Goal: Obtain resource: Download file/media

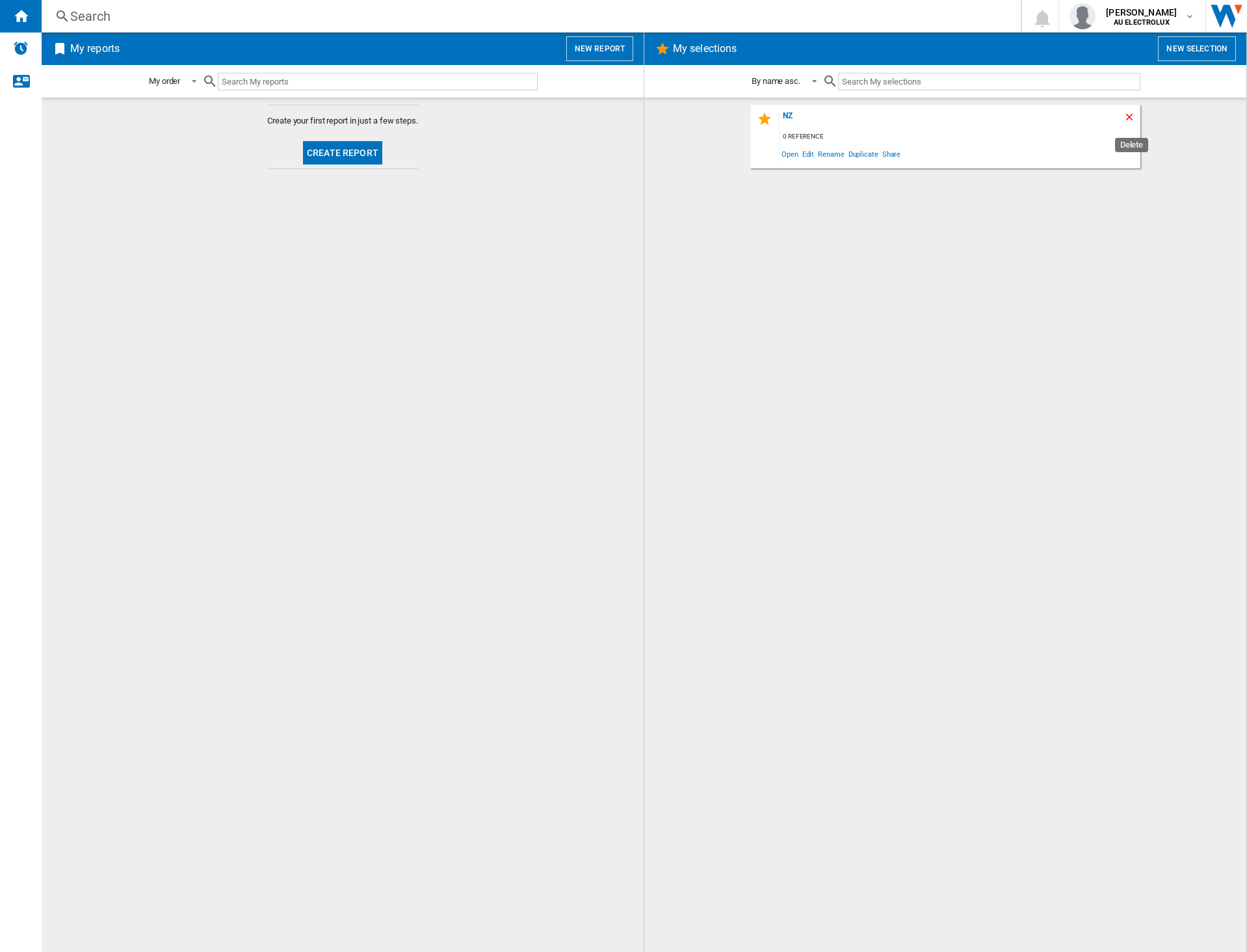
click at [1127, 117] on ng-md-icon "Delete" at bounding box center [1132, 119] width 16 height 16
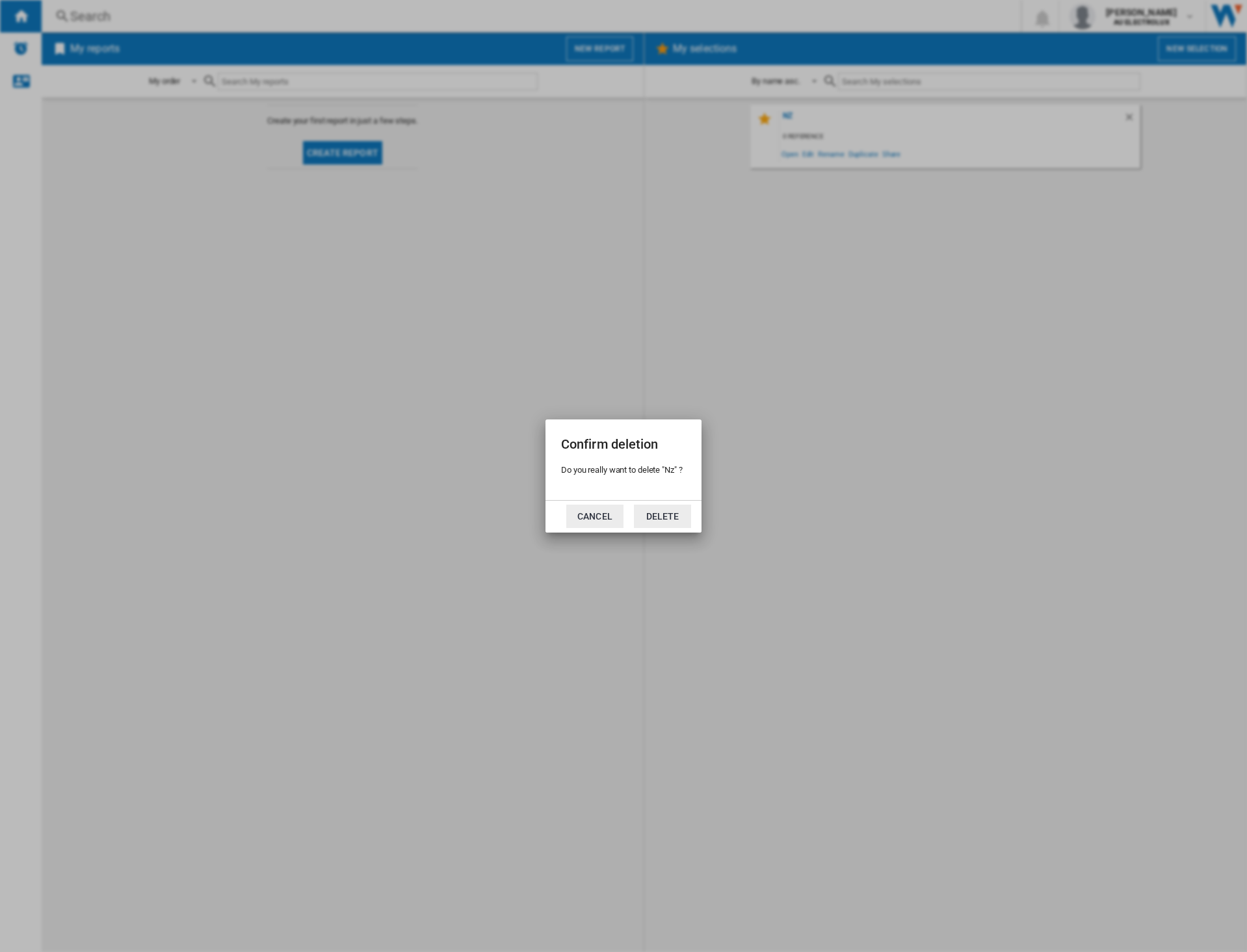
click at [591, 513] on button "Cancel" at bounding box center [595, 517] width 57 height 24
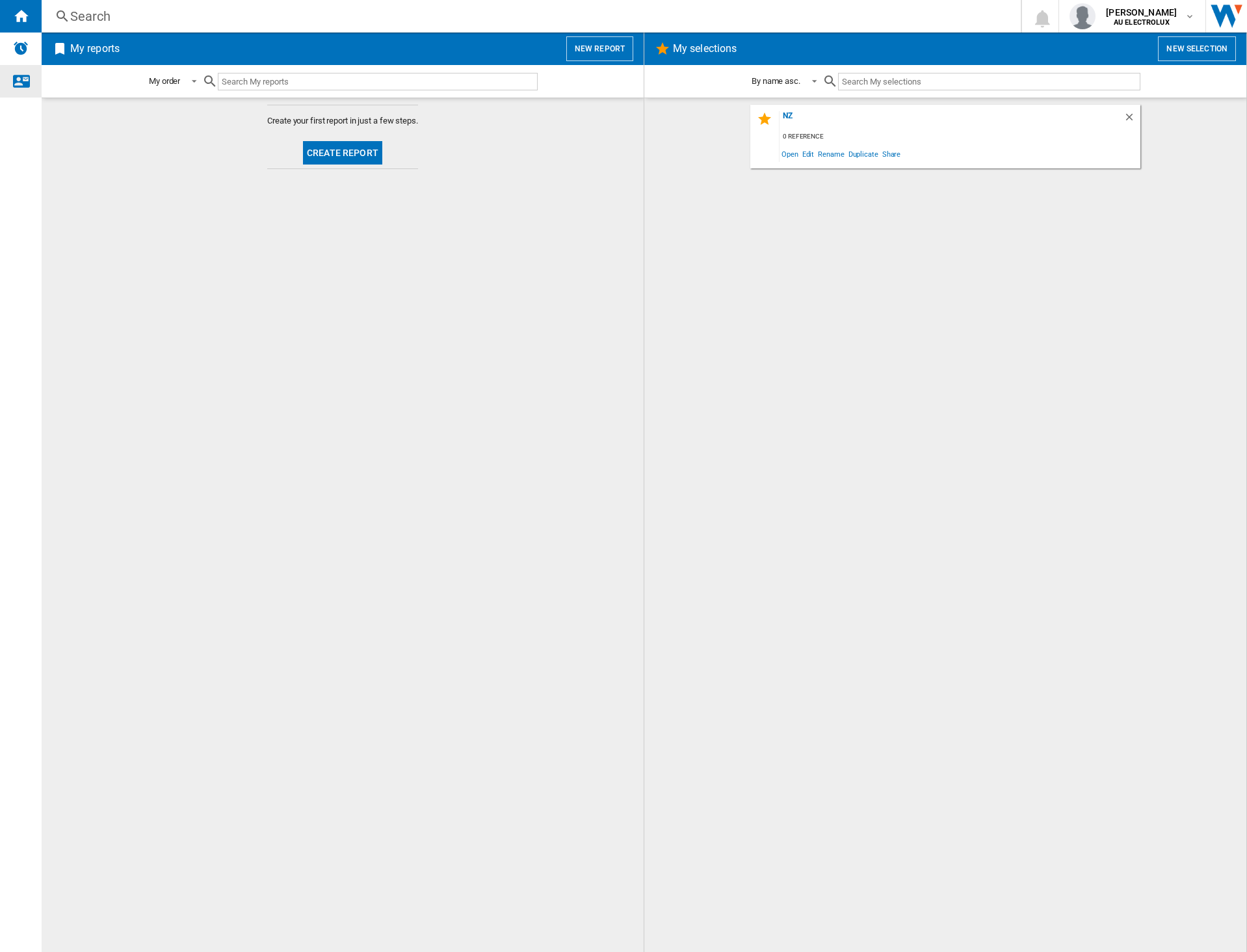
click at [17, 78] on ng-md-icon "Contact us" at bounding box center [21, 81] width 16 height 16
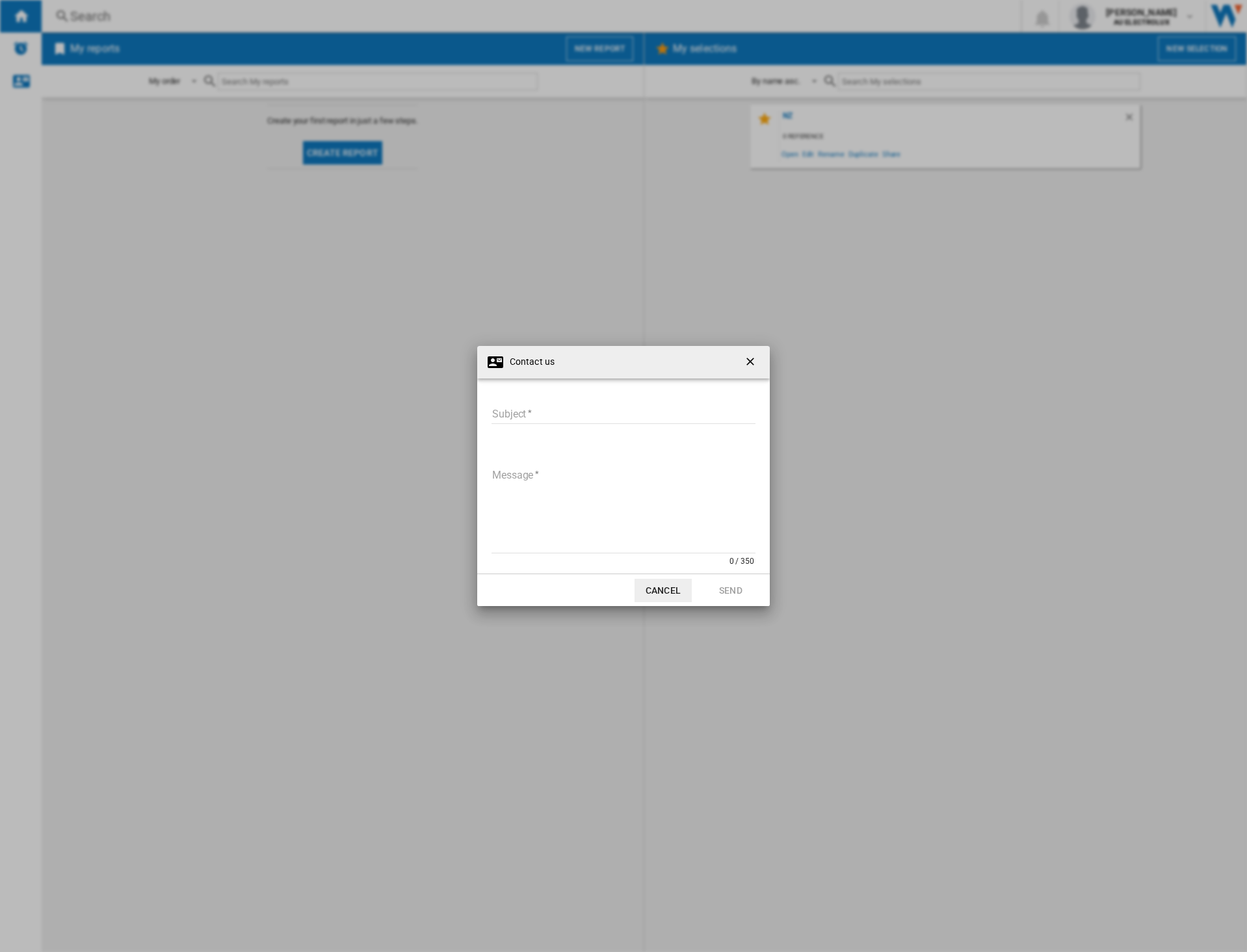
click at [677, 586] on button "Cancel" at bounding box center [663, 591] width 57 height 24
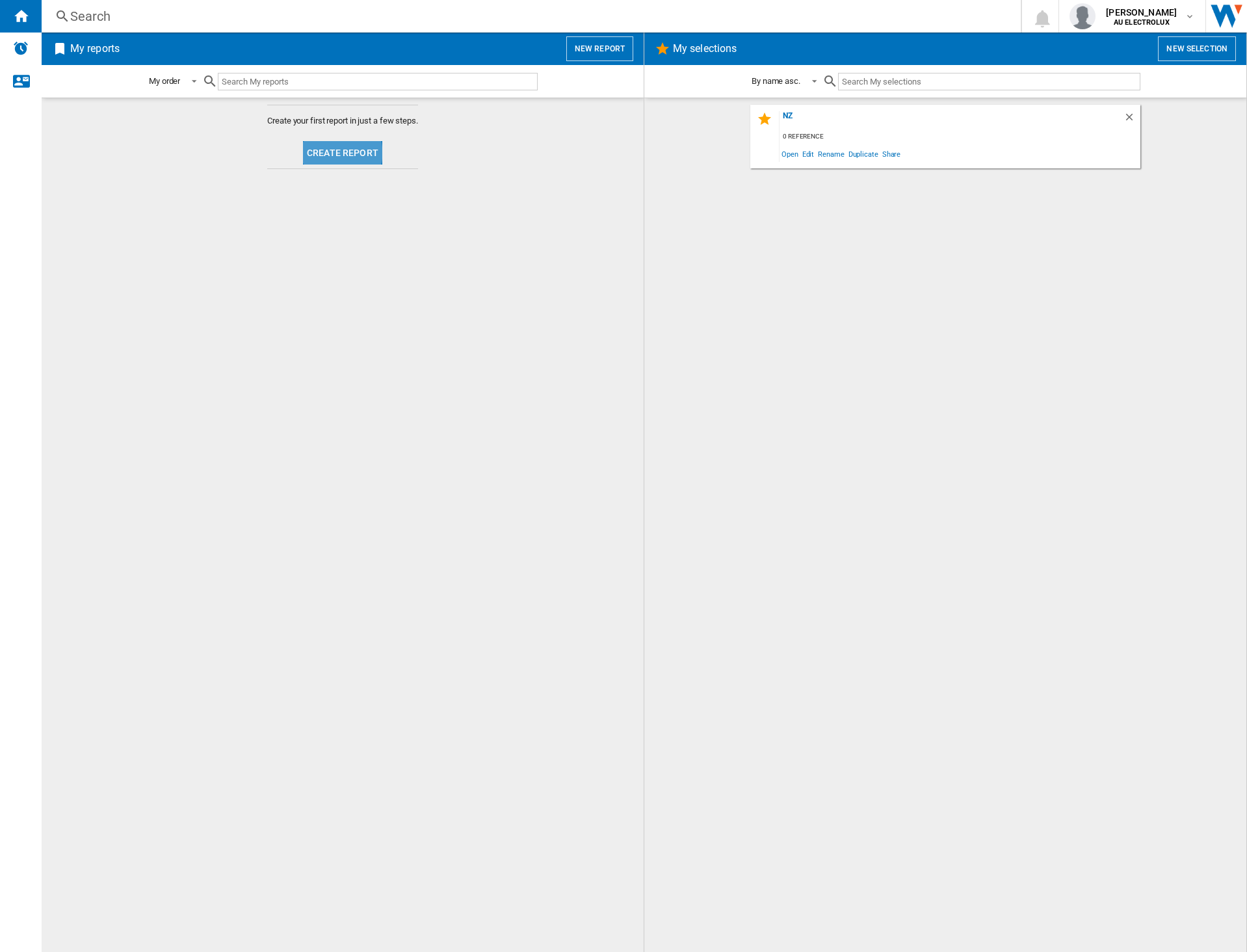
click at [339, 152] on button "Create report" at bounding box center [343, 152] width 79 height 24
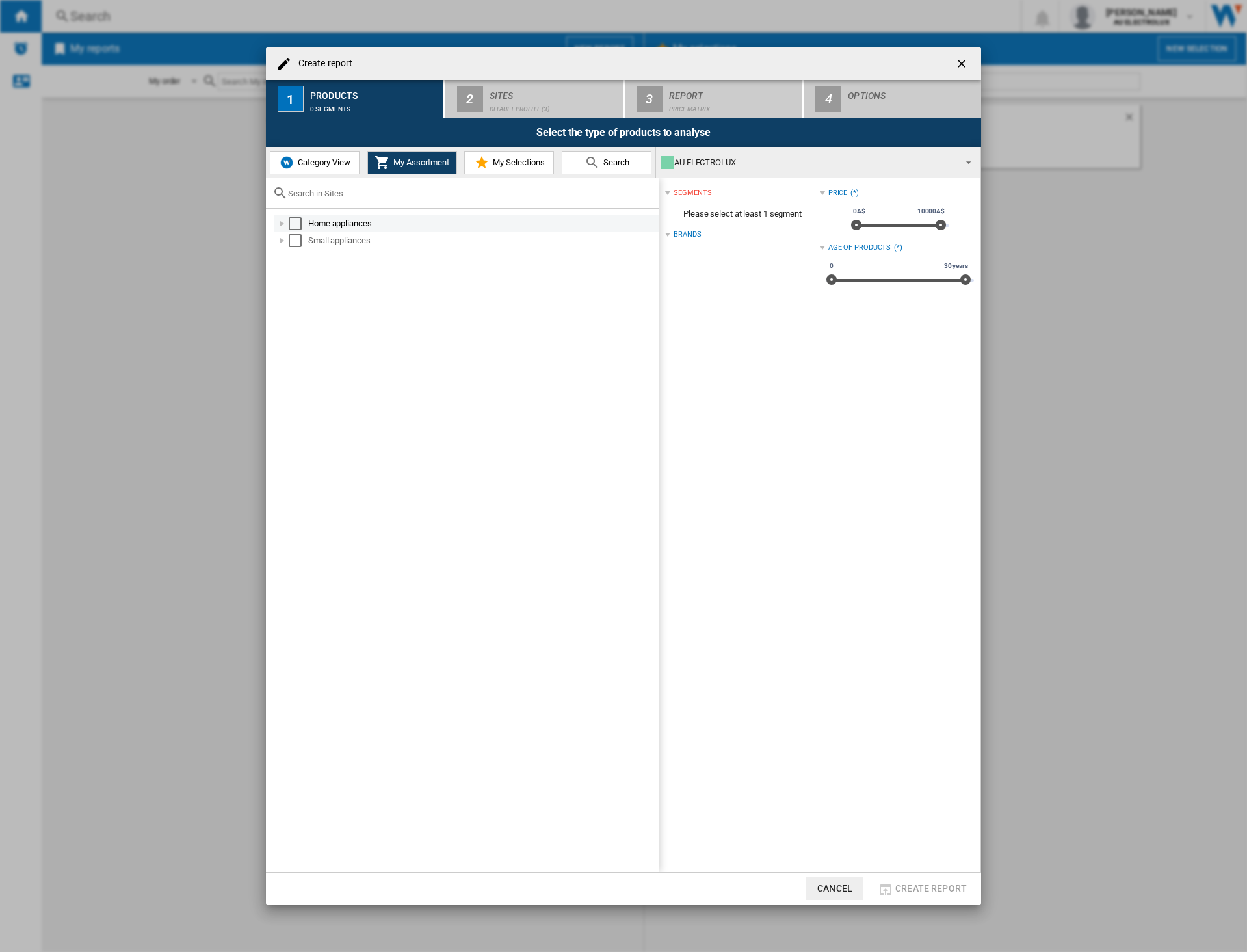
click at [279, 223] on div at bounding box center [282, 223] width 13 height 13
click at [296, 238] on div at bounding box center [296, 241] width 13 height 13
click at [308, 240] on div "Select" at bounding box center [309, 241] width 13 height 13
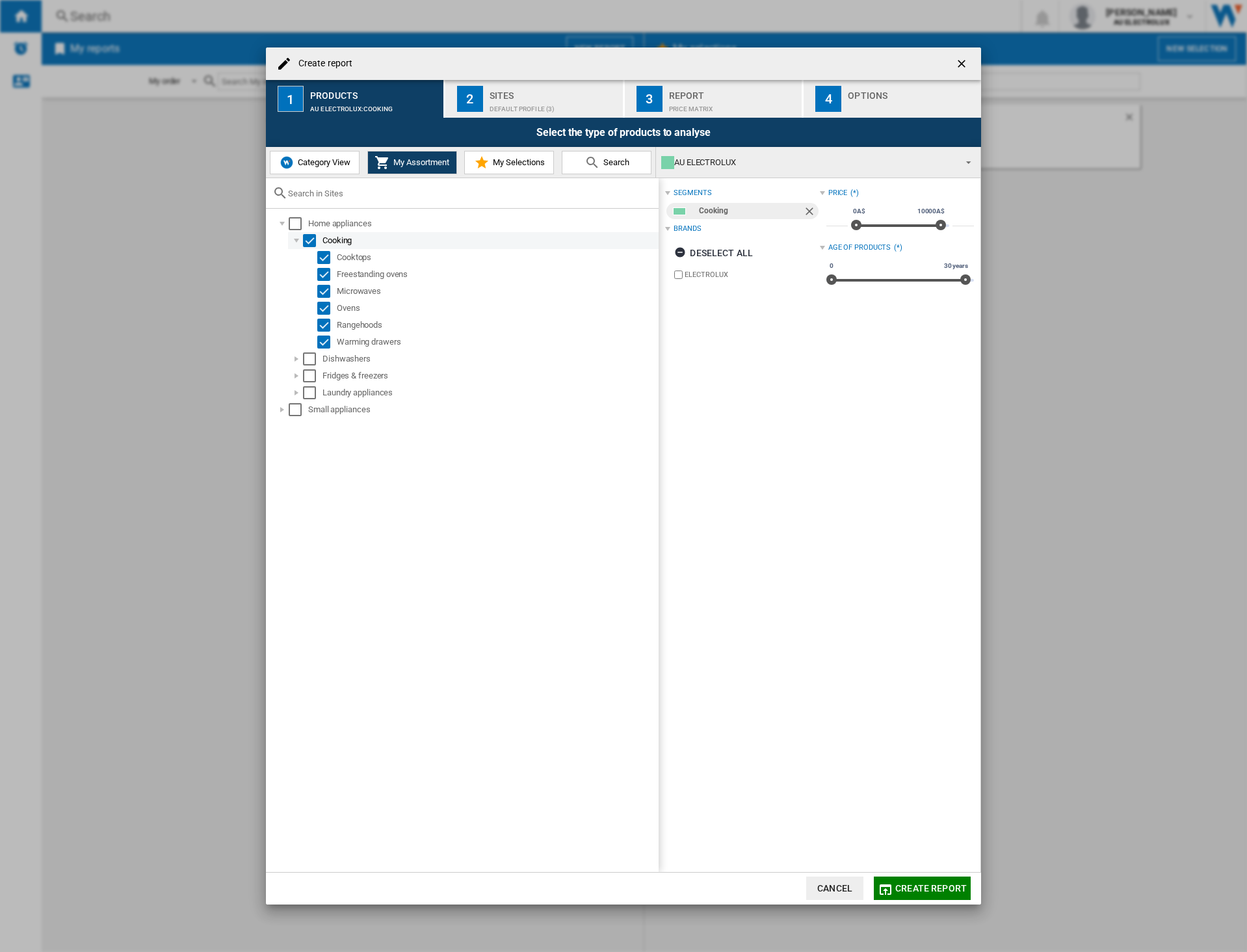
click at [308, 240] on div "Select" at bounding box center [309, 241] width 13 height 13
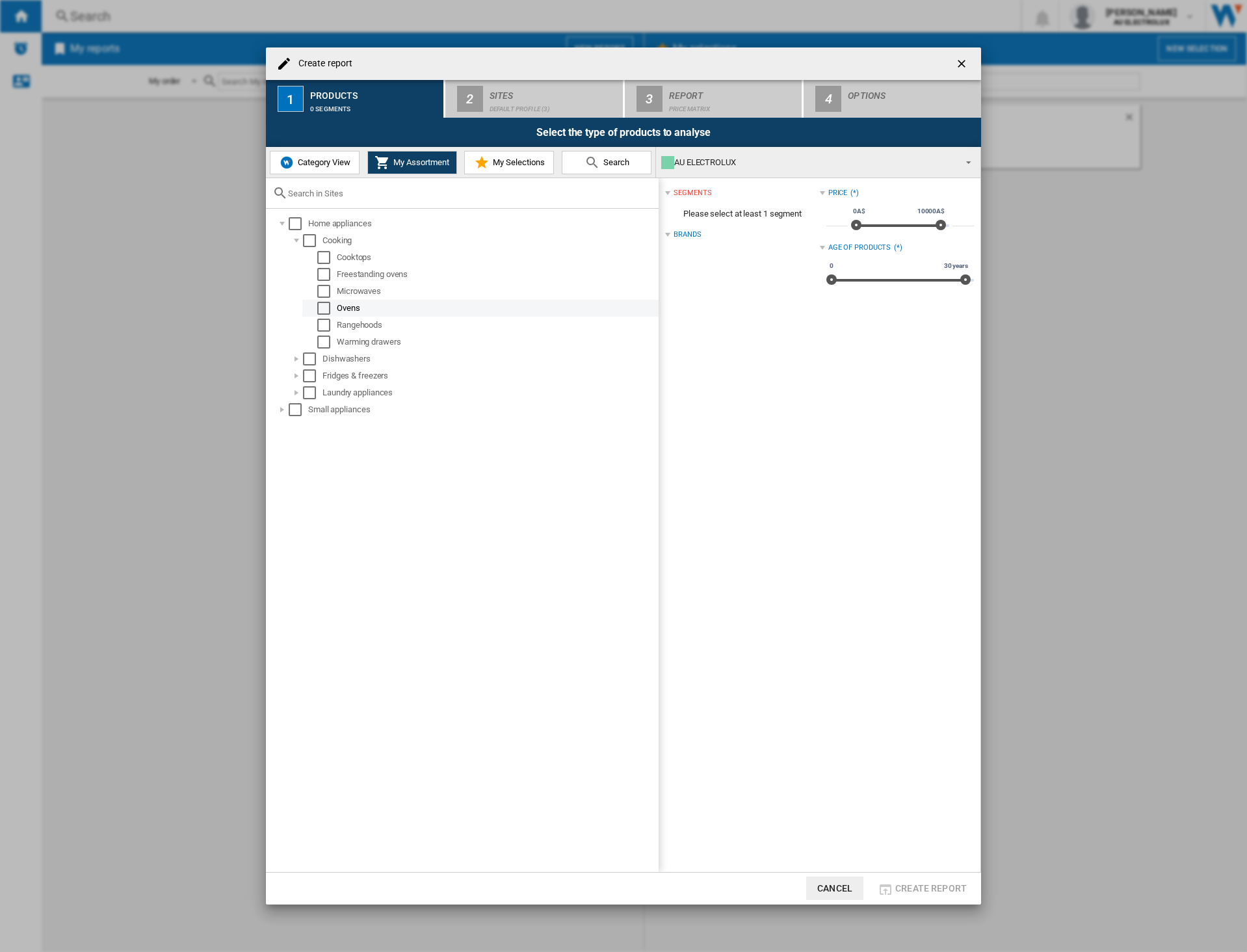
click at [319, 311] on div "Select" at bounding box center [323, 308] width 13 height 13
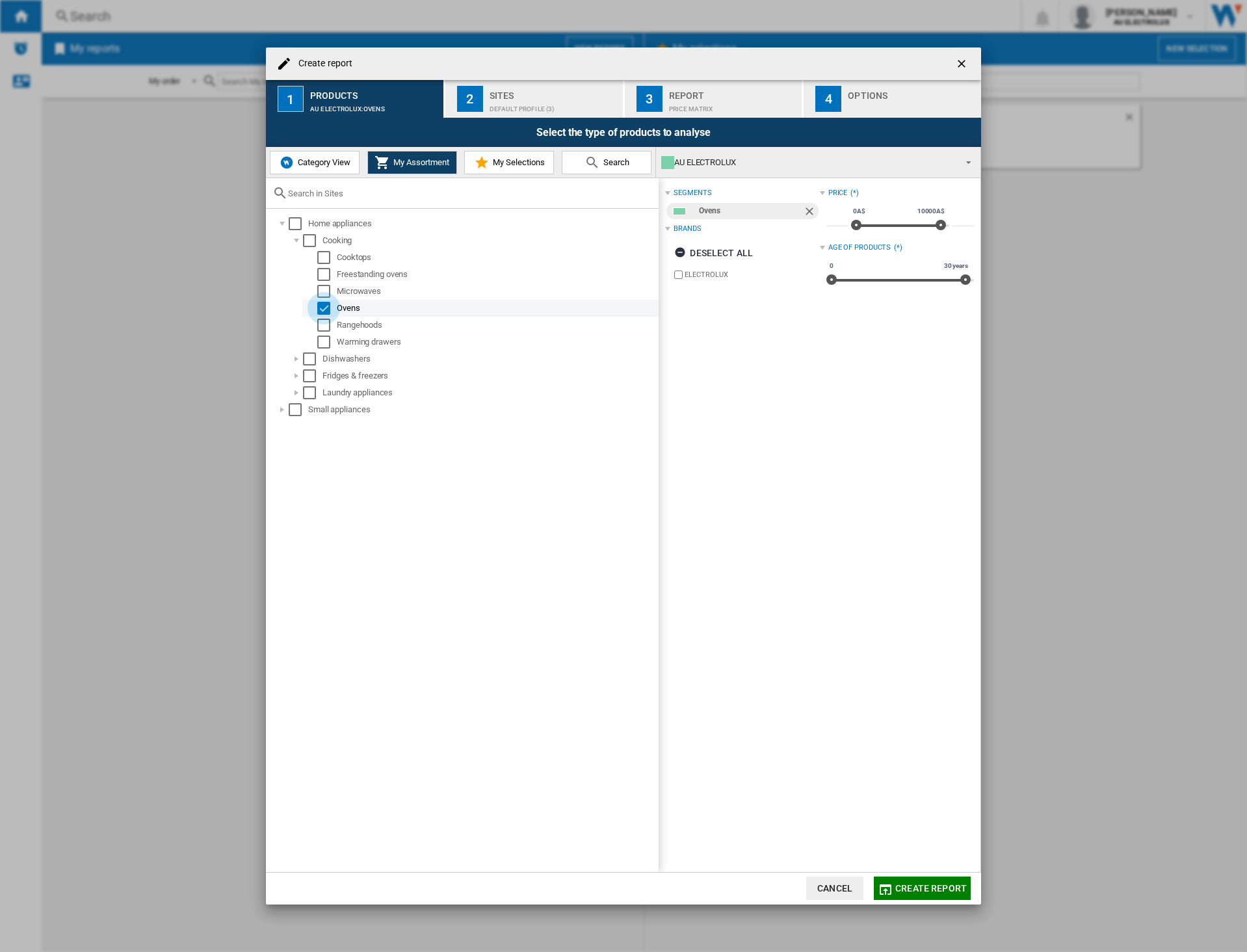
click at [321, 311] on div "Select" at bounding box center [323, 308] width 13 height 13
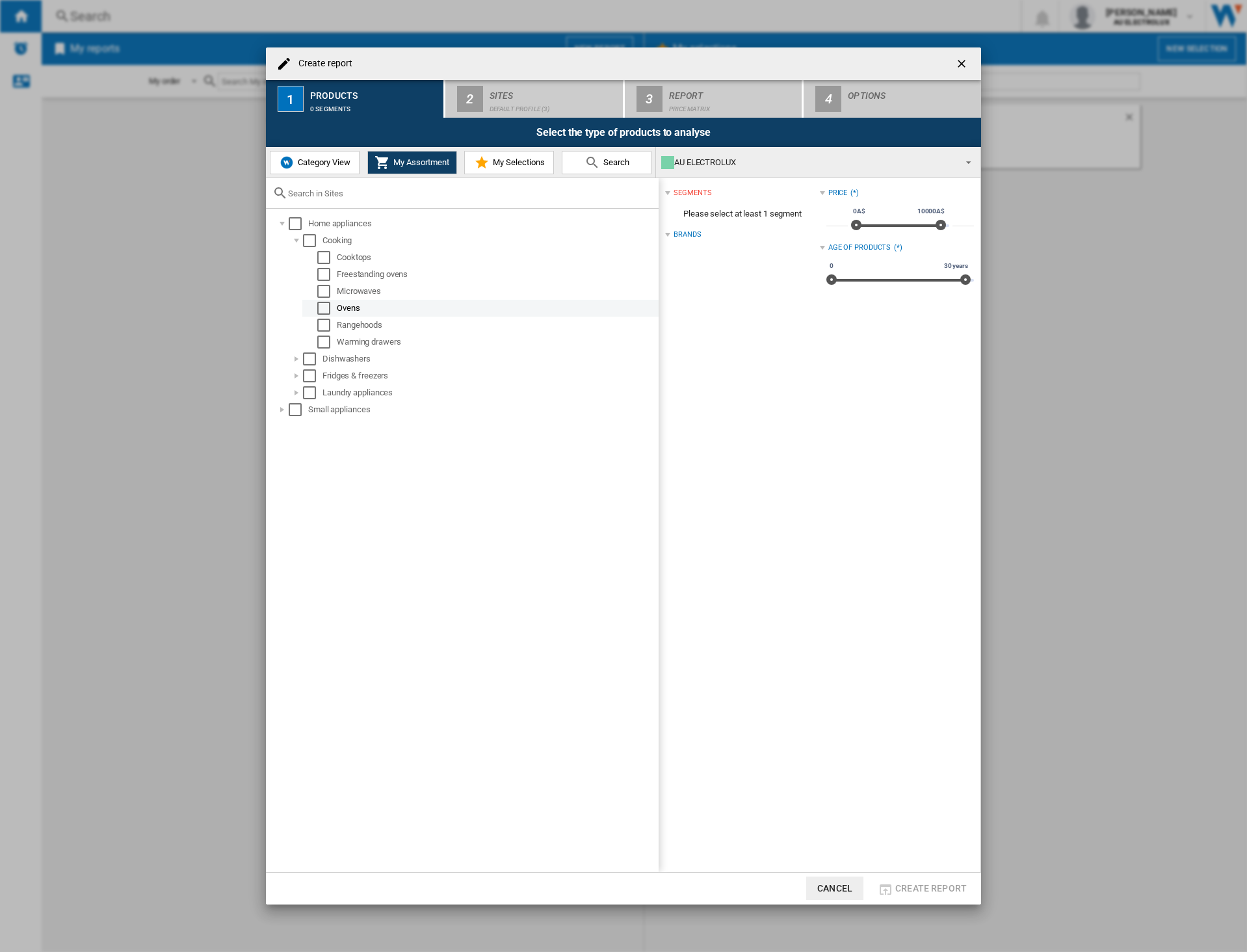
click at [324, 311] on div "Select" at bounding box center [323, 308] width 13 height 13
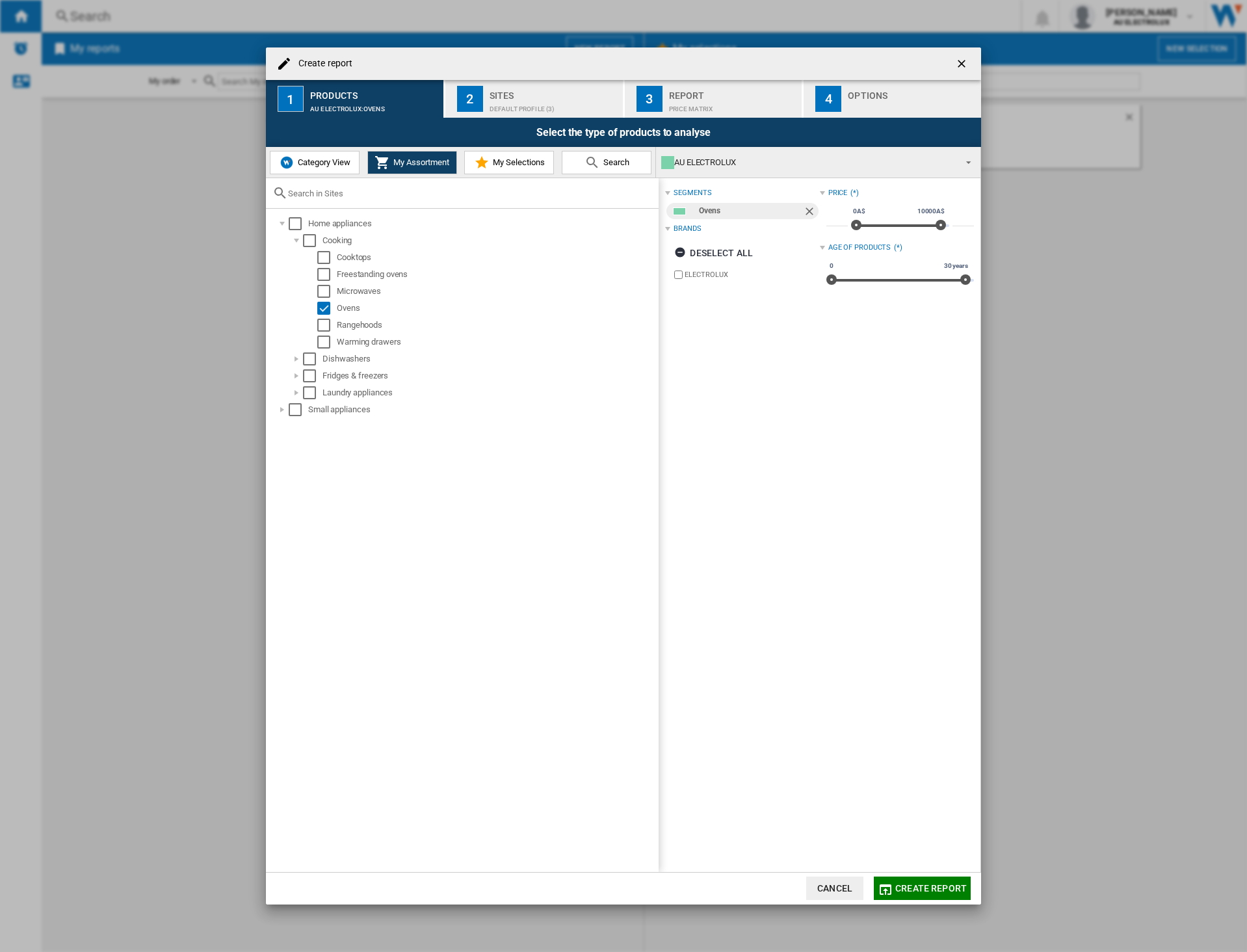
click at [502, 94] on div "Sites" at bounding box center [553, 92] width 128 height 13
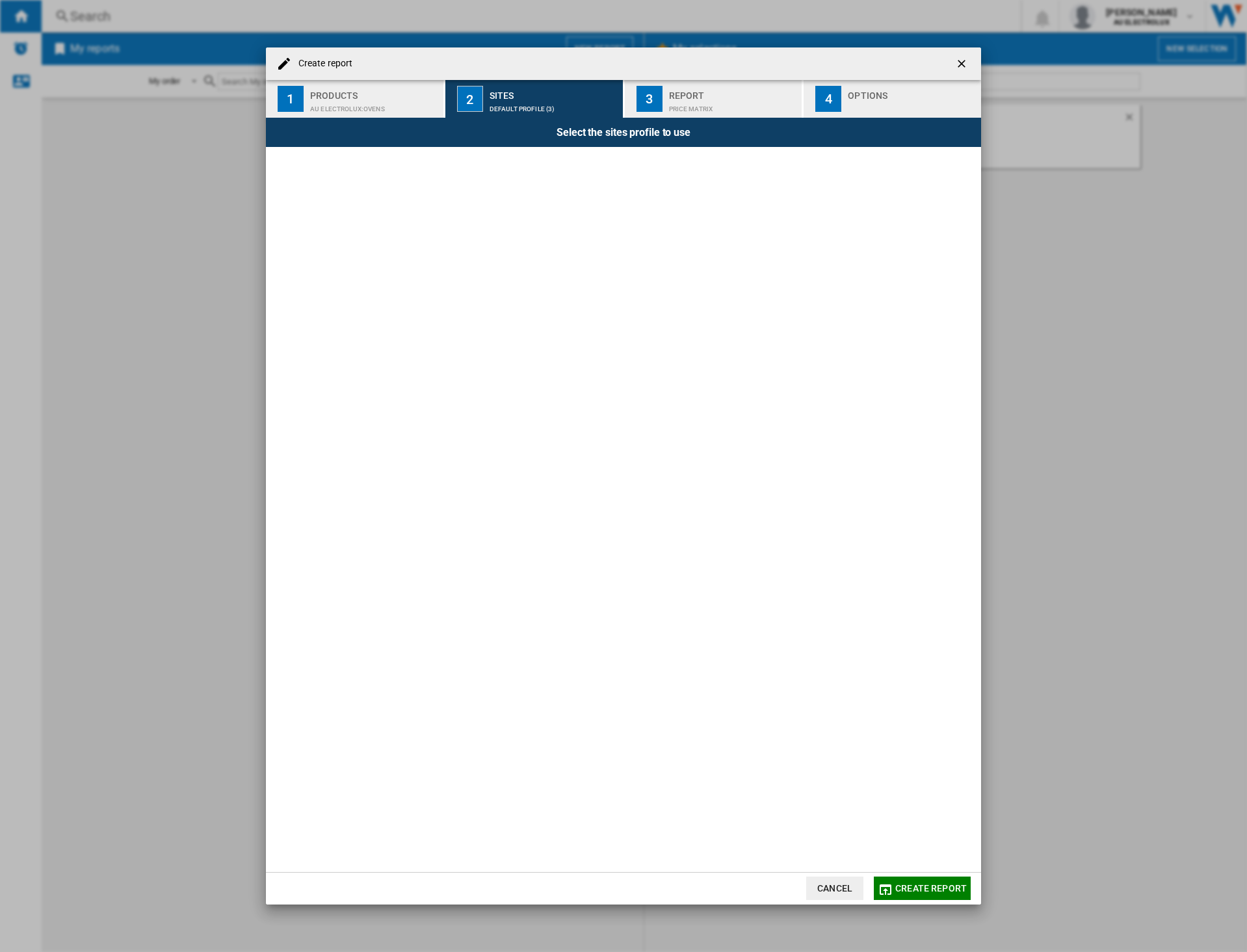
click at [376, 101] on div "AU ELECTROLUX:Ovens" at bounding box center [374, 105] width 128 height 13
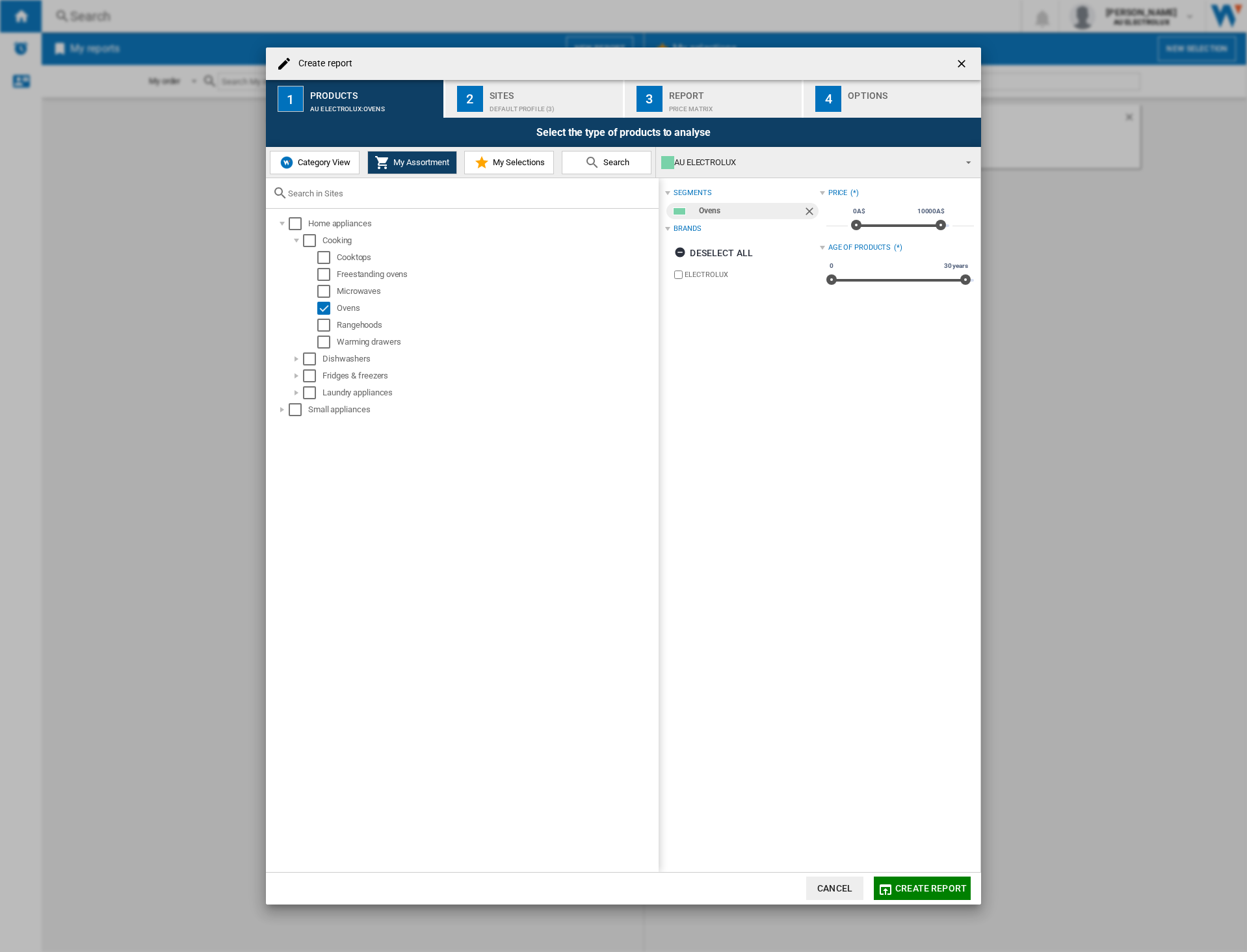
click at [500, 160] on span "My Selections" at bounding box center [517, 162] width 56 height 10
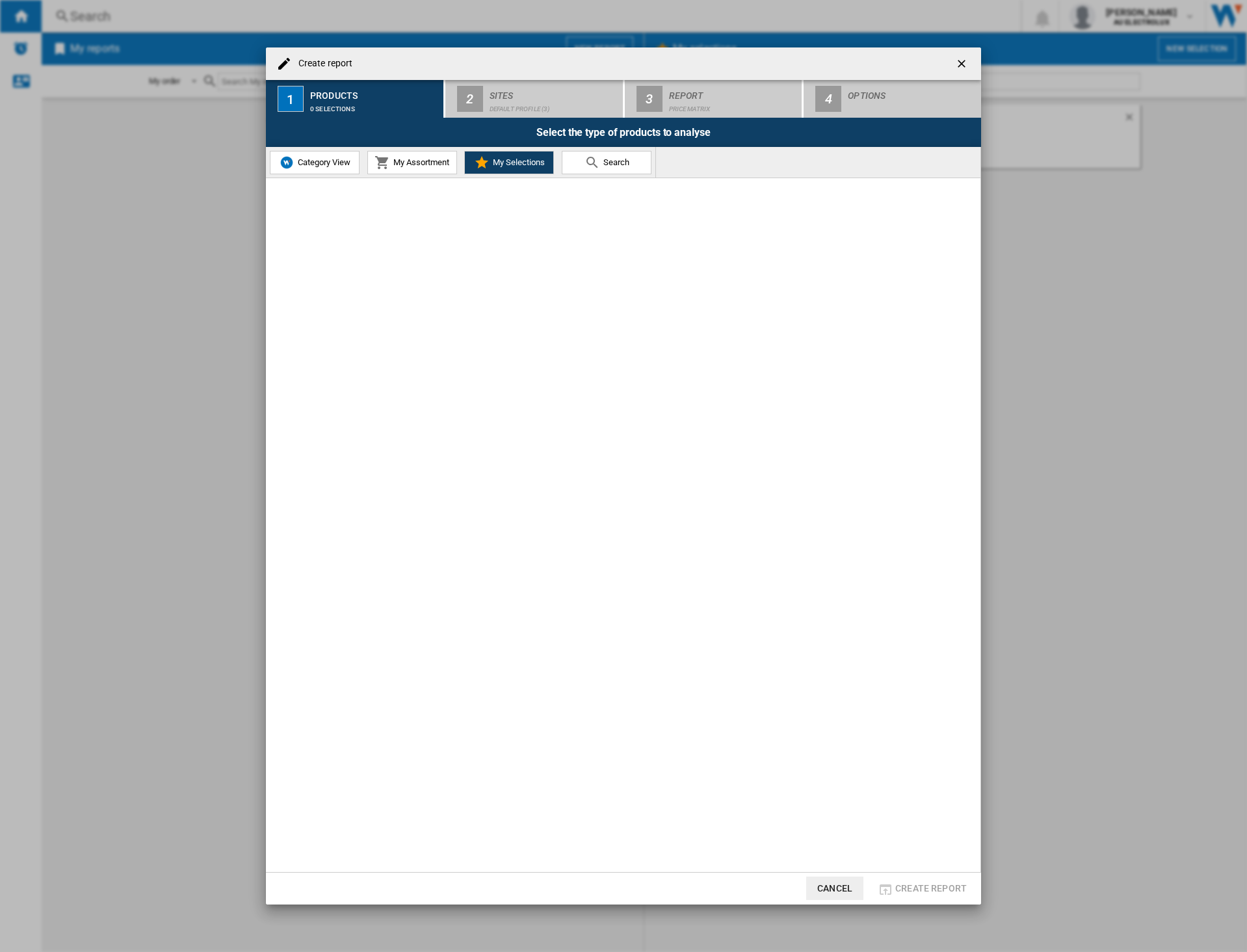
click at [413, 166] on span "My Assortment" at bounding box center [419, 162] width 59 height 10
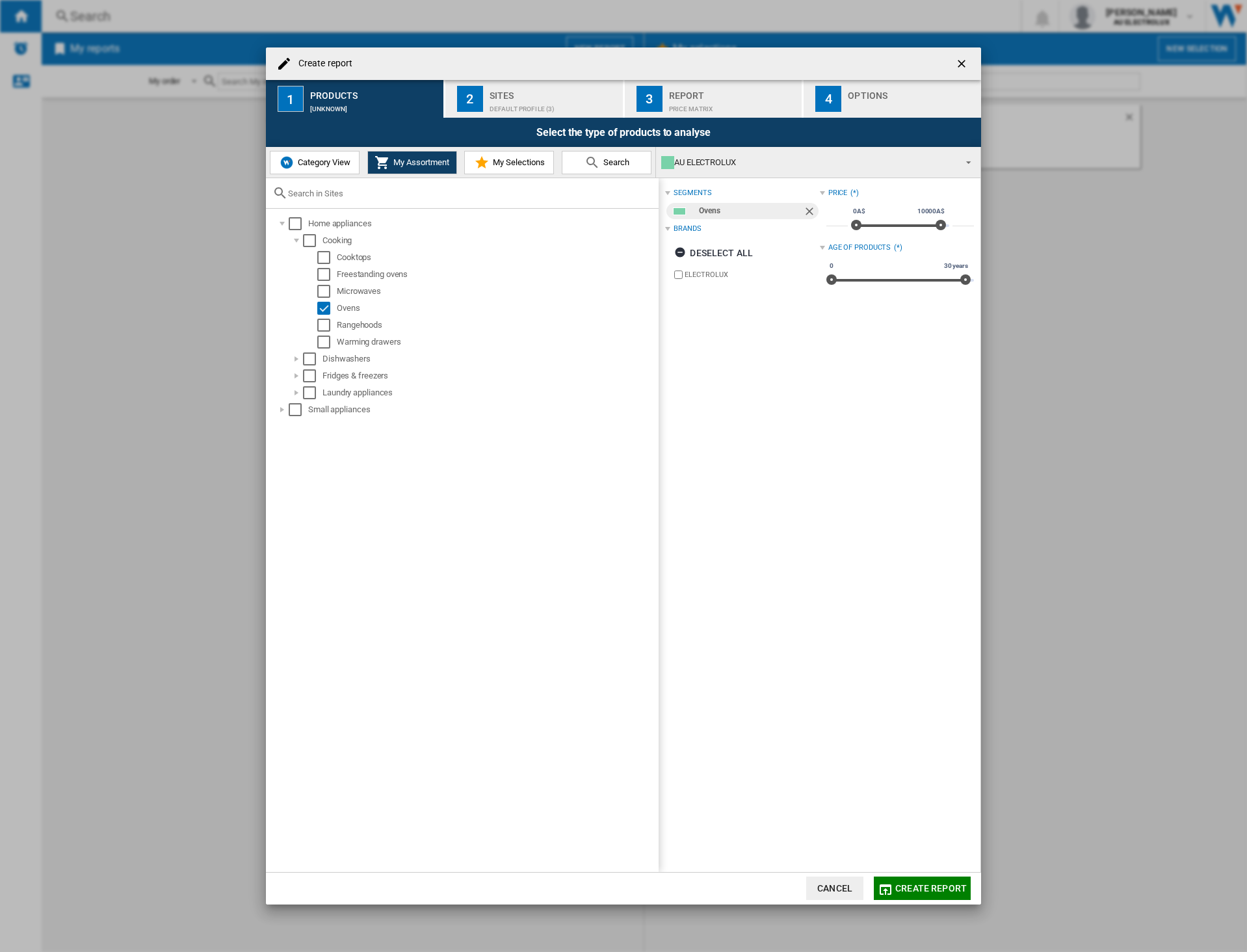
click at [512, 111] on div "Default profile (3)" at bounding box center [553, 105] width 128 height 13
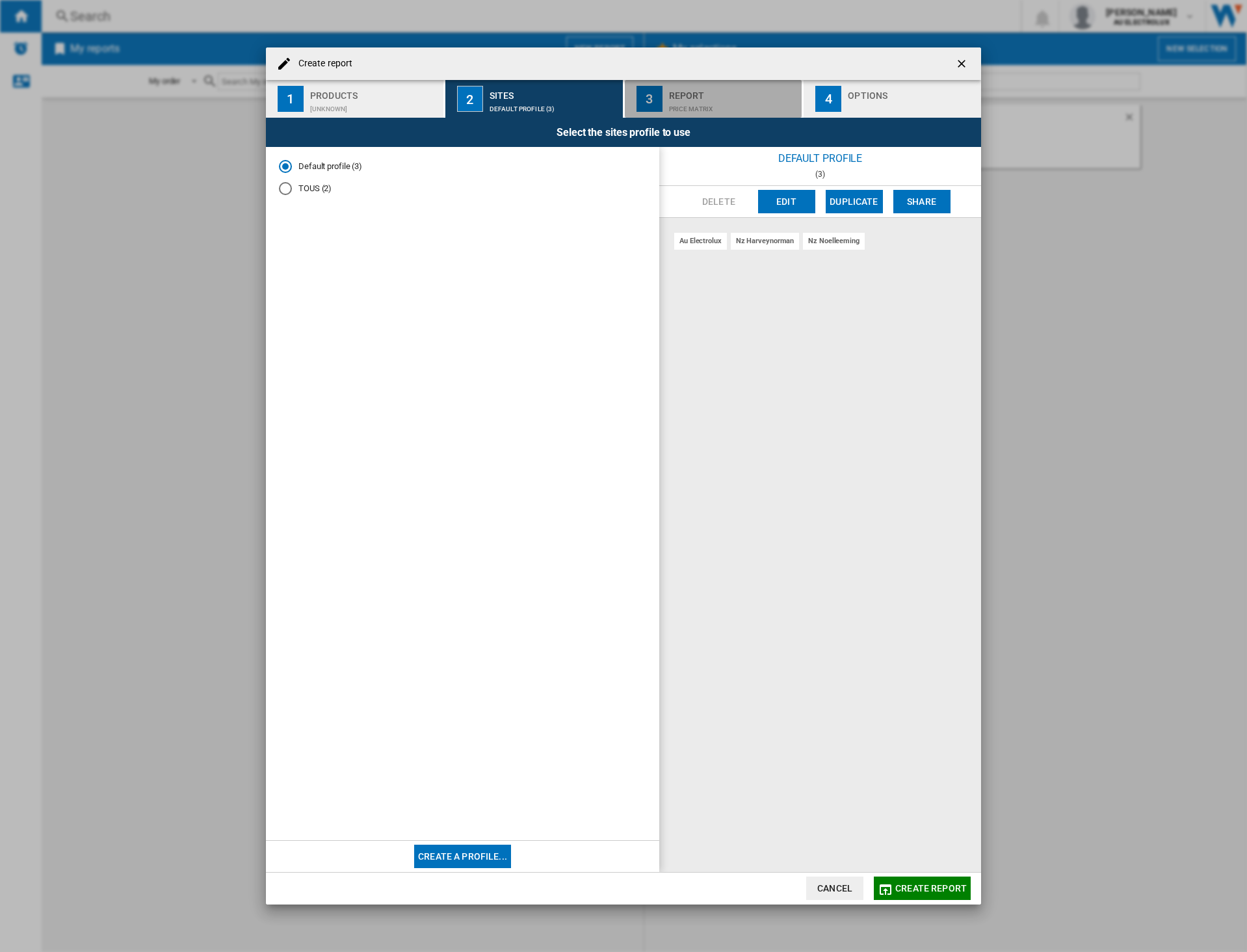
click at [685, 106] on div "Price Matrix" at bounding box center [732, 105] width 128 height 13
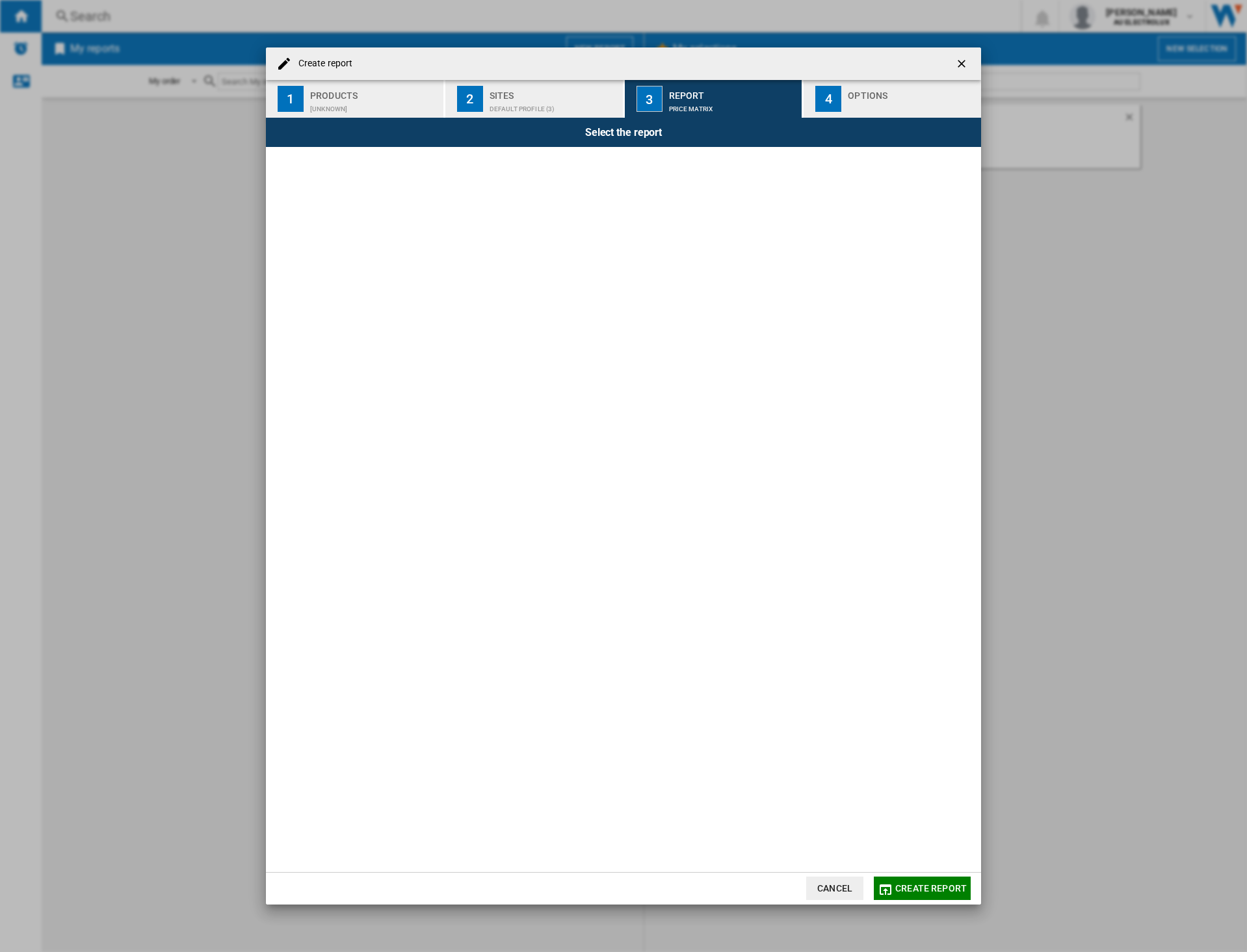
click at [323, 108] on div "[UNKNOWN]" at bounding box center [374, 105] width 128 height 13
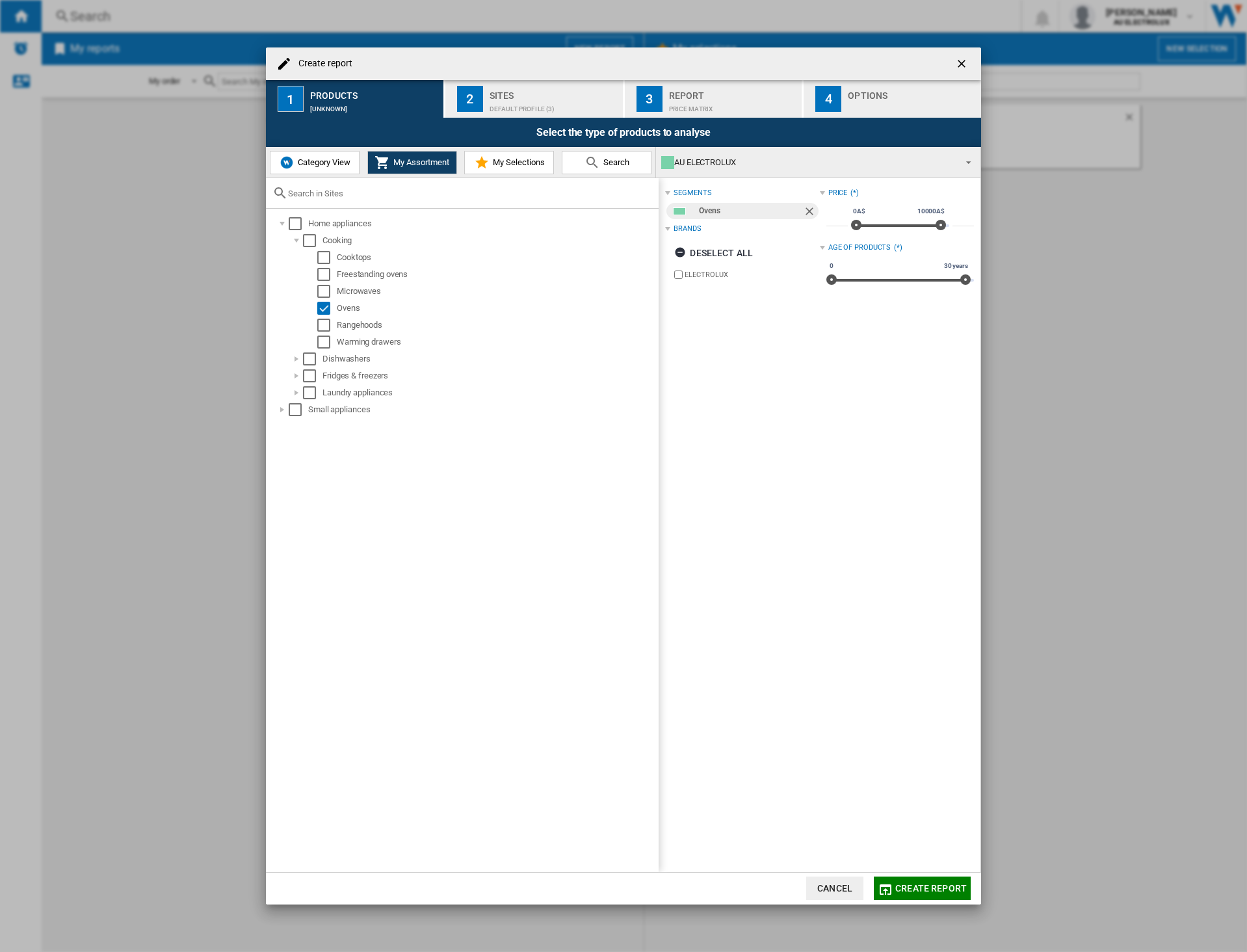
click at [318, 165] on span "Category View" at bounding box center [322, 162] width 56 height 10
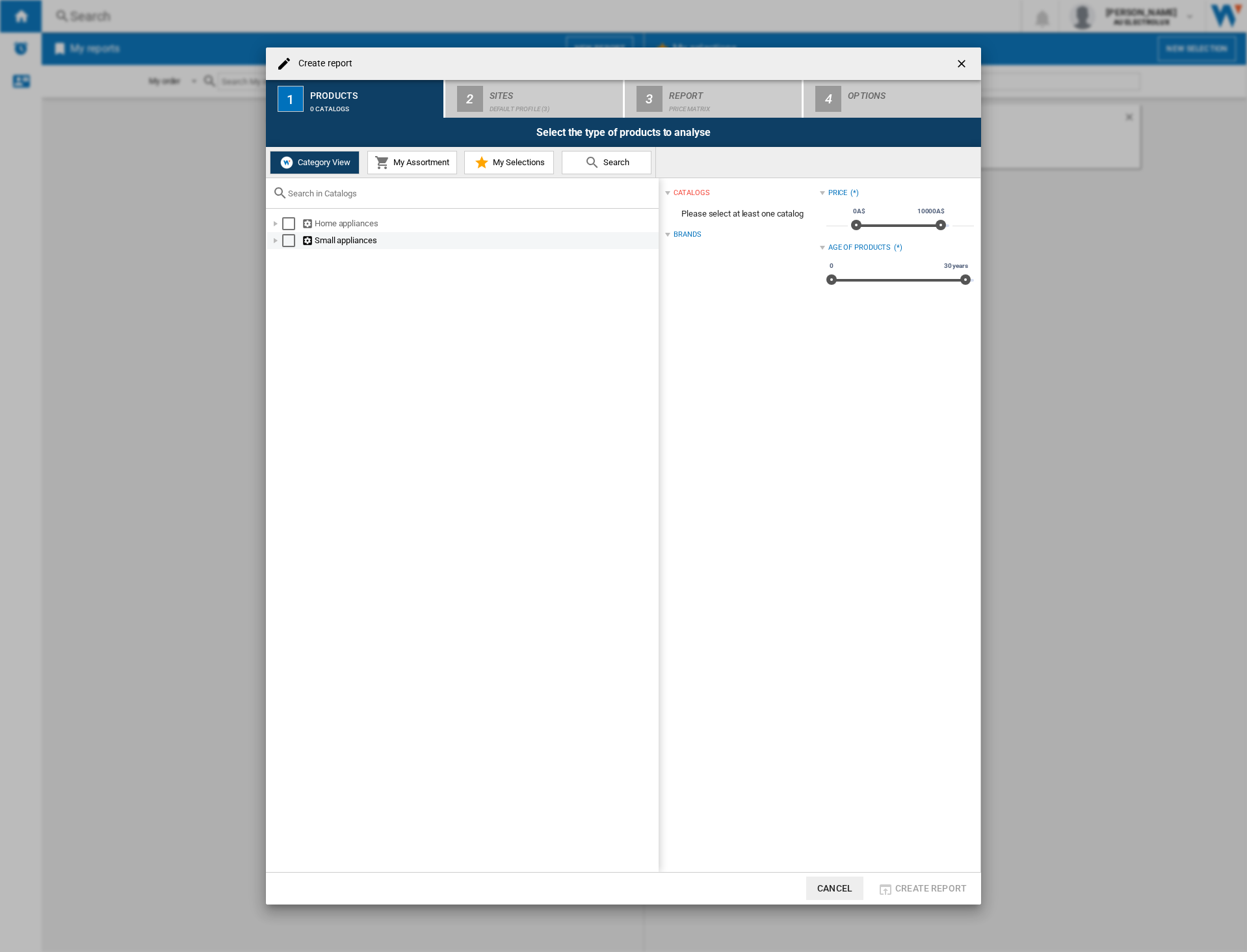
click at [274, 238] on div at bounding box center [275, 241] width 13 height 13
click at [274, 226] on div at bounding box center [275, 223] width 13 height 13
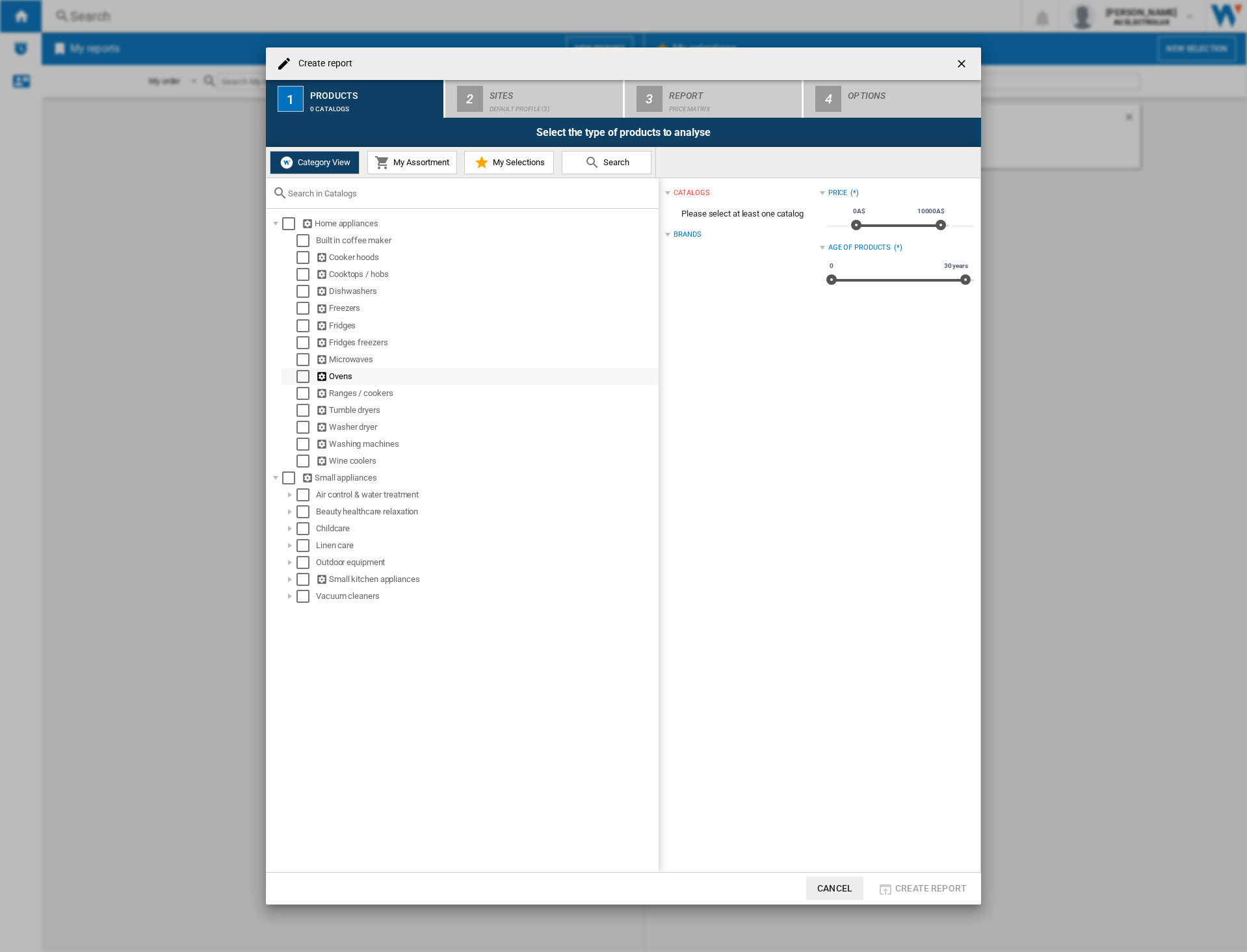
click at [299, 375] on div "Select" at bounding box center [302, 376] width 13 height 13
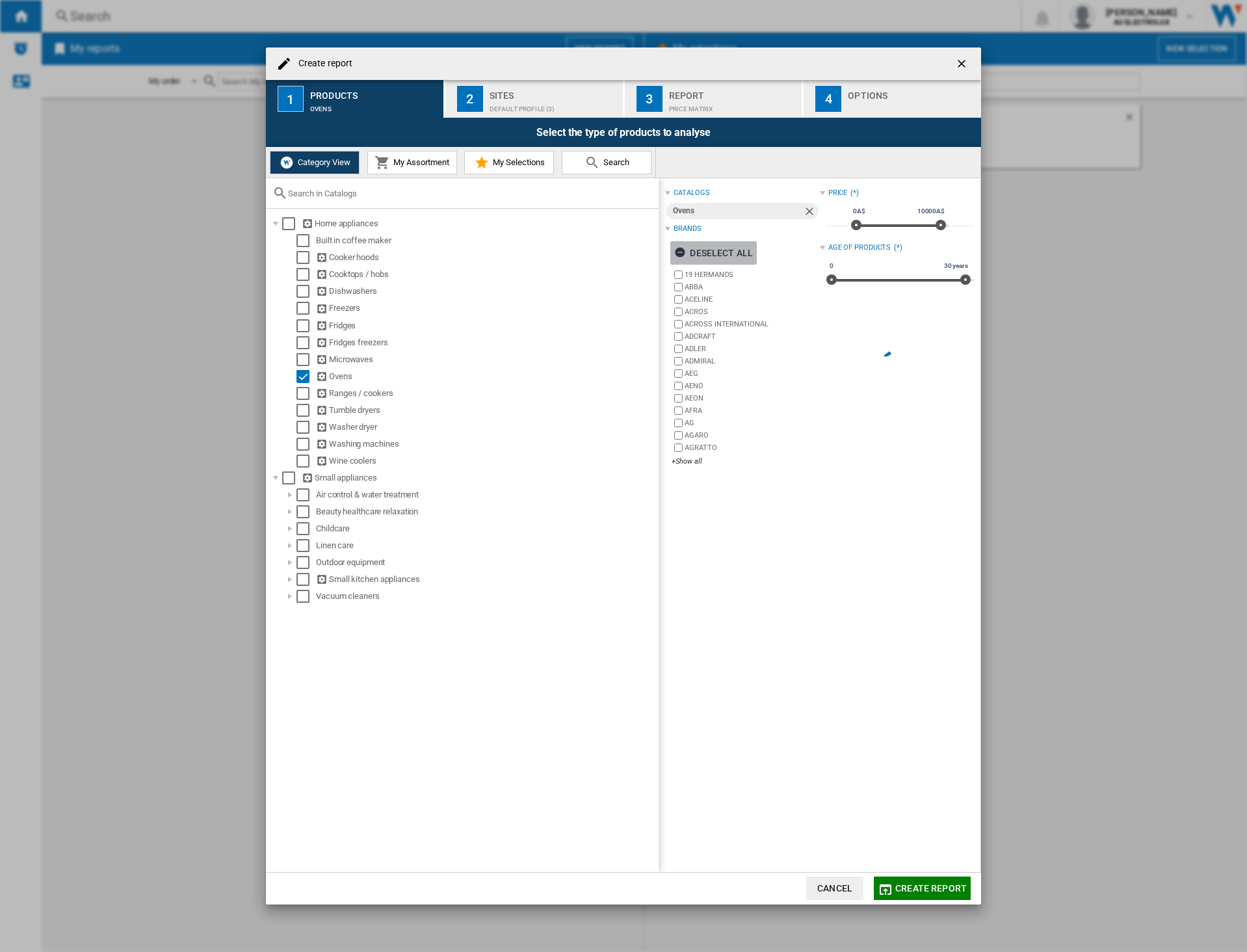
click at [693, 255] on div "Deselect all" at bounding box center [713, 253] width 78 height 24
click at [696, 465] on div "+Show all" at bounding box center [746, 461] width 148 height 10
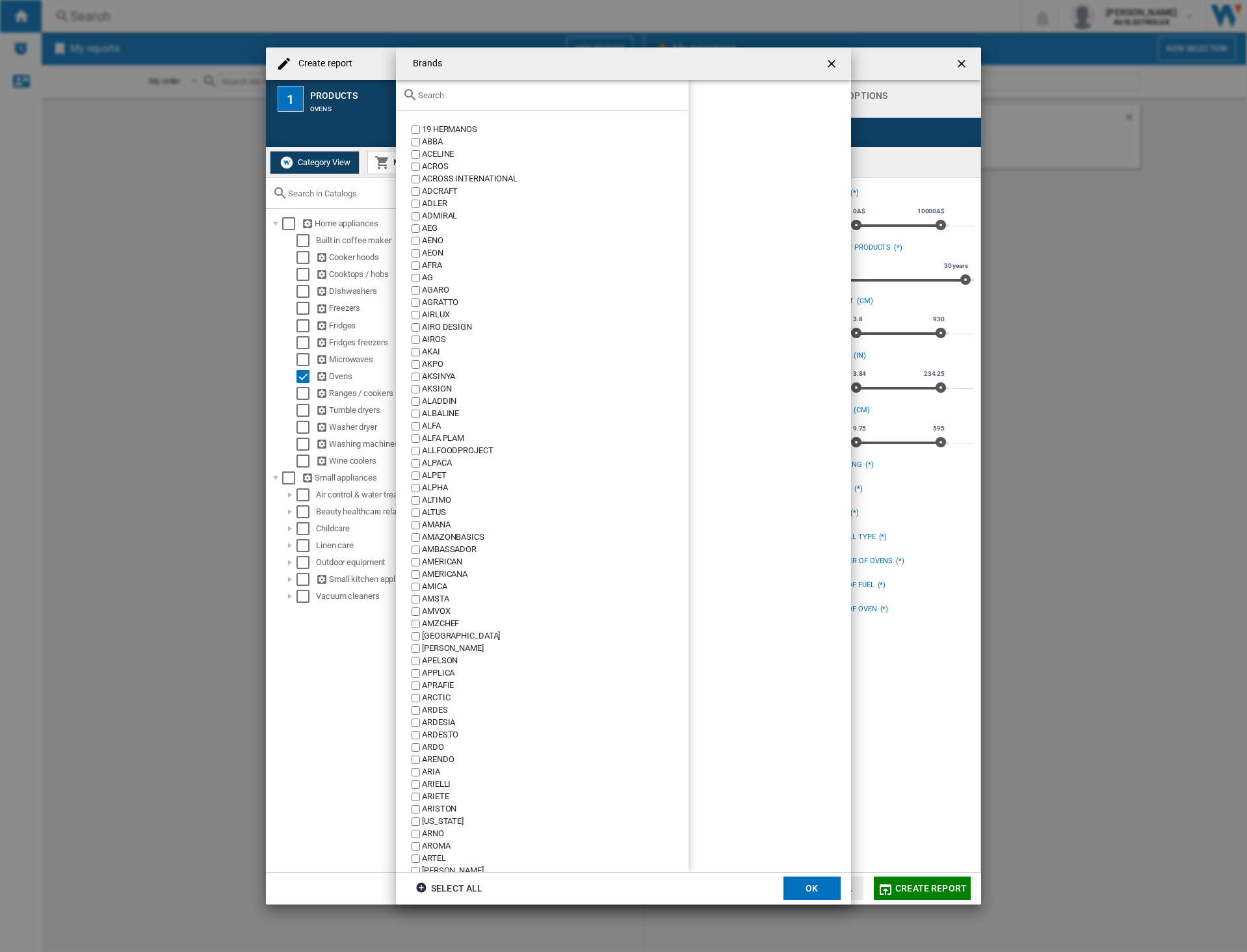
click at [480, 97] on input "text" at bounding box center [550, 95] width 264 height 10
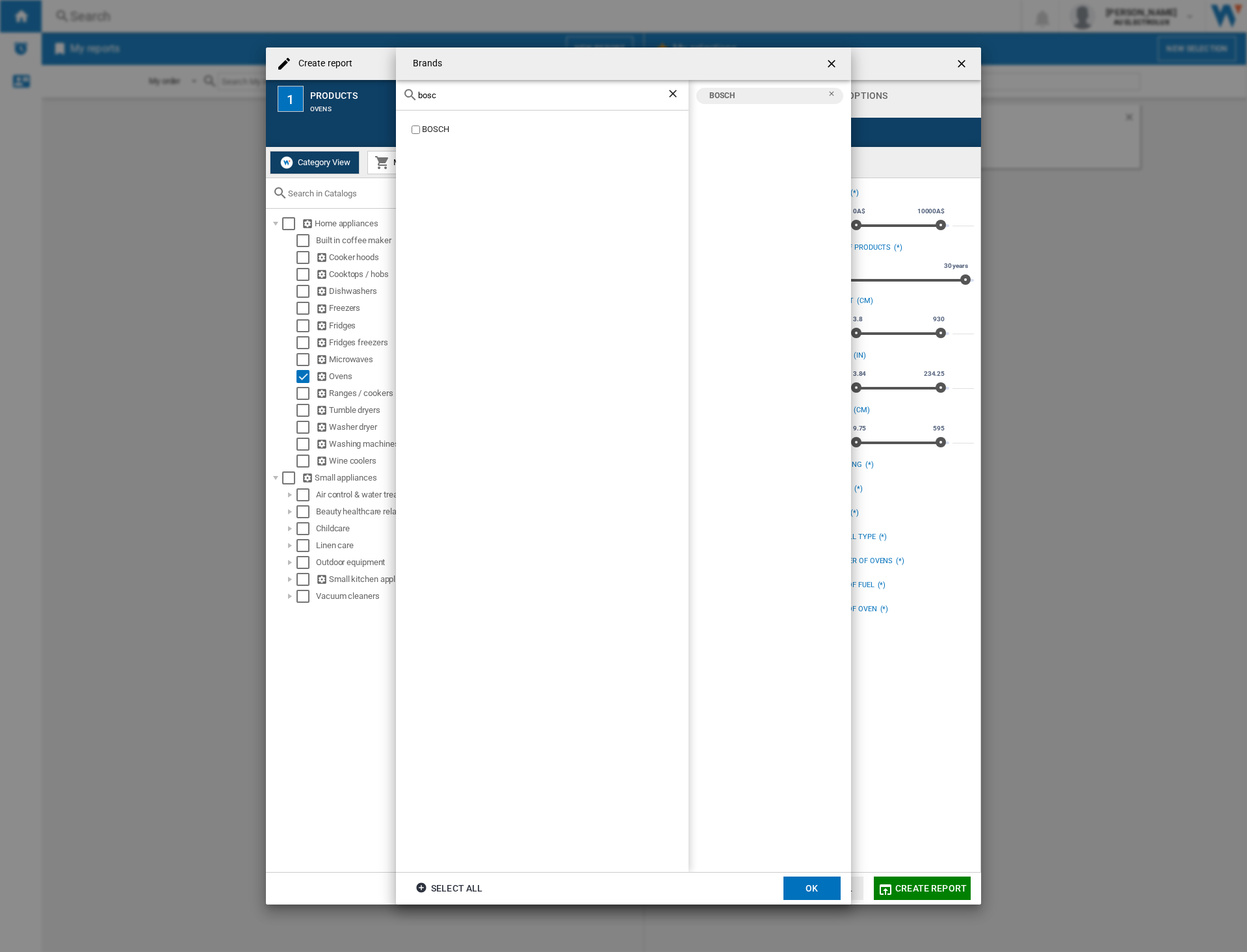
click at [460, 98] on input "bosc" at bounding box center [542, 95] width 249 height 10
click at [433, 100] on div "fish" at bounding box center [542, 95] width 293 height 31
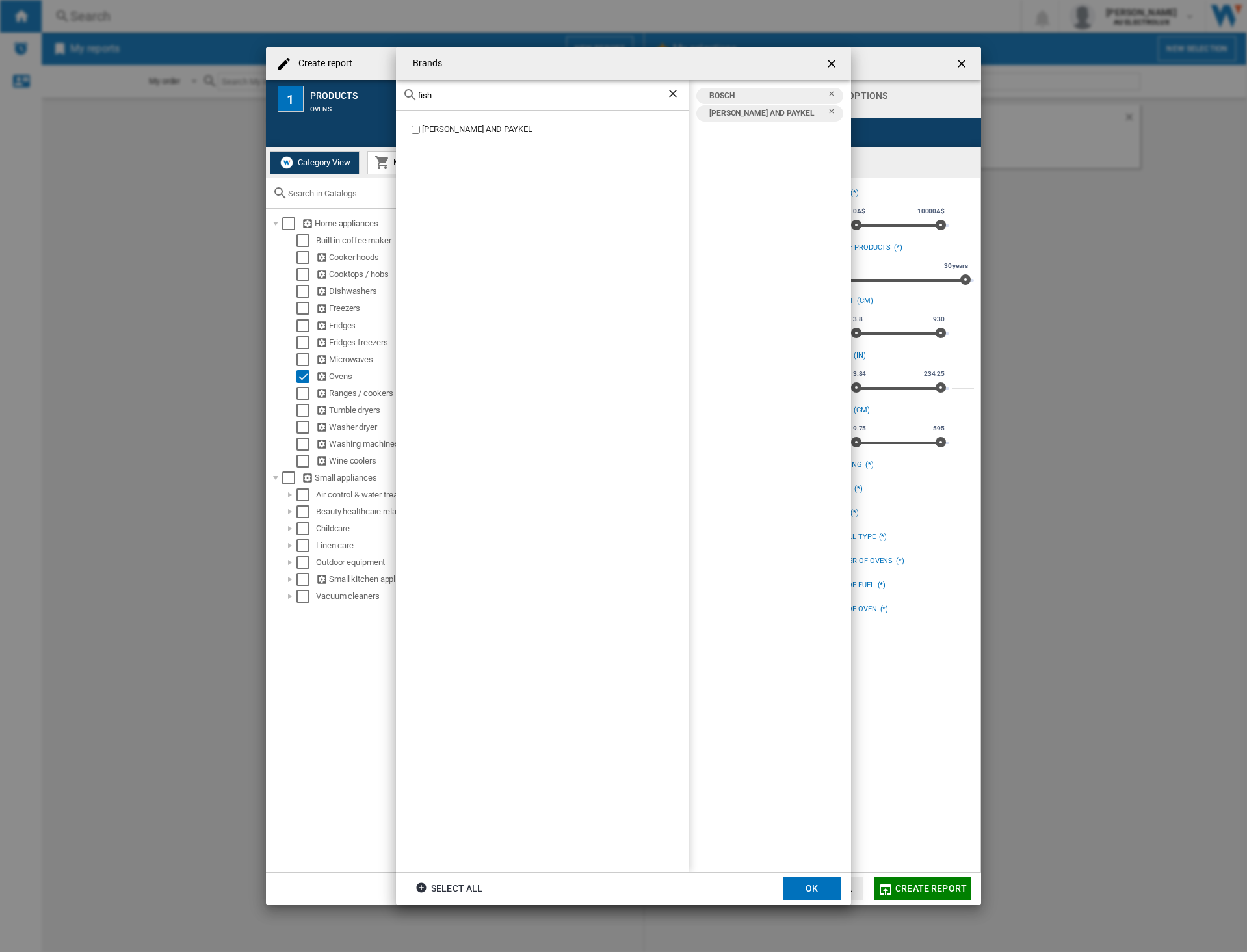
click at [433, 100] on div "fish" at bounding box center [542, 95] width 293 height 31
click at [420, 93] on input "fish" at bounding box center [542, 95] width 249 height 10
type input "hai"
click at [821, 881] on button "OK" at bounding box center [812, 889] width 57 height 24
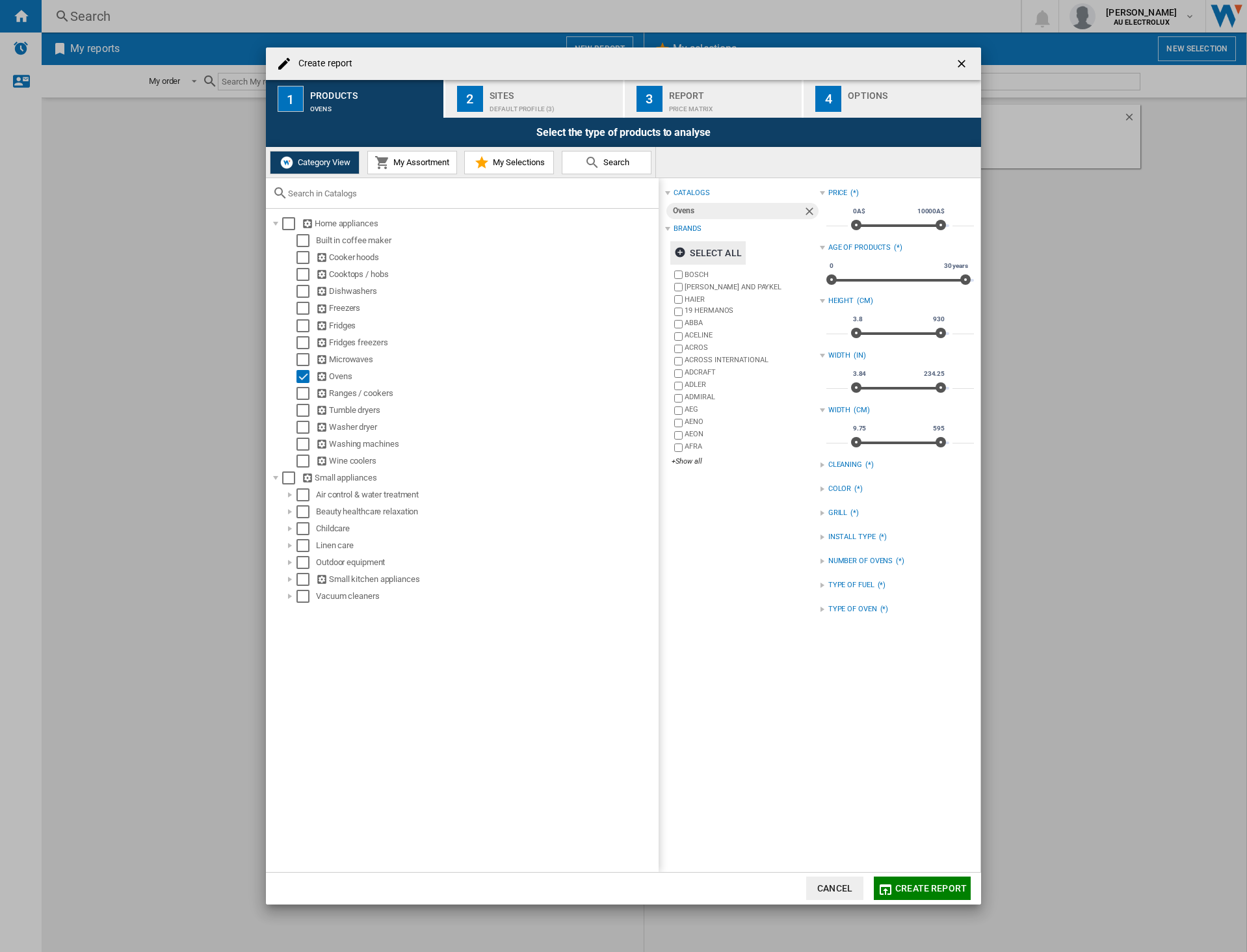
click at [495, 108] on div "Default profile (3)" at bounding box center [553, 105] width 128 height 13
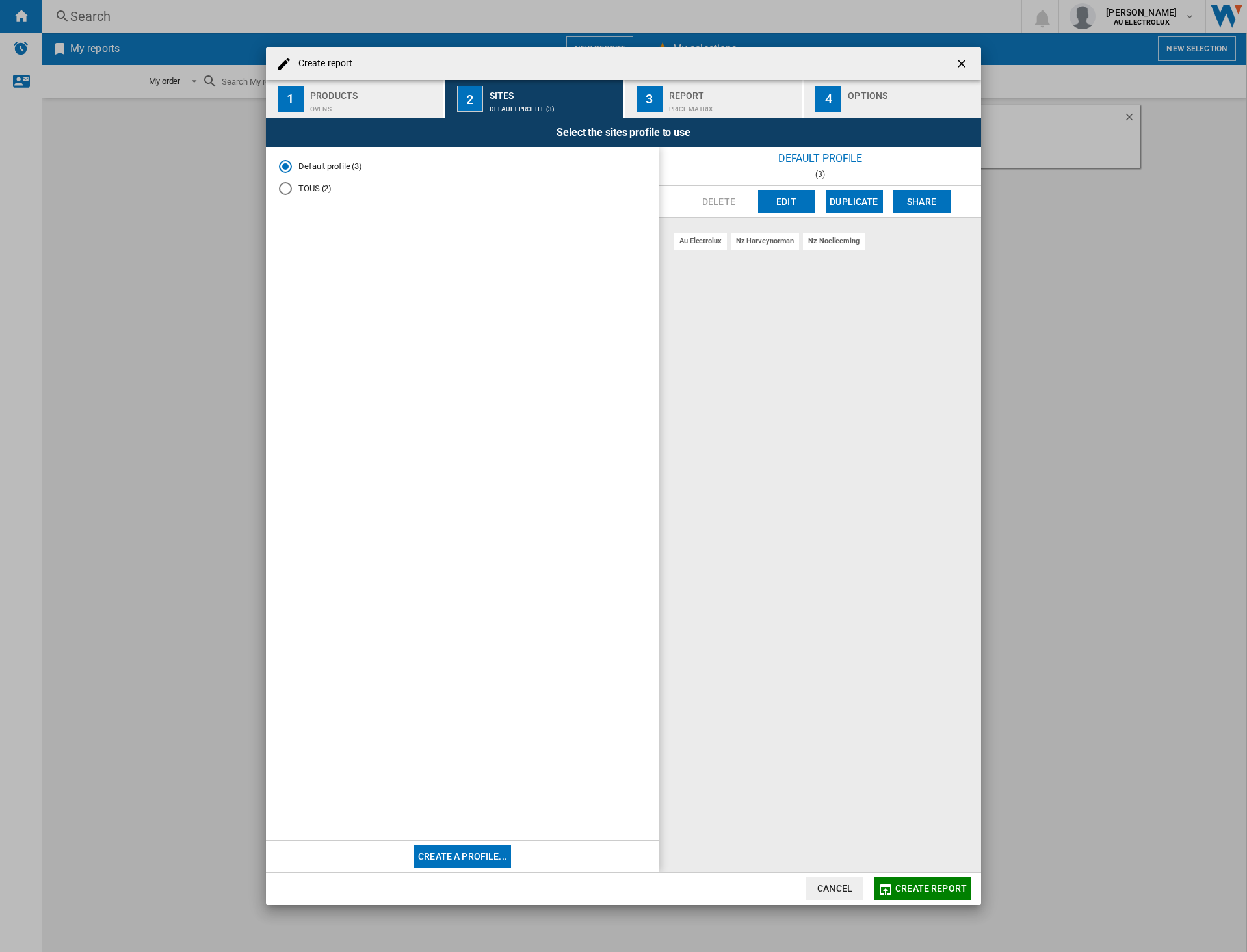
click at [792, 205] on button "Edit" at bounding box center [786, 201] width 57 height 24
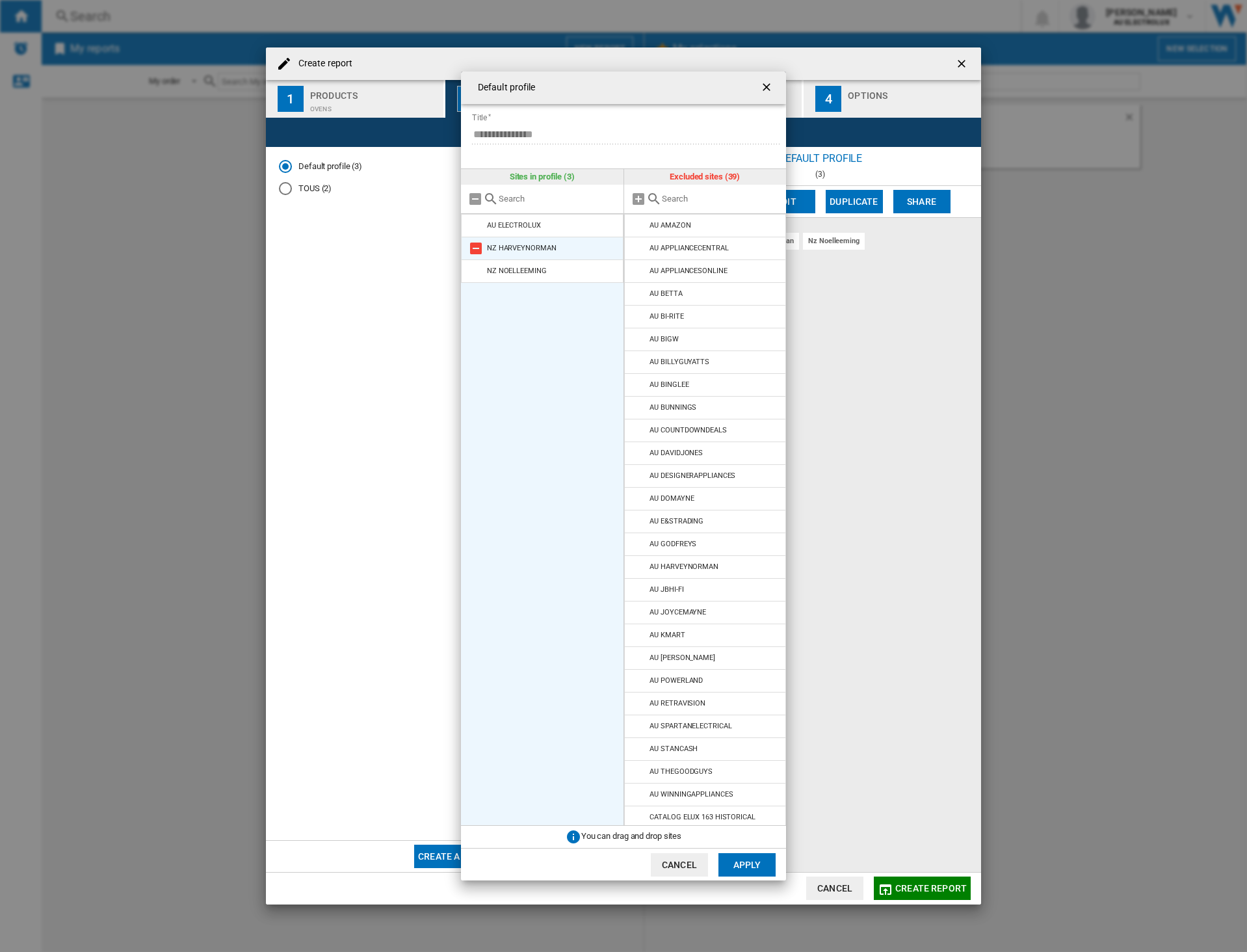
click at [479, 252] on md-icon at bounding box center [476, 249] width 16 height 16
click at [476, 249] on md-icon at bounding box center [476, 249] width 16 height 16
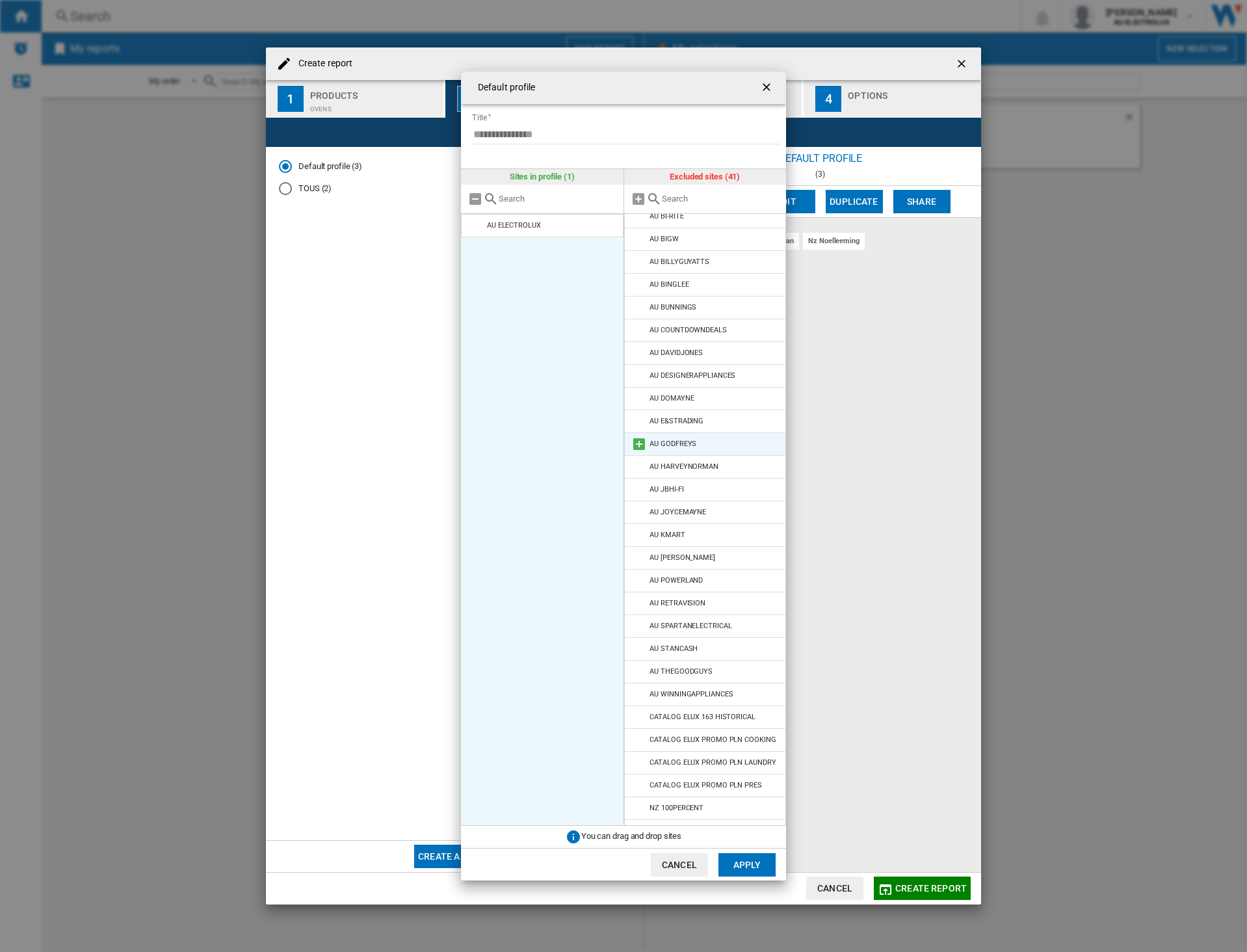
scroll to position [130, 0]
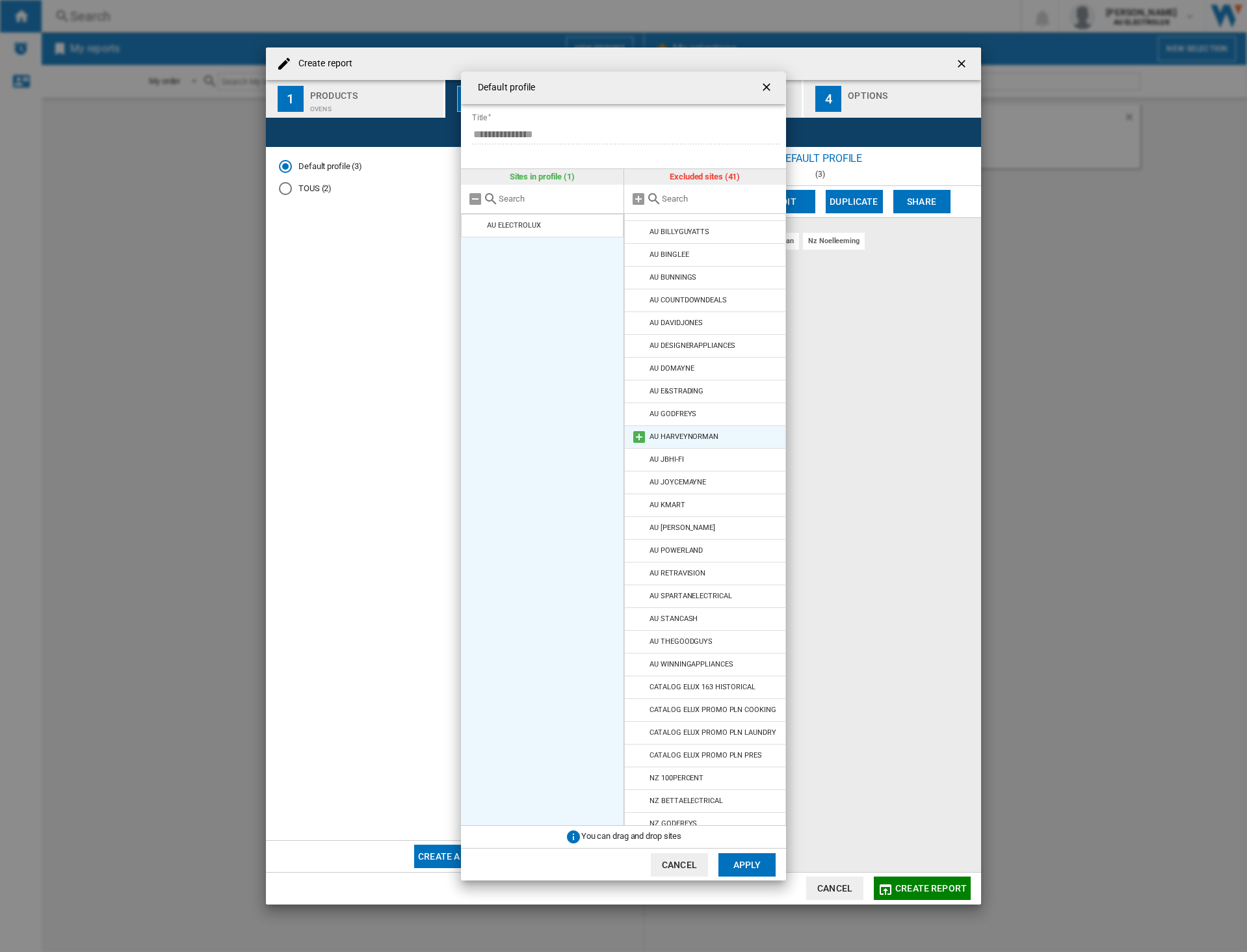
click at [635, 438] on md-icon at bounding box center [639, 437] width 16 height 16
click at [640, 620] on md-icon at bounding box center [639, 620] width 16 height 16
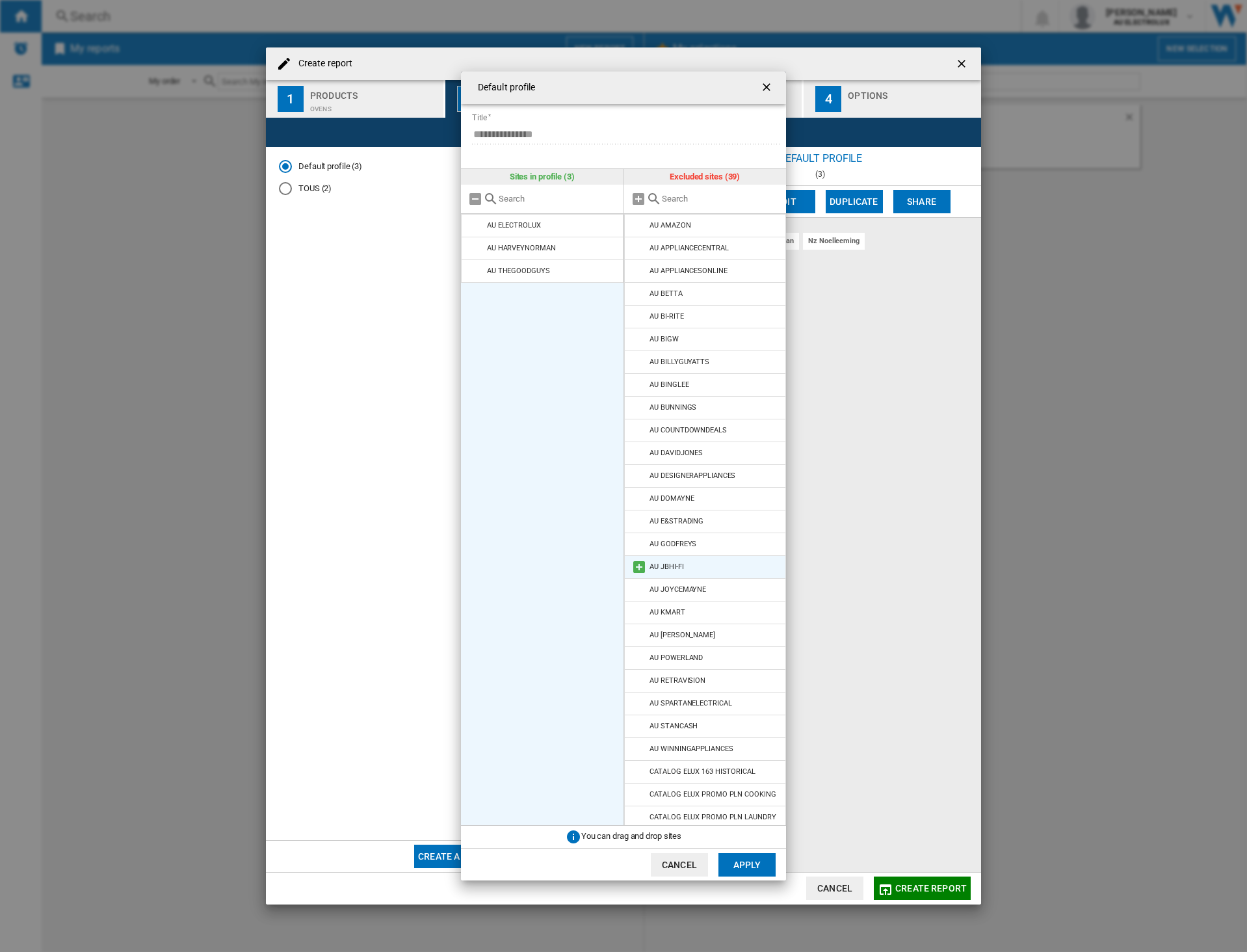
scroll to position [306, 0]
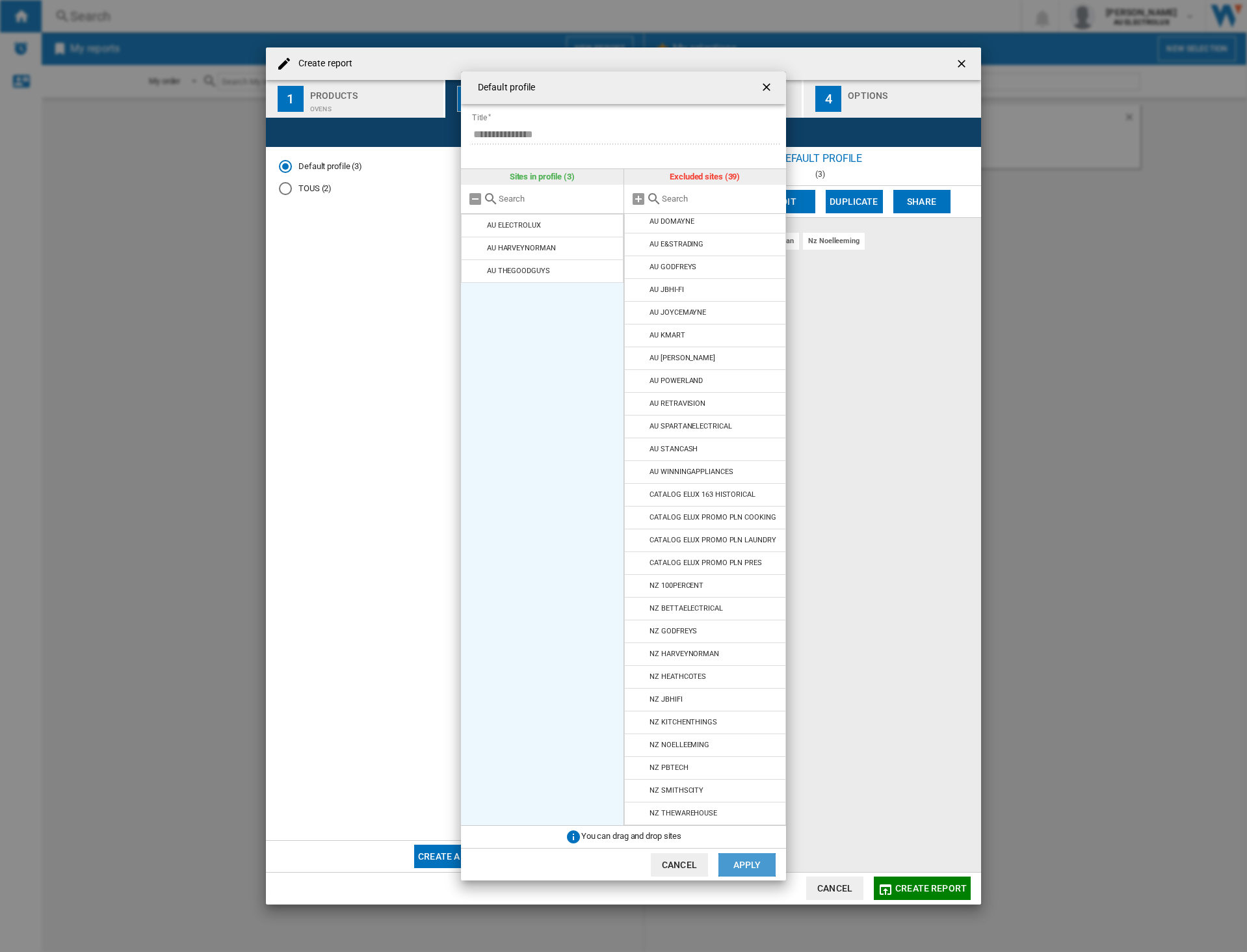
click at [748, 866] on button "Apply" at bounding box center [746, 865] width 57 height 24
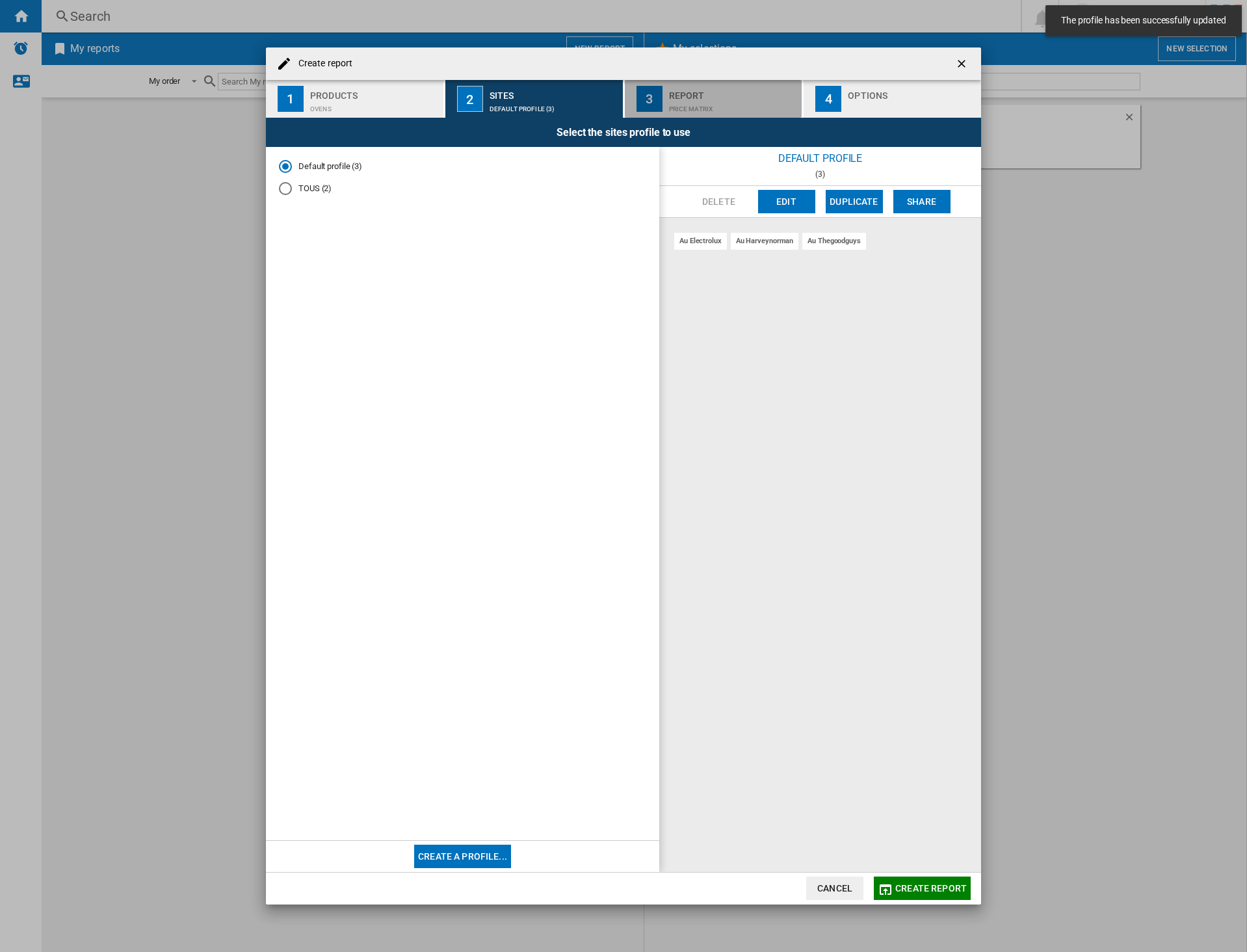
click at [683, 88] on div "Report" at bounding box center [732, 92] width 128 height 13
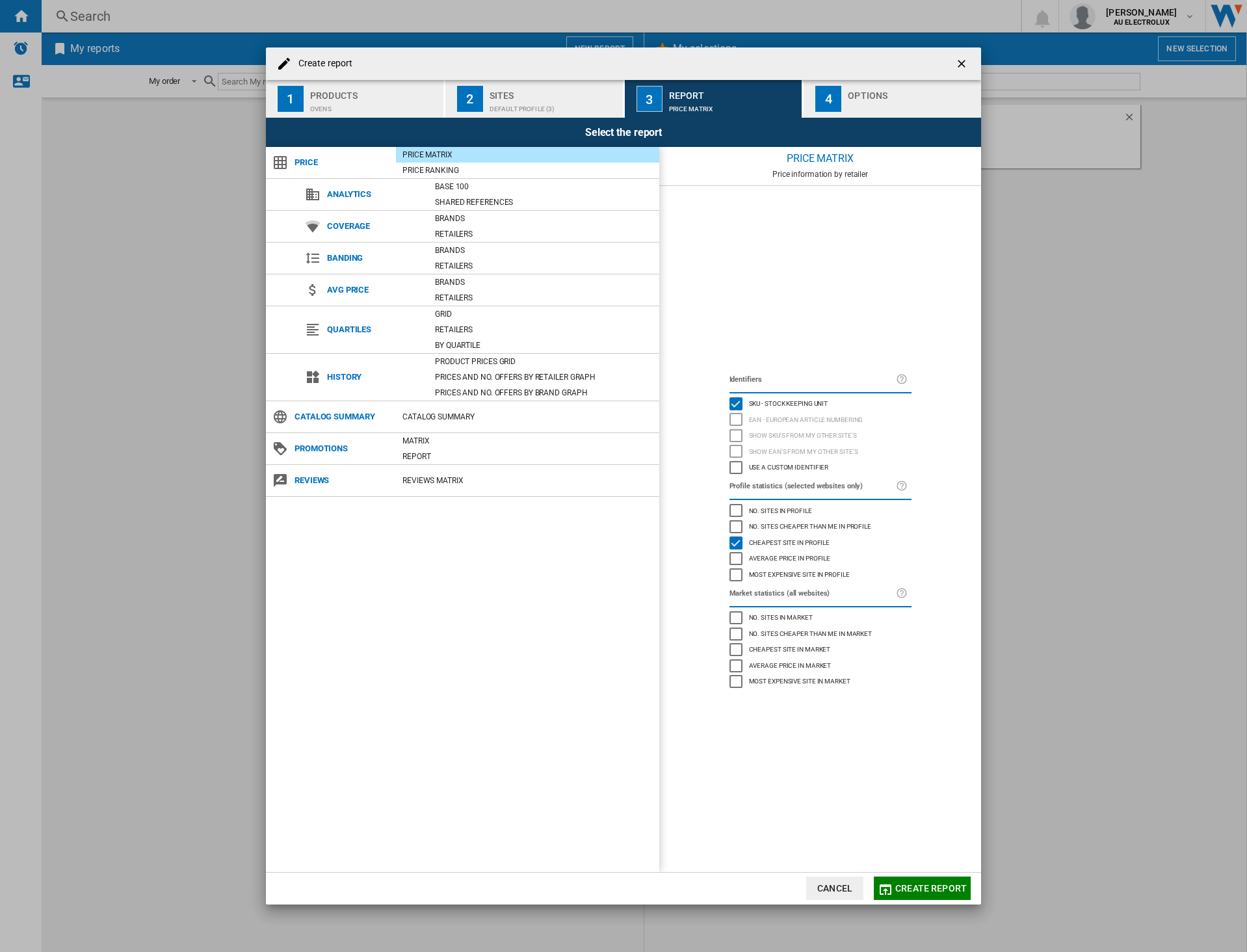
click at [918, 885] on span "Create report" at bounding box center [931, 889] width 71 height 11
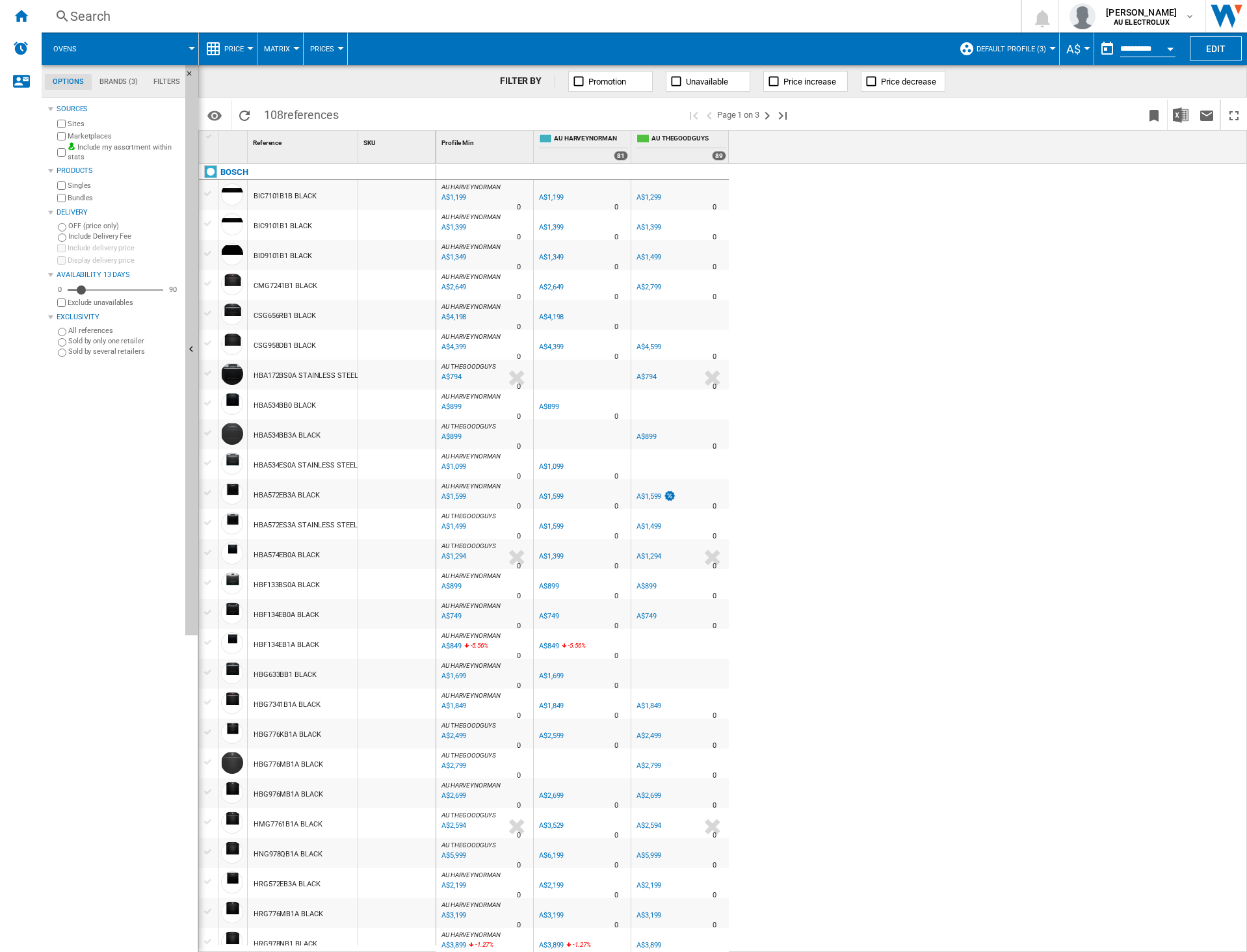
click at [1160, 50] on button "Open calendar" at bounding box center [1170, 47] width 24 height 24
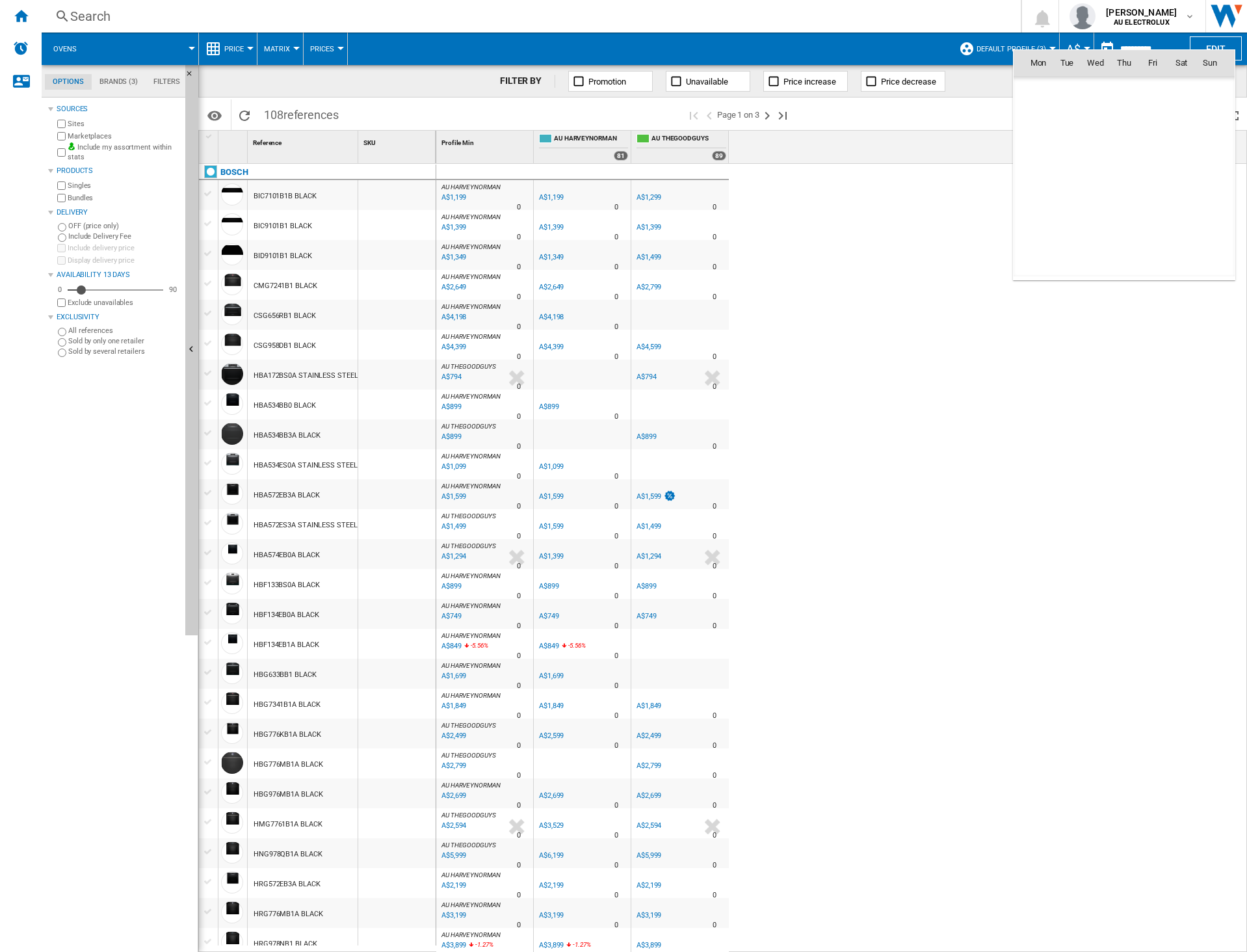
scroll to position [6206, 0]
click at [1160, 50] on th "Fri" at bounding box center [1153, 63] width 28 height 26
click at [962, 170] on div at bounding box center [623, 476] width 1247 height 952
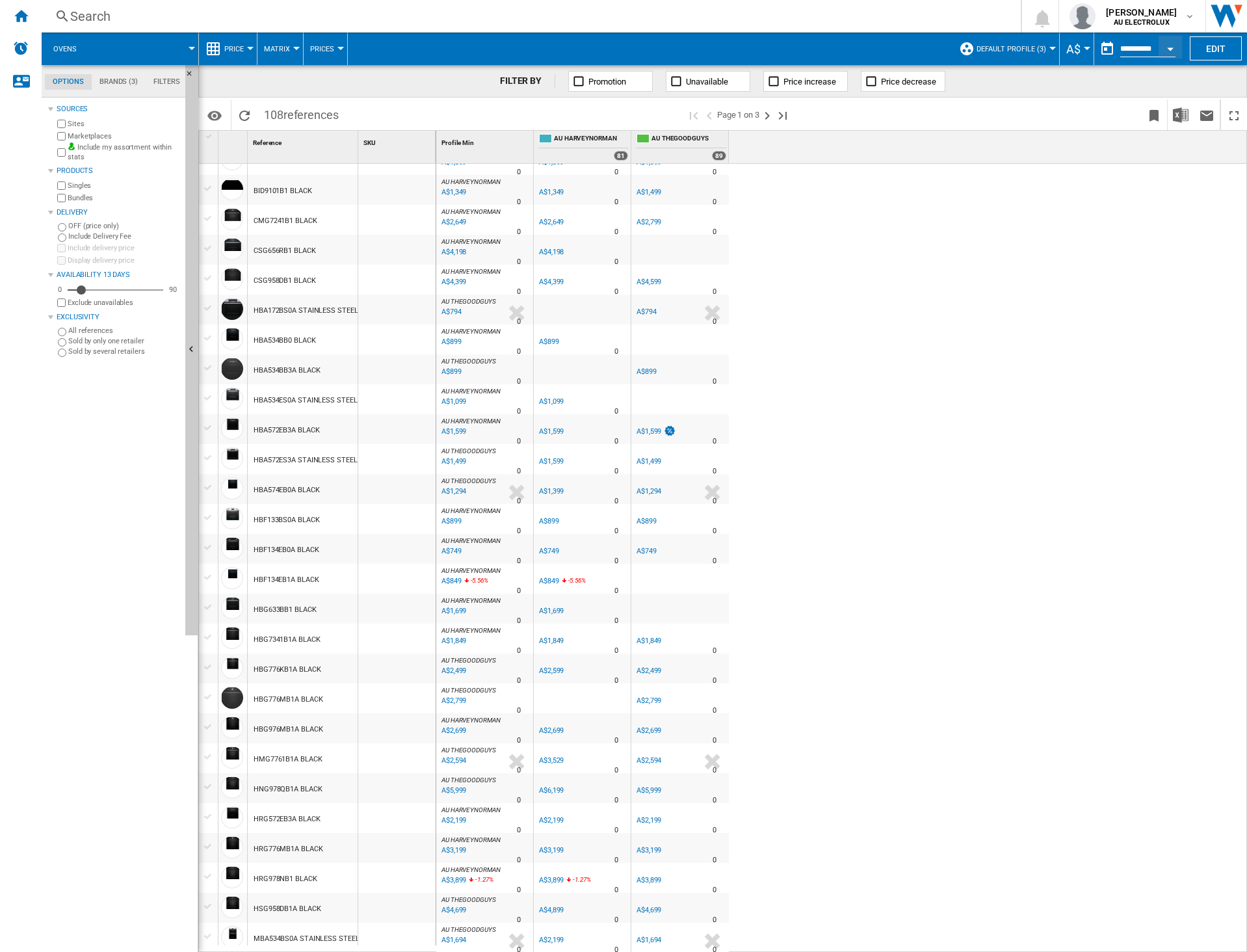
scroll to position [0, 0]
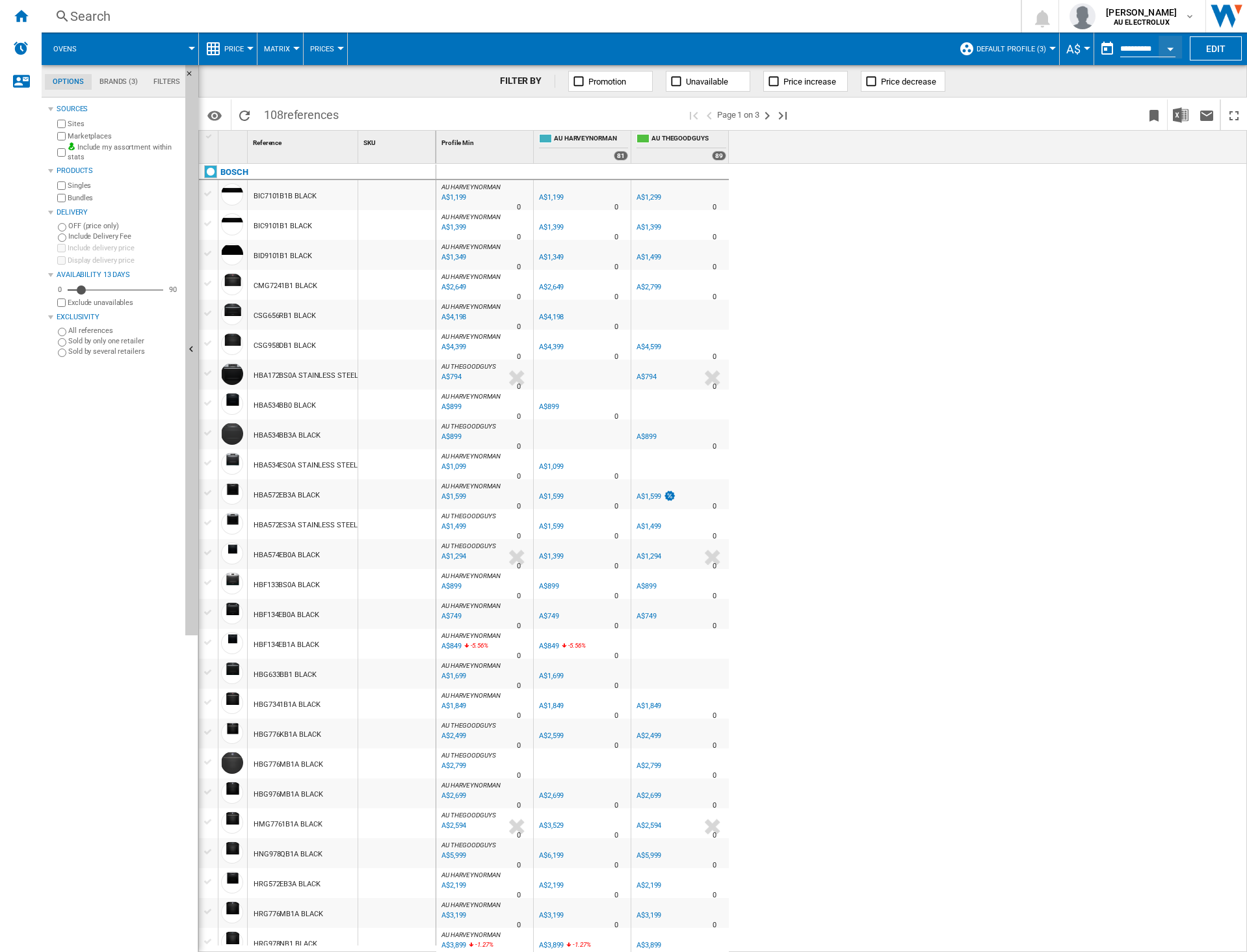
click at [1136, 46] on input "**********" at bounding box center [1147, 50] width 56 height 11
click at [1174, 48] on div "Open calendar" at bounding box center [1170, 49] width 6 height 4
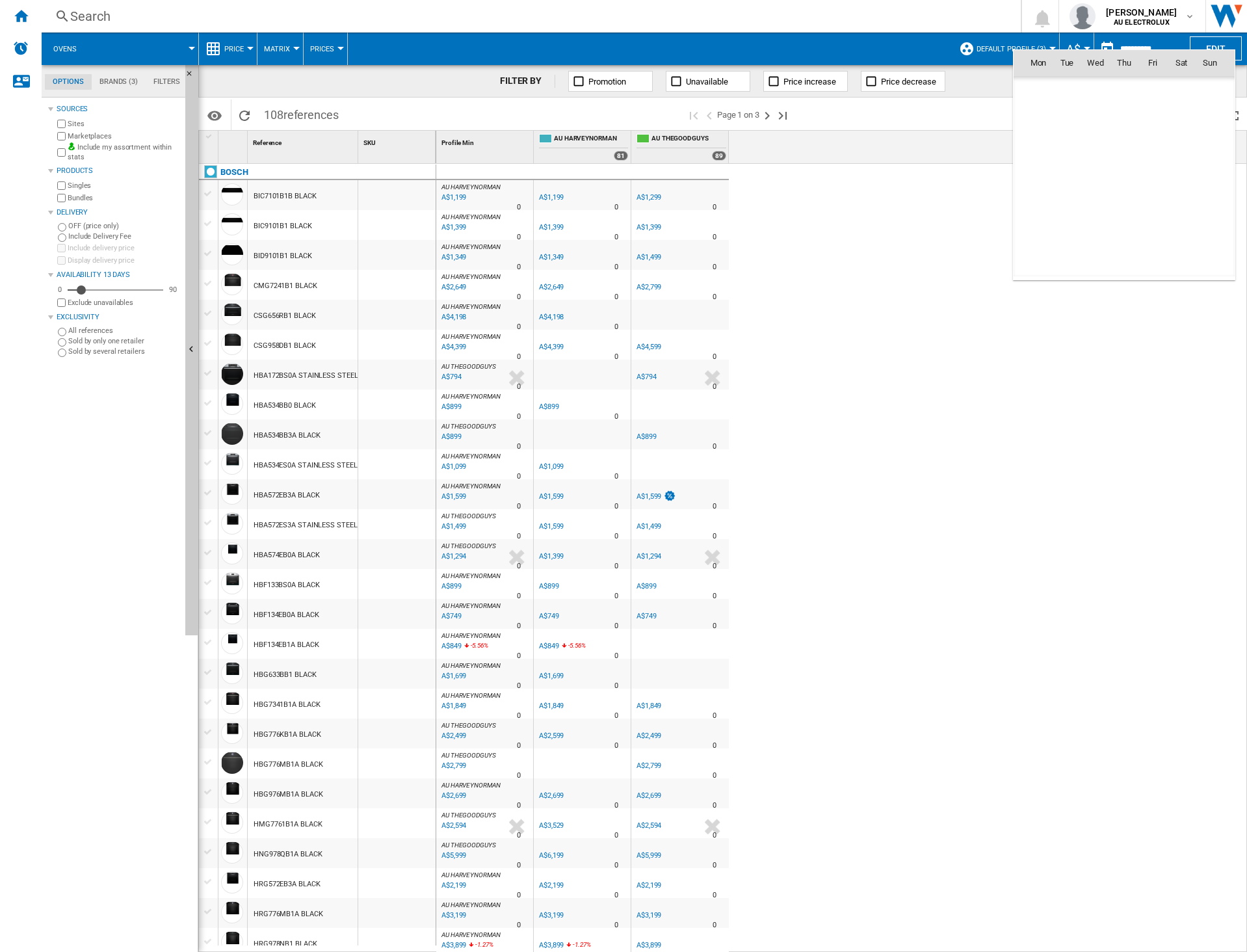
scroll to position [6206, 0]
click at [1174, 48] on div at bounding box center [623, 476] width 1247 height 952
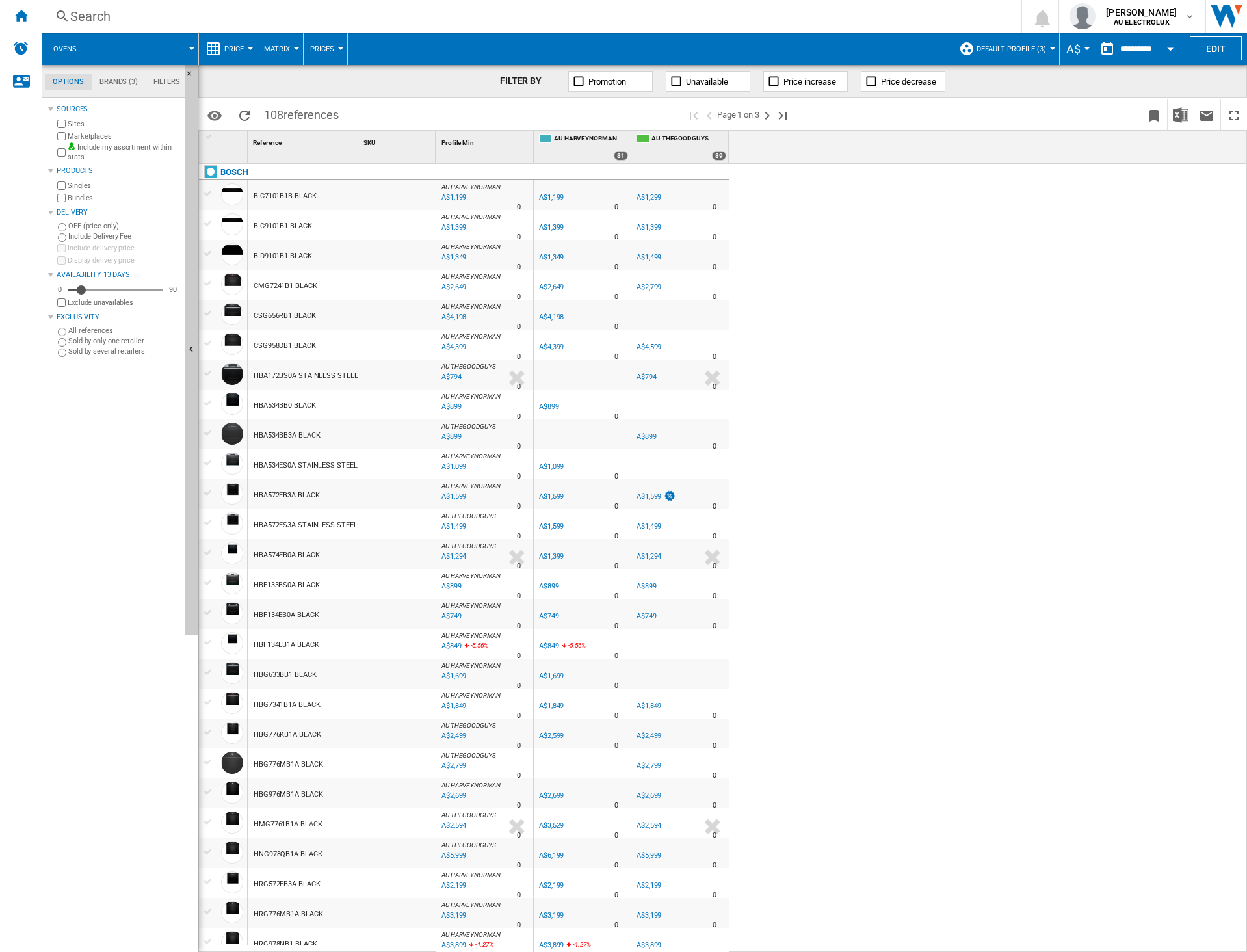
click at [1172, 50] on div "Open calendar" at bounding box center [1170, 49] width 6 height 4
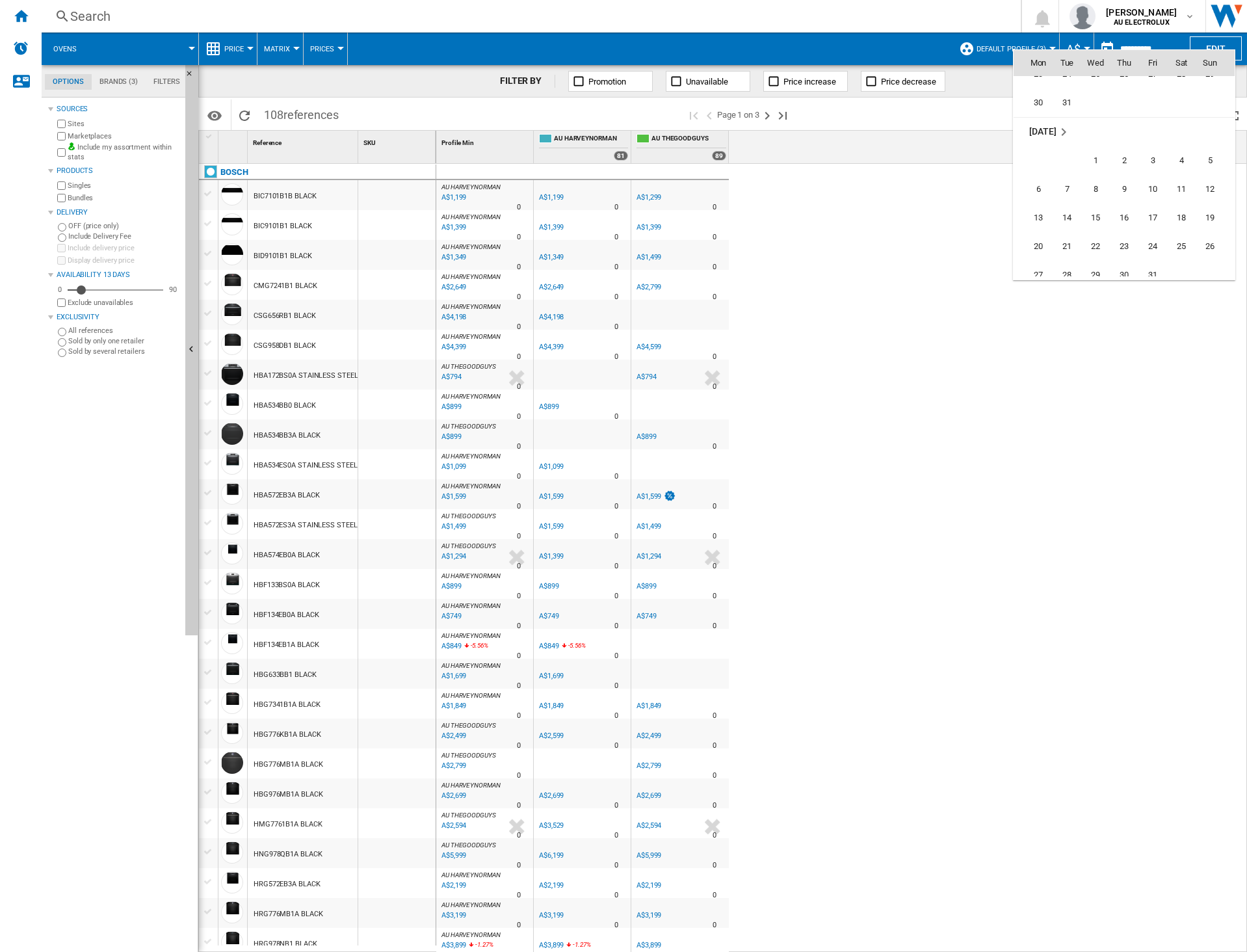
scroll to position [4970, 0]
click at [1096, 154] on span "1" at bounding box center [1096, 149] width 26 height 26
type input "**********"
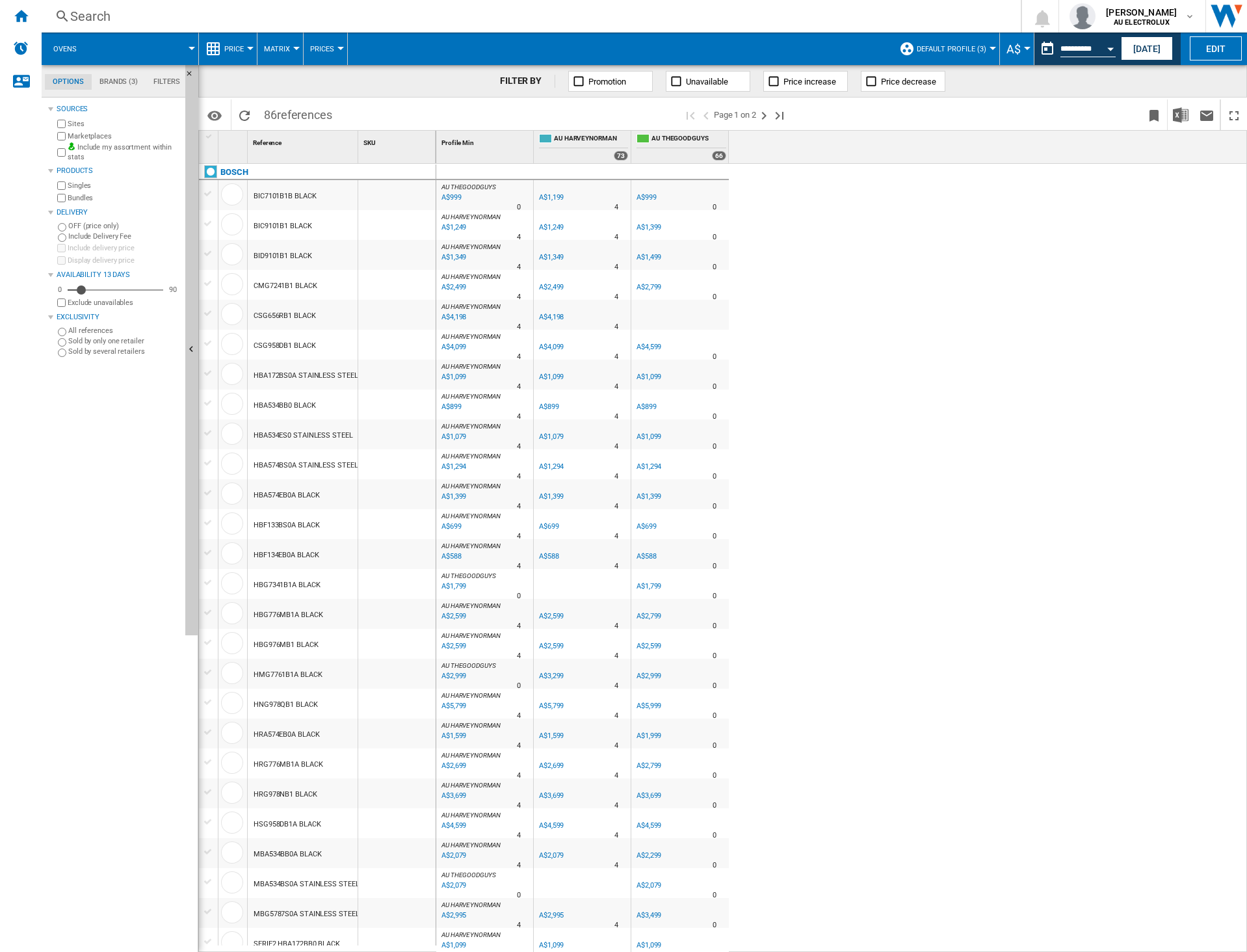
click at [272, 48] on span "Matrix" at bounding box center [278, 49] width 26 height 9
click at [286, 81] on span "Matrix" at bounding box center [282, 80] width 28 height 11
click at [97, 56] on span at bounding box center [144, 48] width 97 height 33
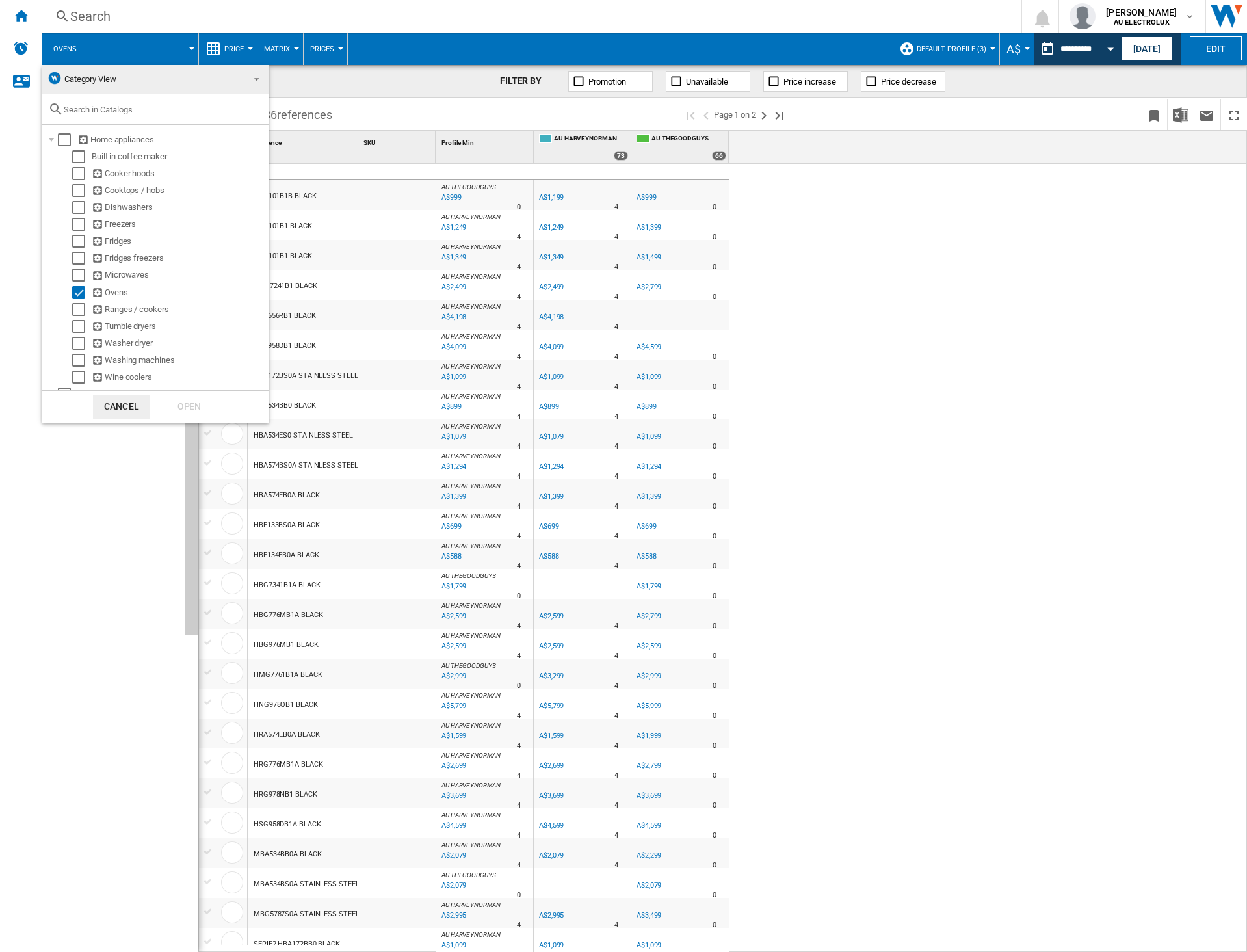
click at [102, 52] on md-backdrop at bounding box center [623, 476] width 1247 height 952
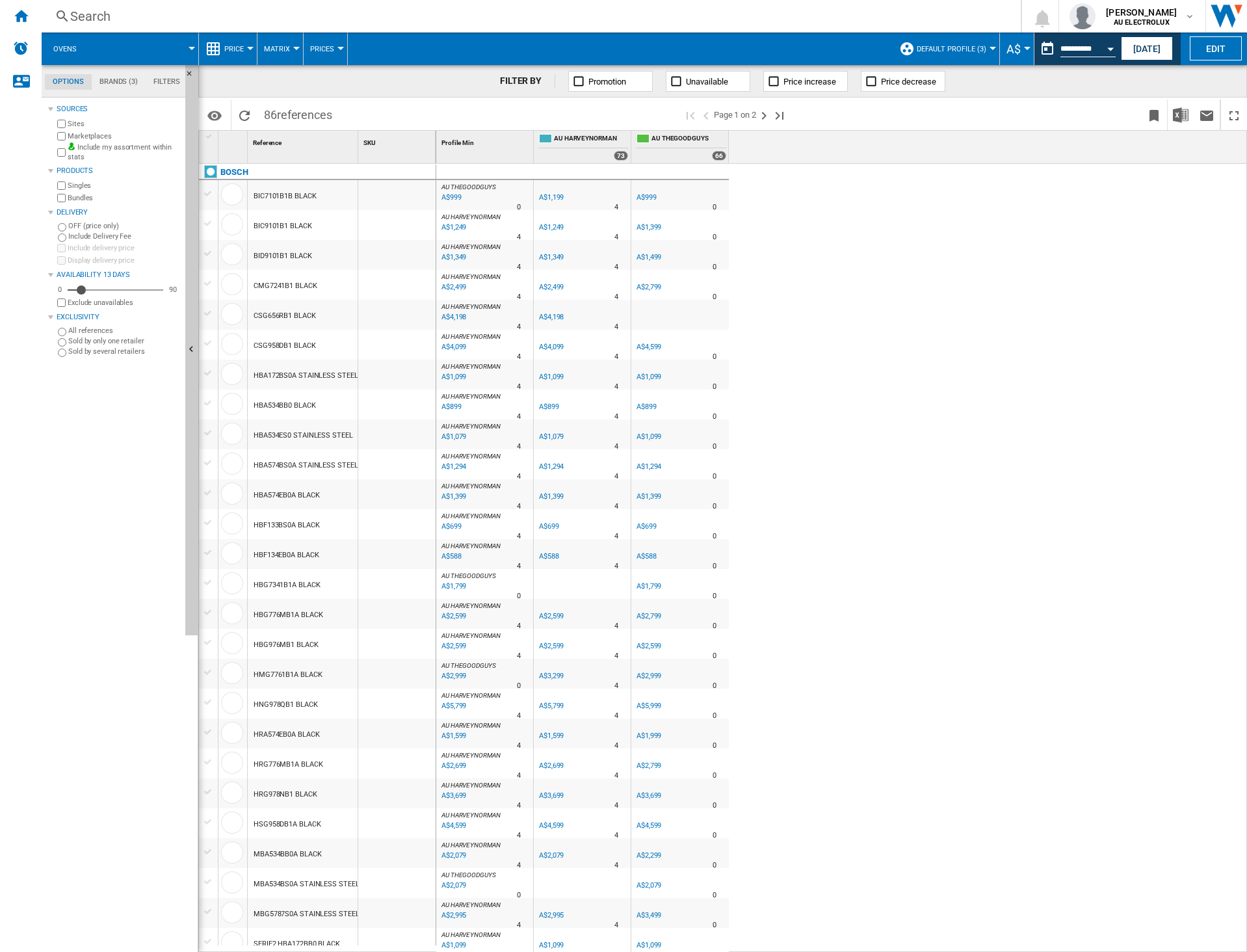
click at [316, 48] on span "Prices" at bounding box center [322, 49] width 24 height 9
click at [316, 48] on md-backdrop at bounding box center [623, 476] width 1247 height 952
click at [125, 78] on md-tab-item "Brands (3)" at bounding box center [118, 82] width 54 height 16
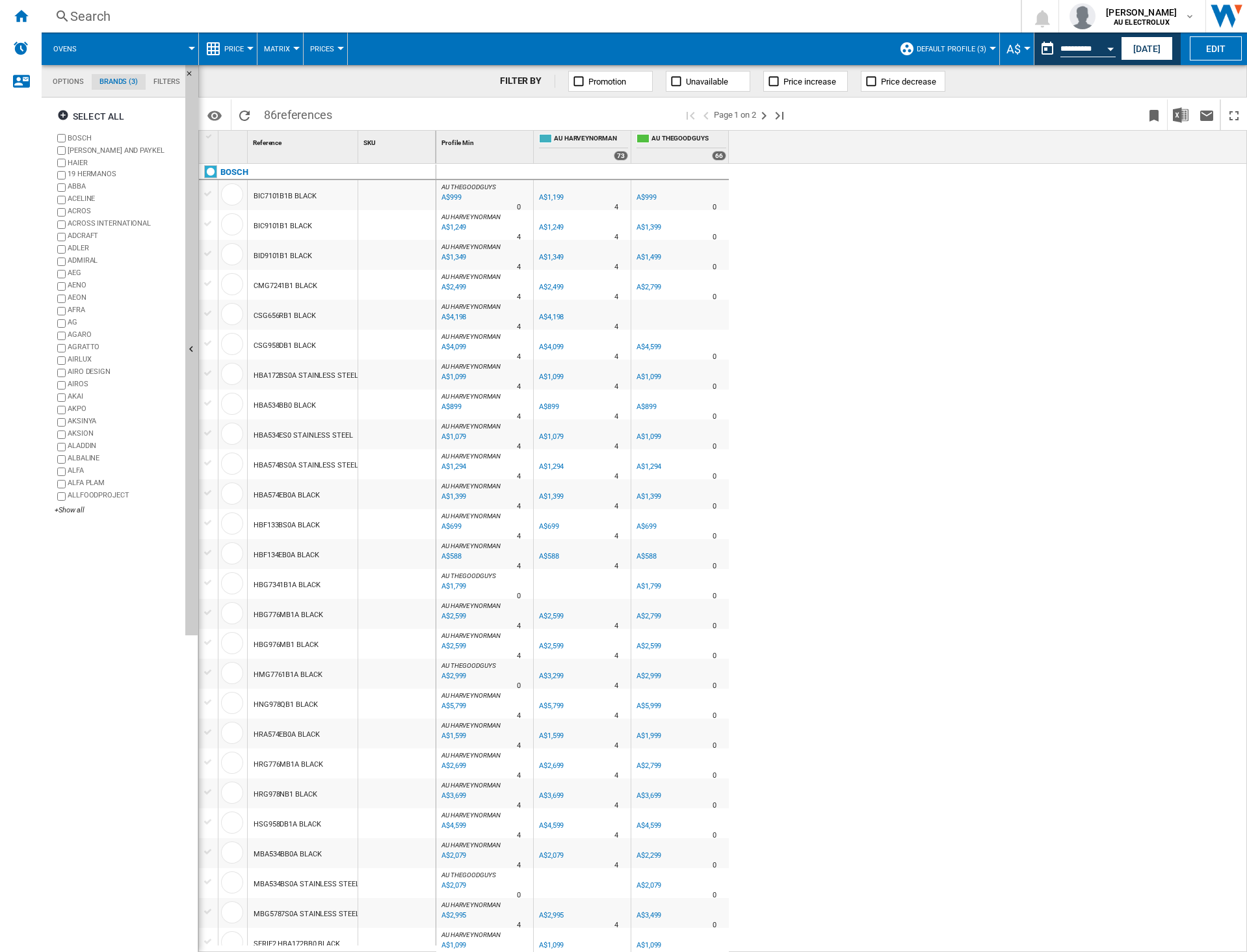
click at [159, 83] on md-tab-item "Filters" at bounding box center [167, 82] width 42 height 16
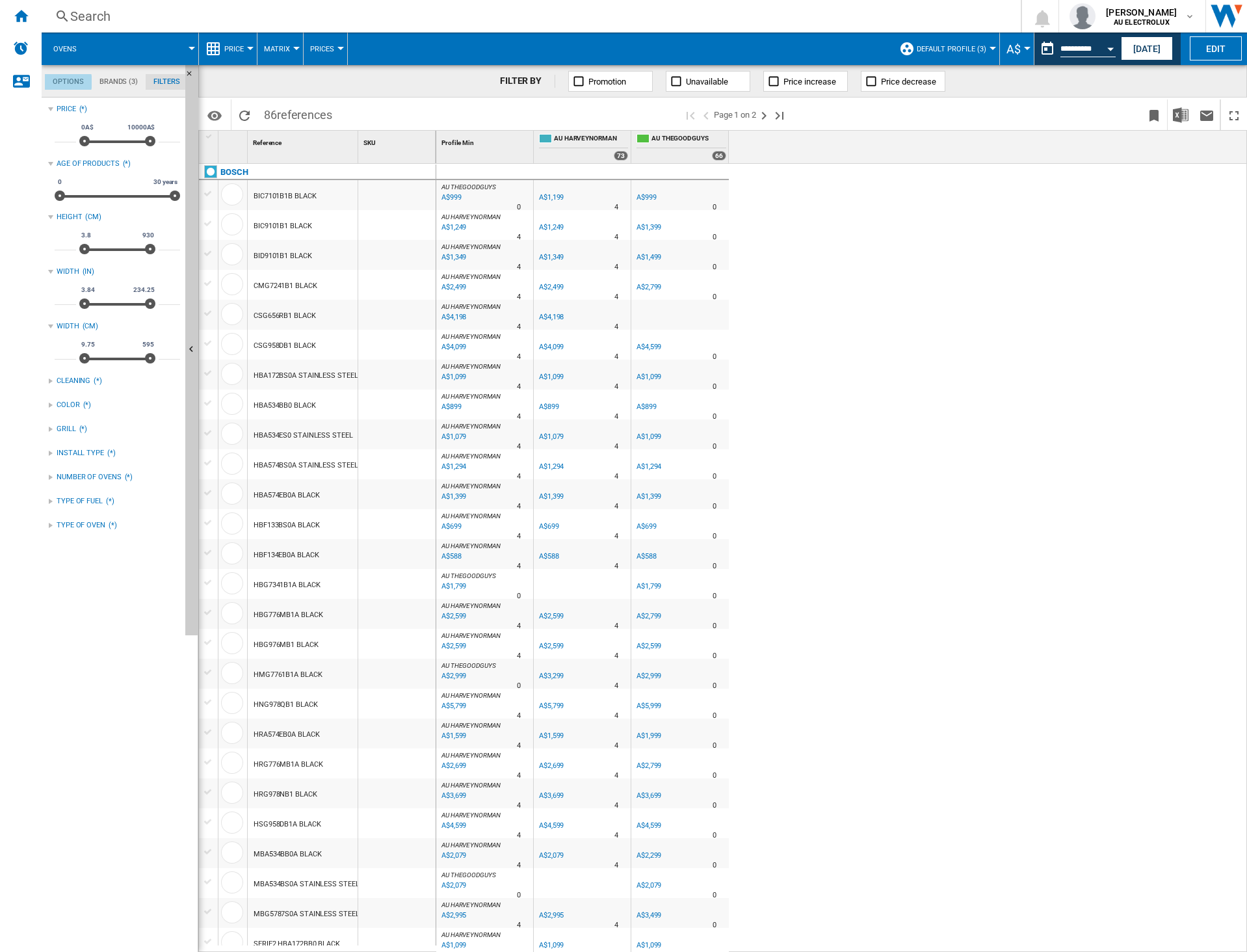
click at [68, 82] on md-tab-item "Options" at bounding box center [68, 82] width 47 height 16
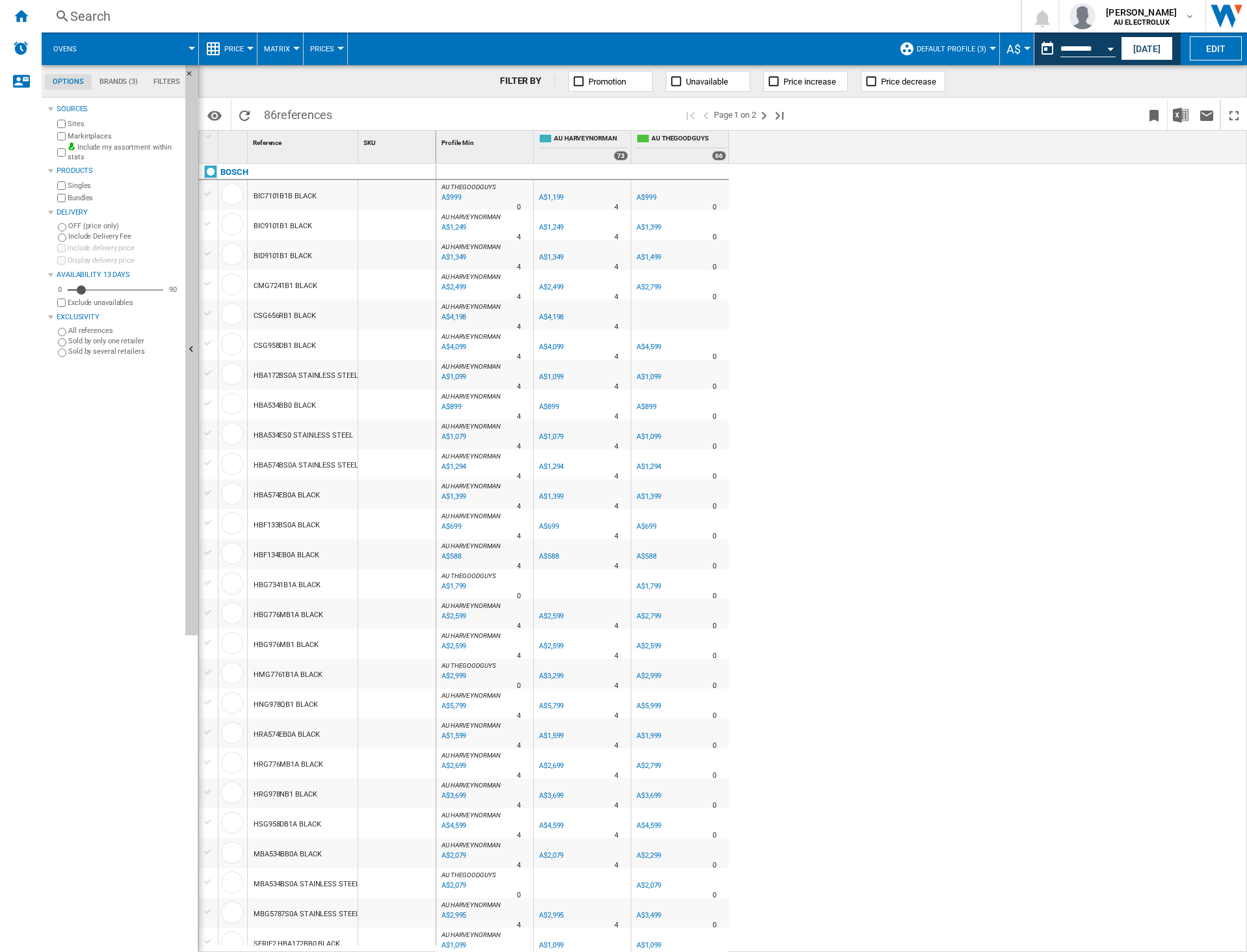
click at [218, 56] on ng-md-icon at bounding box center [213, 48] width 16 height 16
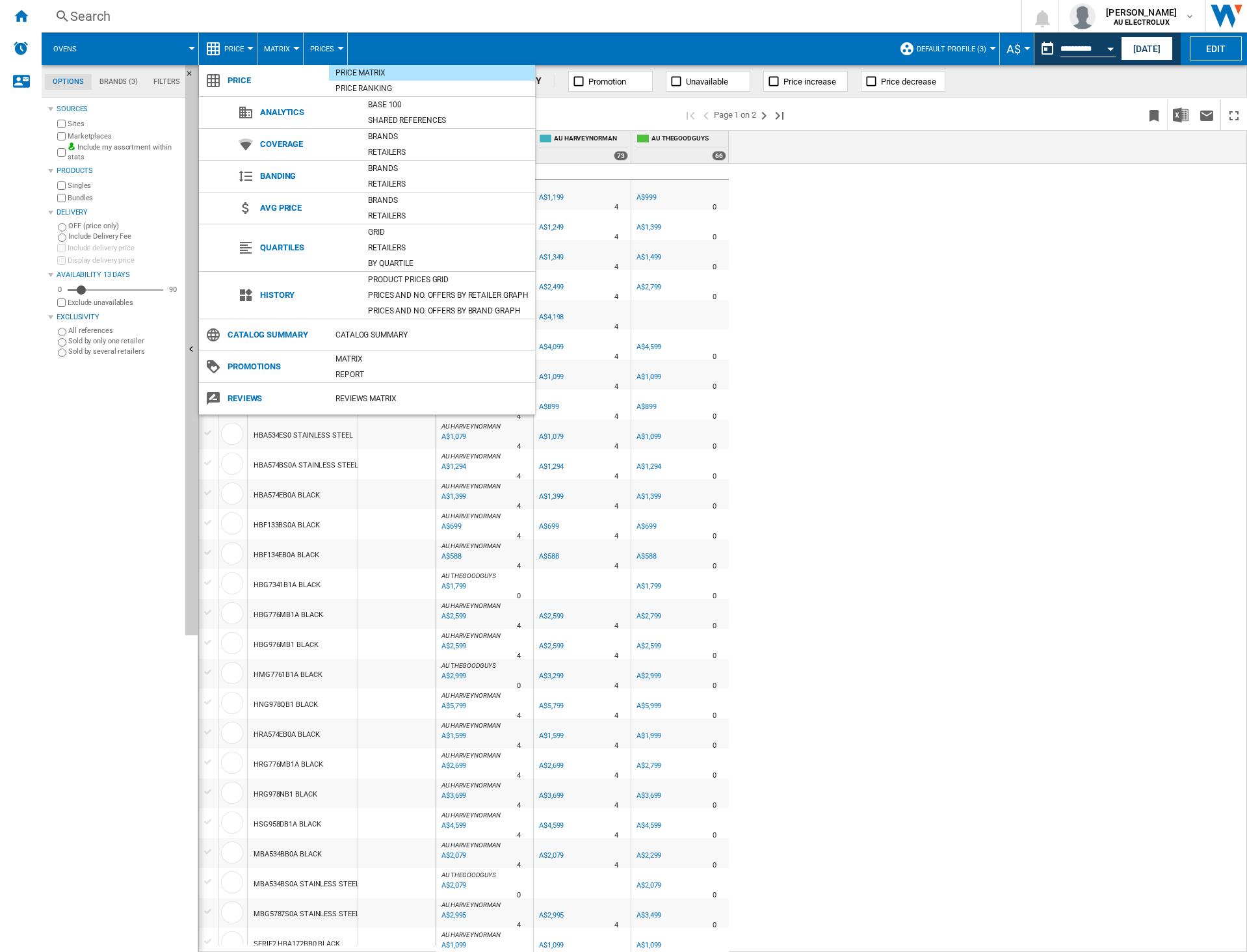
click at [367, 76] on div "Price Matrix" at bounding box center [432, 72] width 206 height 13
click at [353, 364] on div "Matrix" at bounding box center [432, 359] width 206 height 13
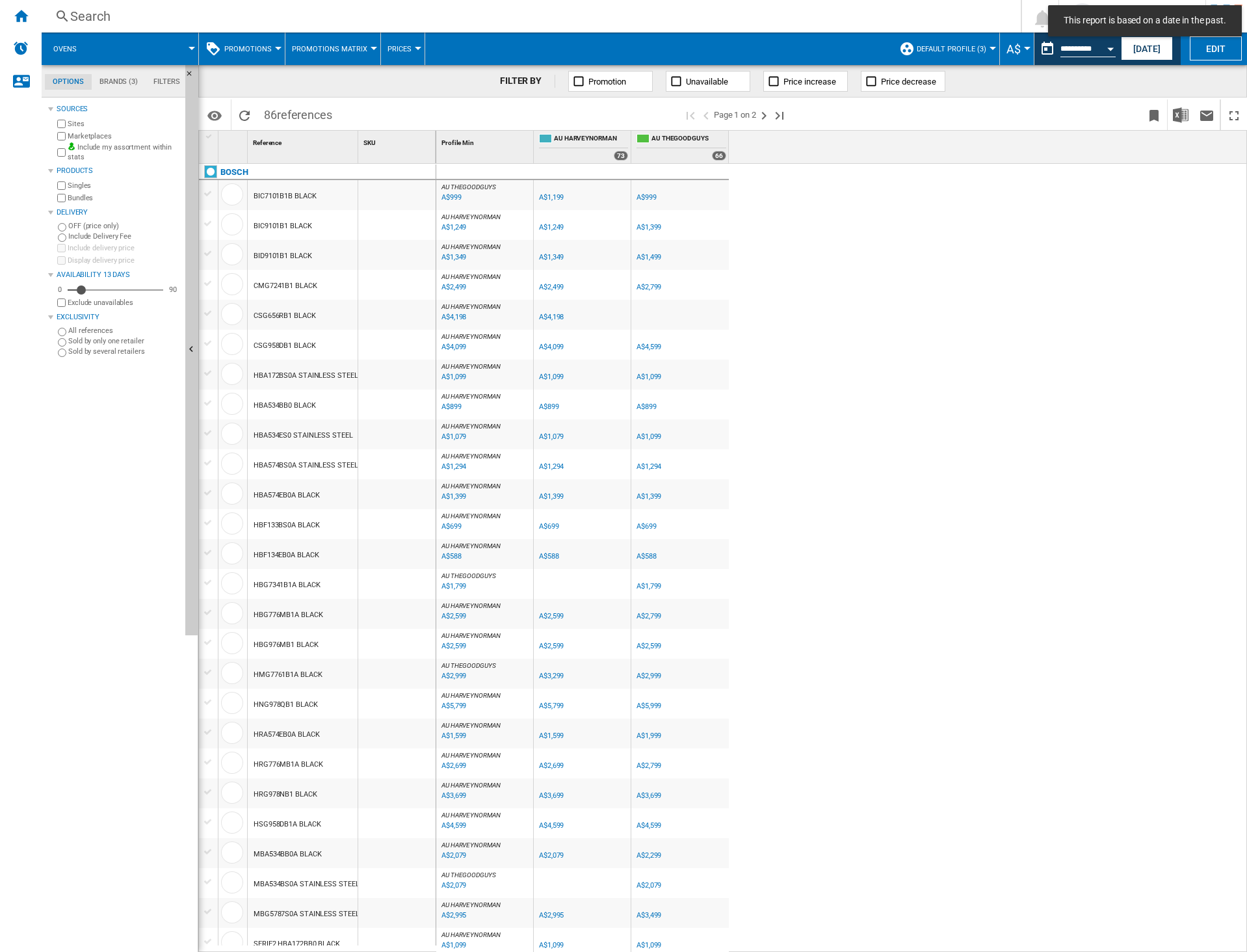
click at [326, 62] on button "Promotions Matrix" at bounding box center [332, 48] width 82 height 33
click at [336, 74] on button "Promotions Matrix" at bounding box center [337, 80] width 106 height 31
click at [355, 54] on button "Promotions Matrix" at bounding box center [332, 48] width 82 height 33
click at [247, 54] on md-backdrop at bounding box center [623, 476] width 1247 height 952
click at [256, 50] on span "Promotions" at bounding box center [249, 49] width 48 height 9
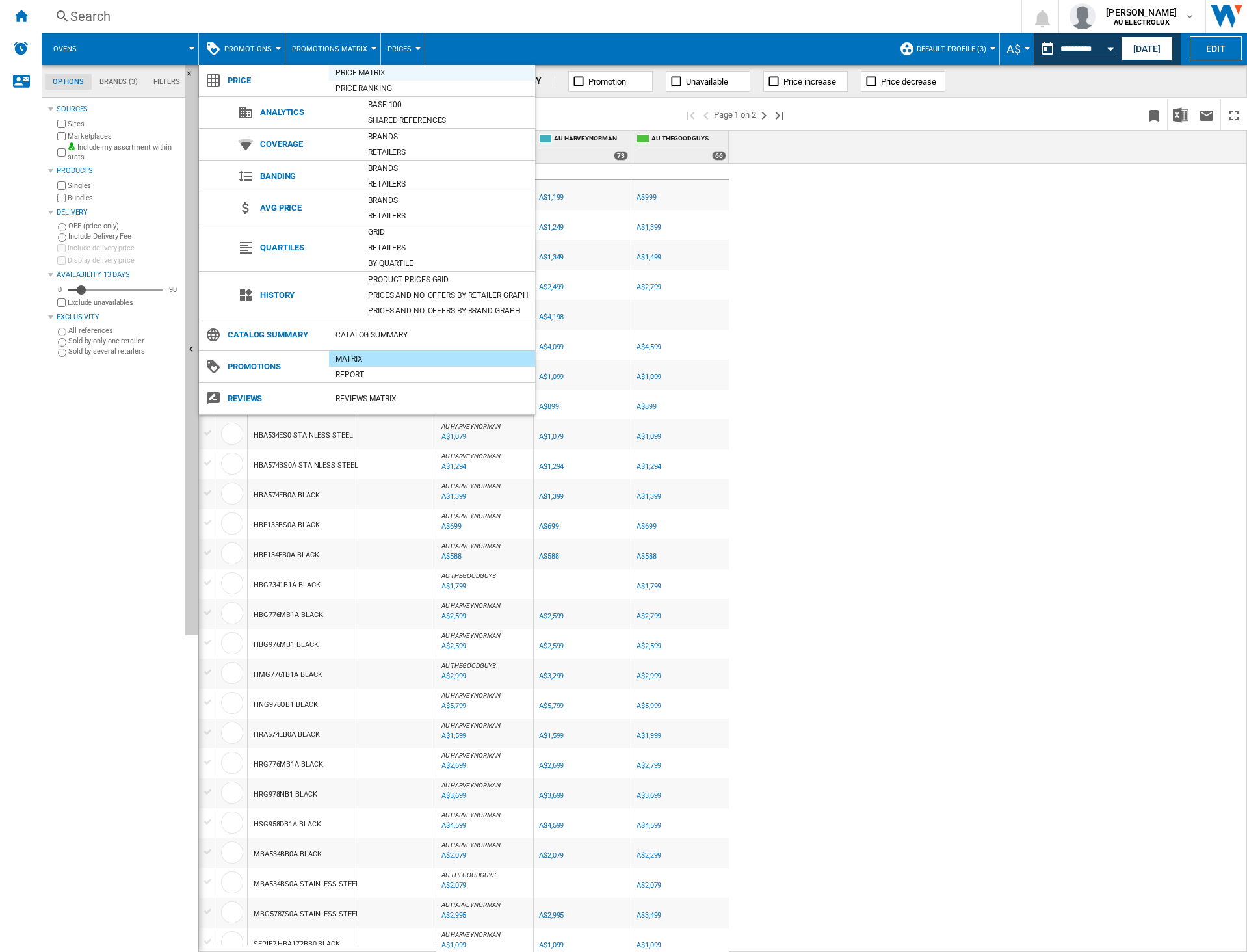
click at [376, 74] on div "Price Matrix" at bounding box center [432, 72] width 206 height 13
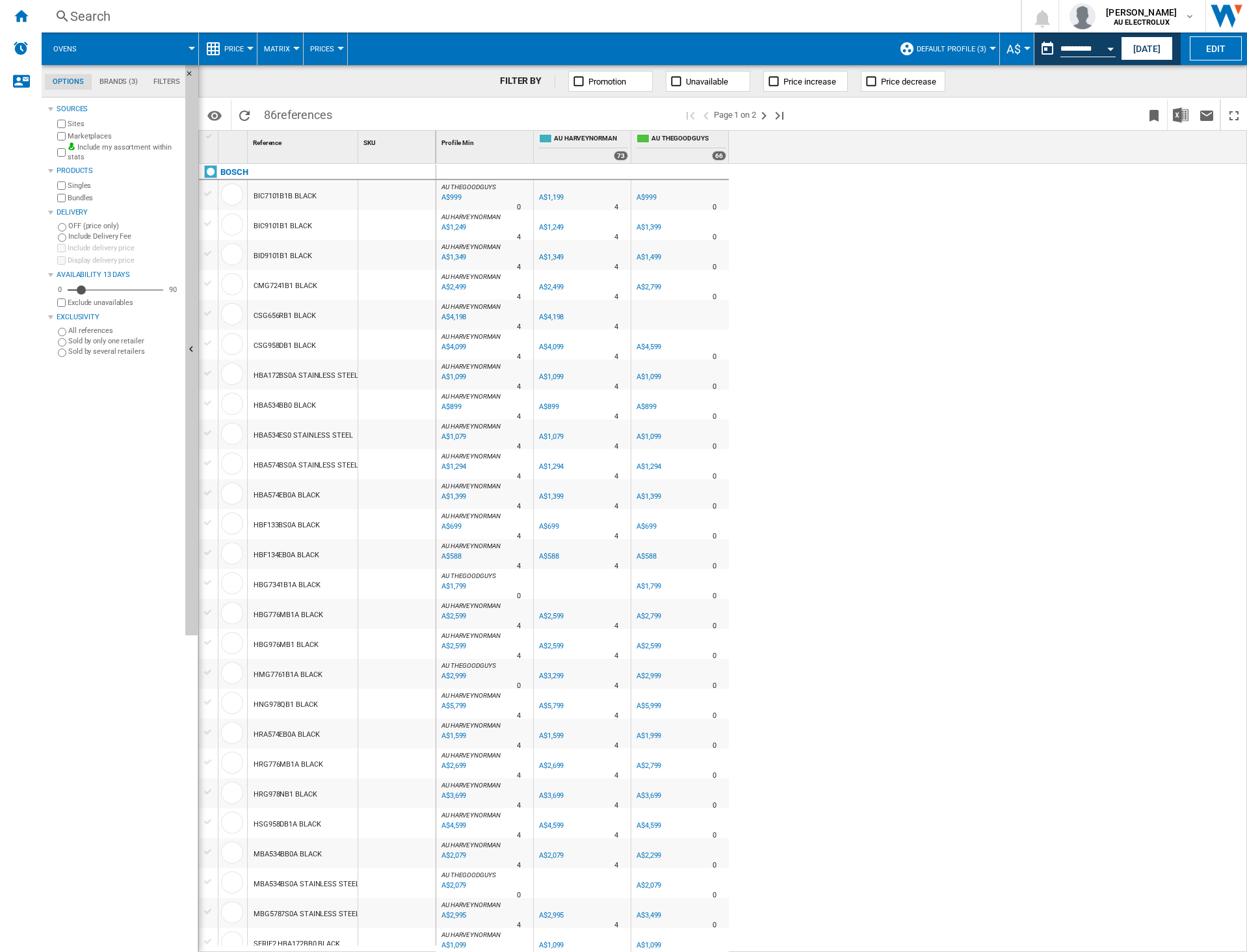
scroll to position [739, 0]
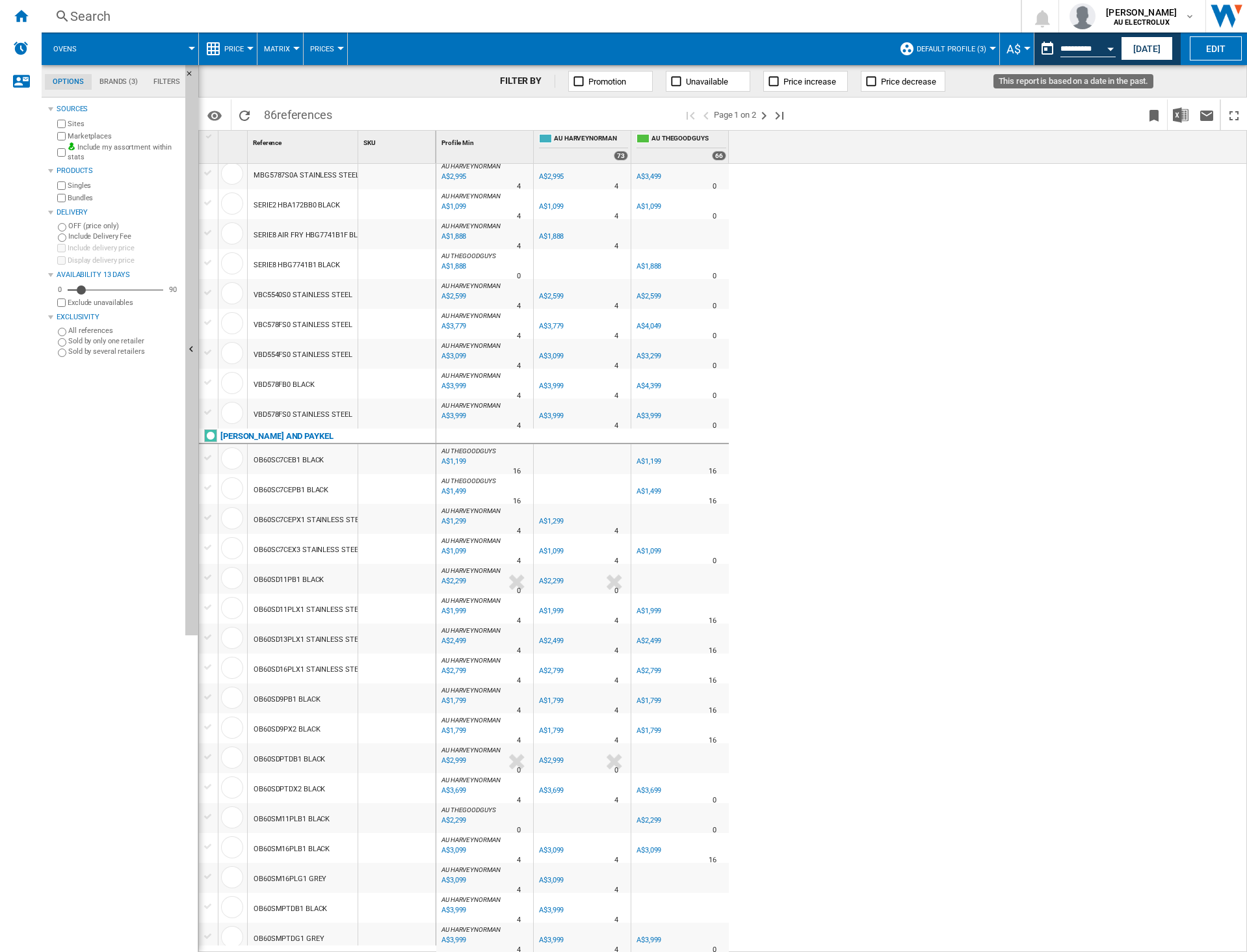
click at [1100, 49] on button "Open calendar" at bounding box center [1110, 47] width 24 height 24
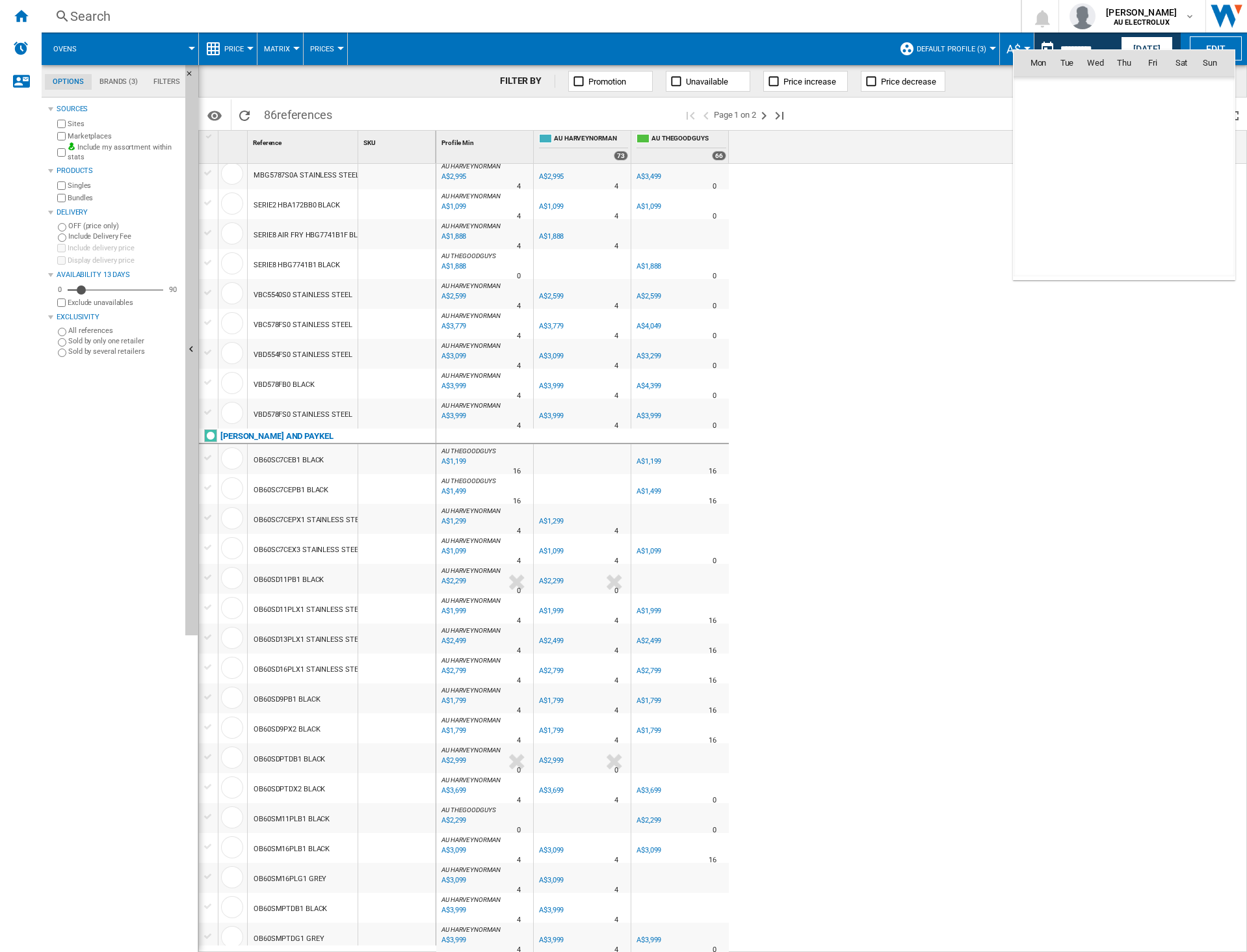
scroll to position [4999, 0]
click at [1096, 50] on th "Wed" at bounding box center [1095, 63] width 28 height 26
click at [1045, 44] on div at bounding box center [623, 476] width 1247 height 952
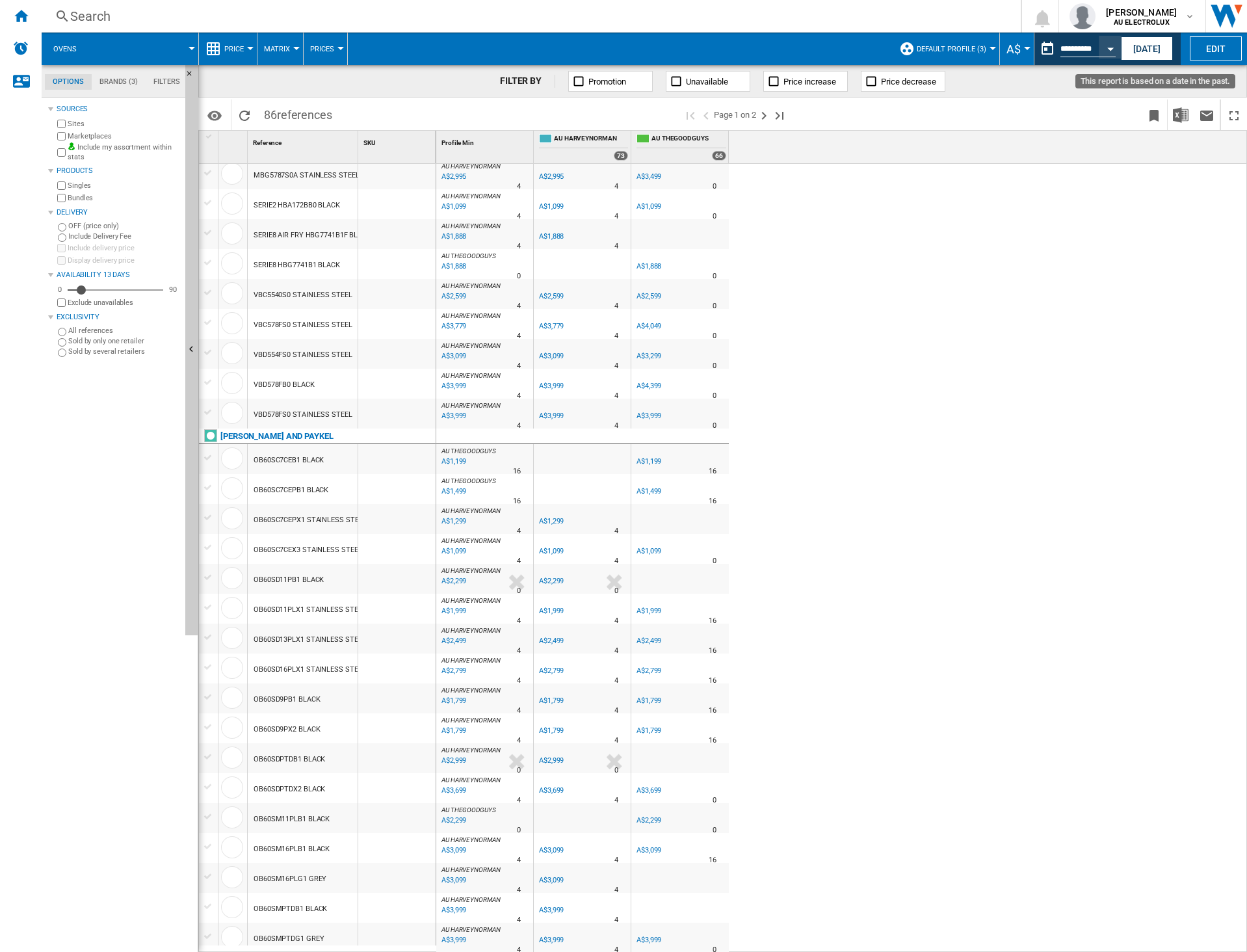
click at [1043, 44] on button "This report is based on a date in the past." at bounding box center [1048, 49] width 26 height 26
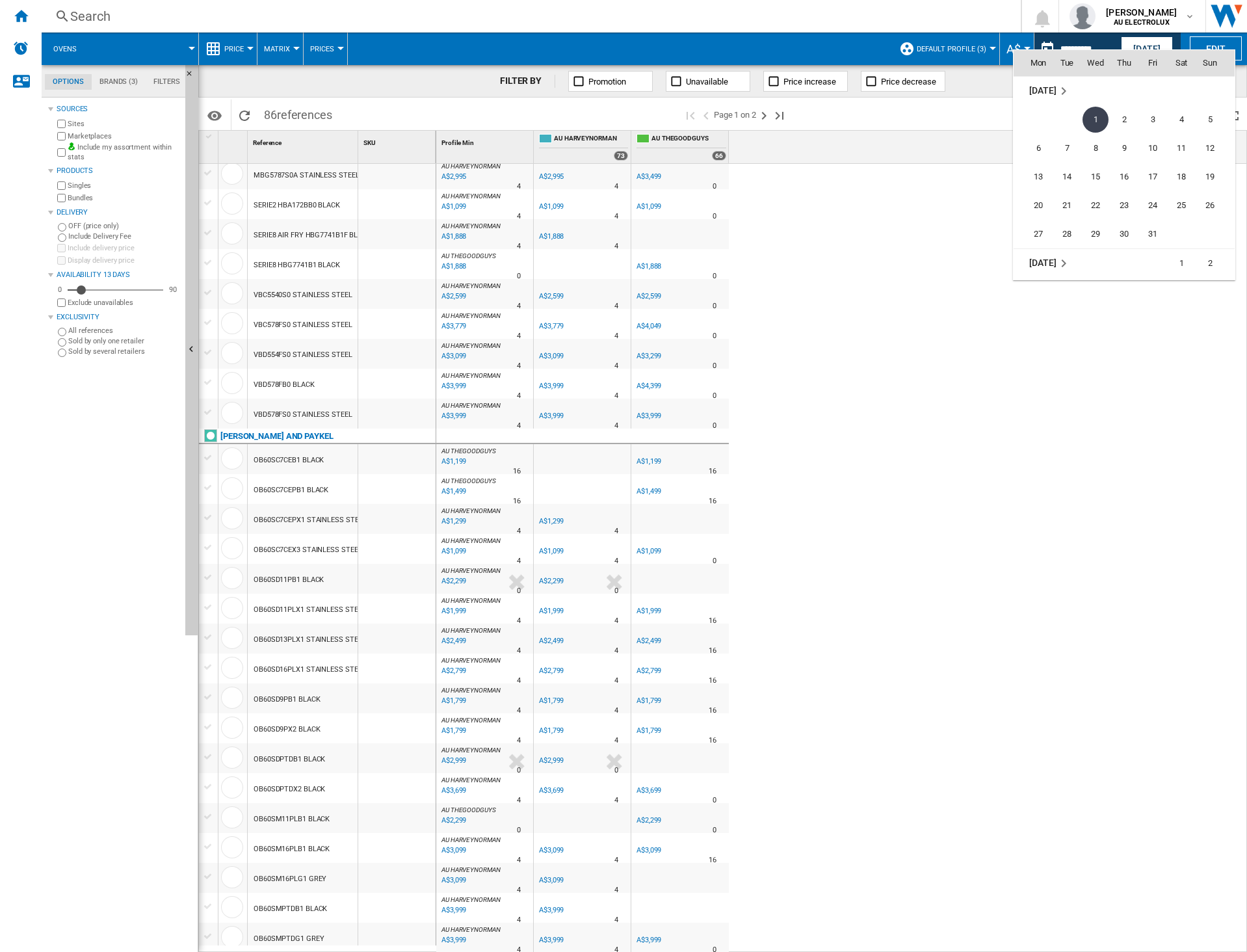
click at [981, 48] on div at bounding box center [623, 476] width 1247 height 952
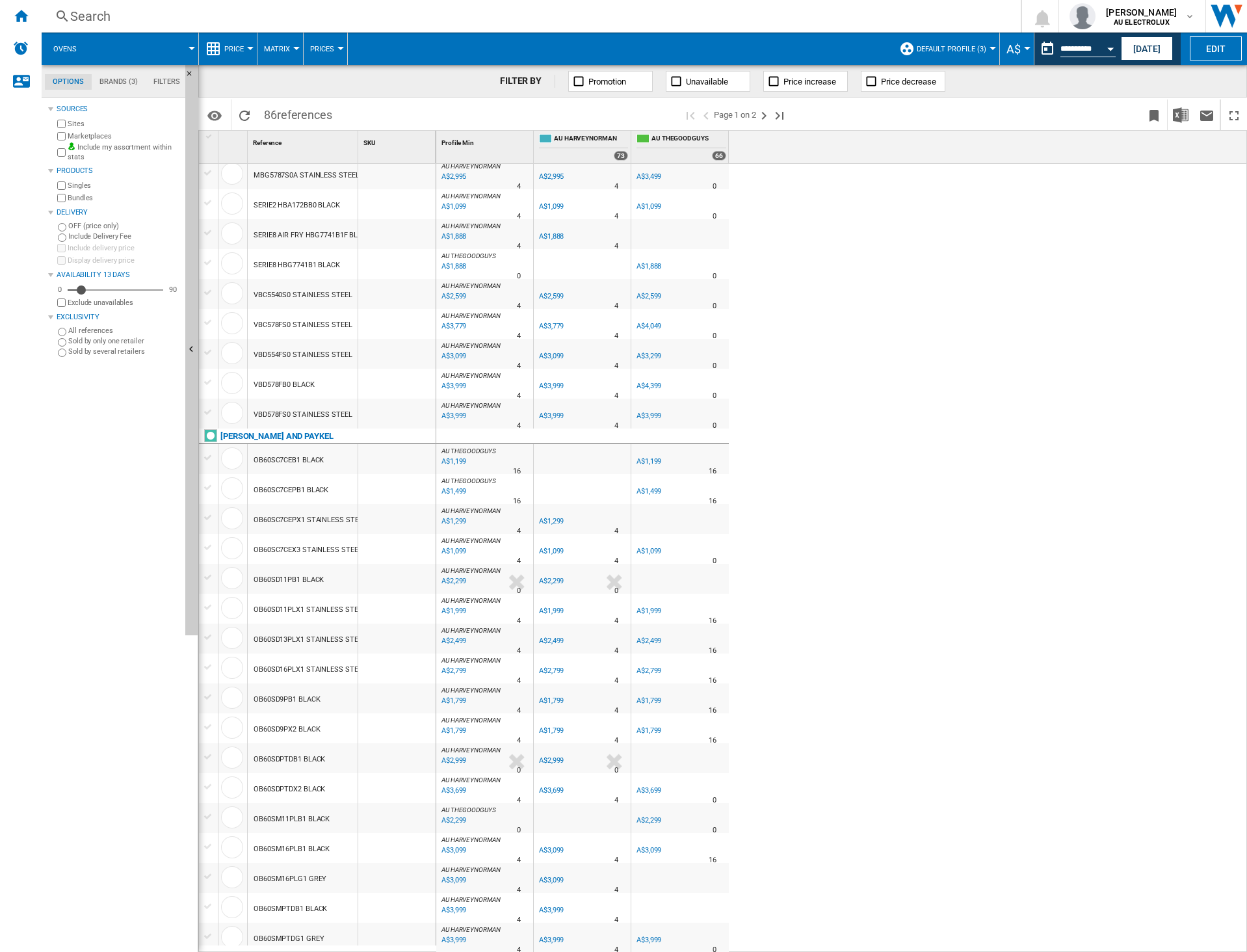
click at [981, 48] on span "Default profile (3)" at bounding box center [951, 49] width 70 height 9
click at [981, 48] on md-backdrop at bounding box center [623, 476] width 1247 height 952
click at [246, 47] on button "Price" at bounding box center [238, 48] width 26 height 33
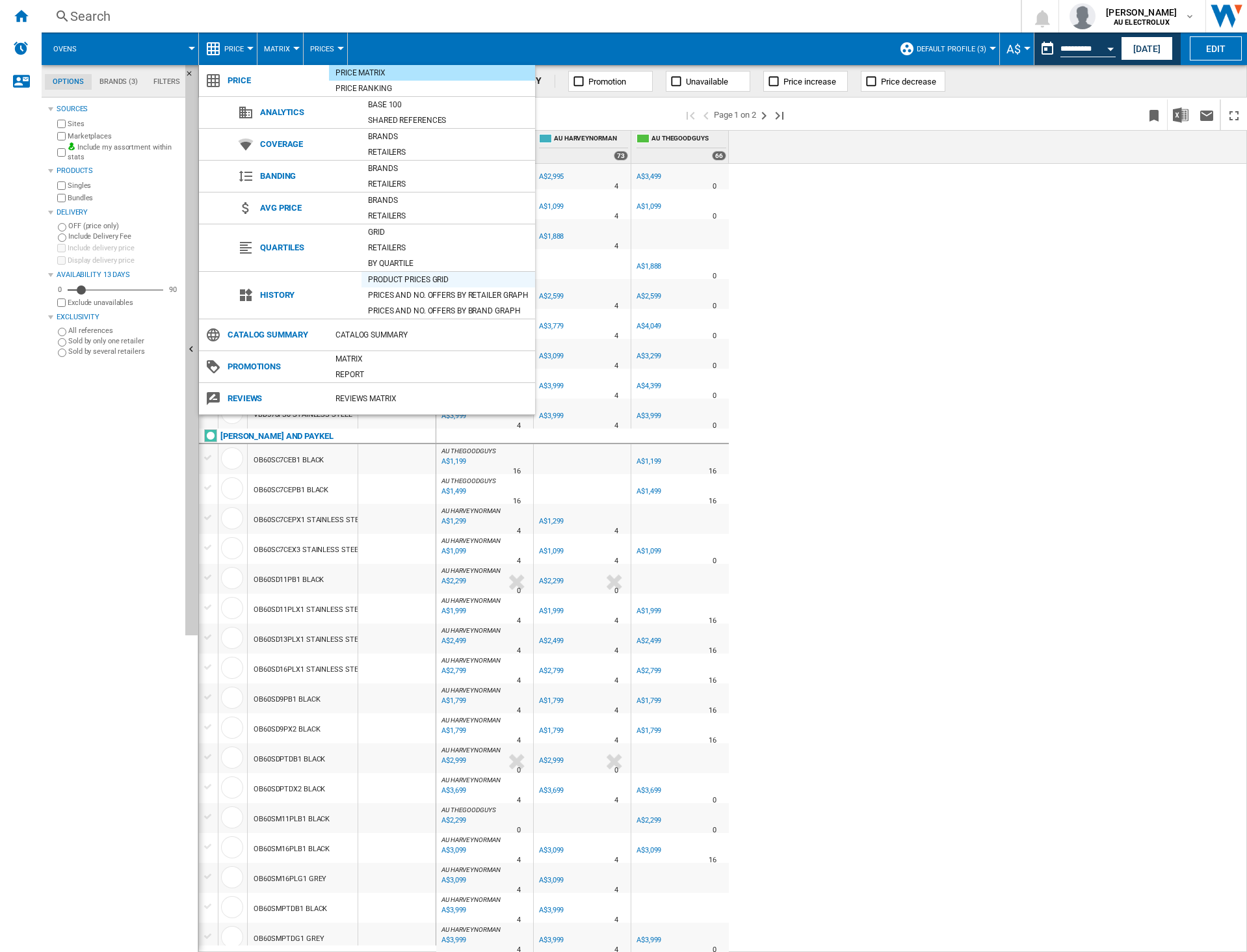
click at [419, 277] on div "Product prices grid" at bounding box center [448, 279] width 174 height 13
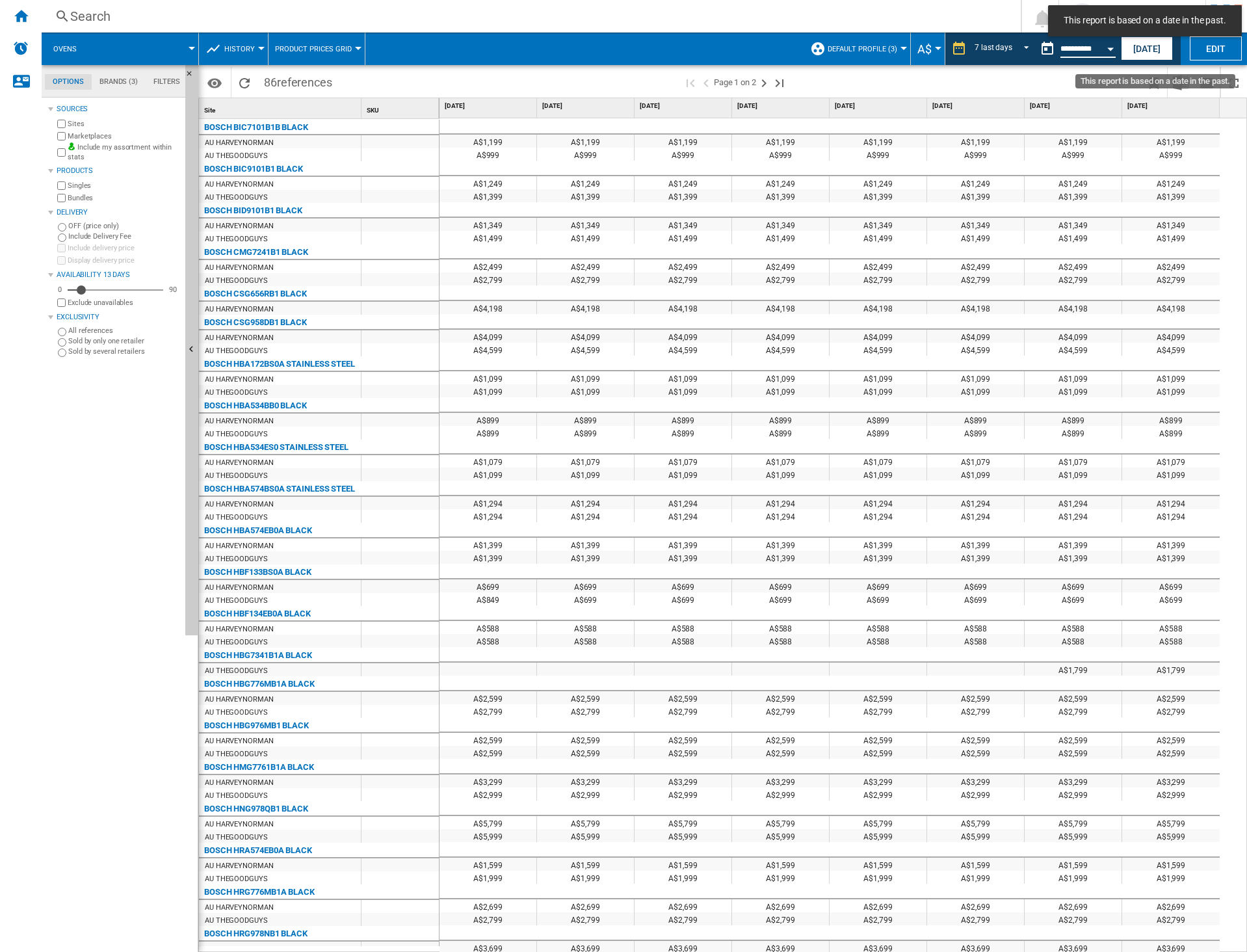
click at [1098, 51] on input "**********" at bounding box center [1088, 50] width 56 height 11
click at [1021, 46] on span "REPORTS.WIZARD.STEPS.REPORT.STEPS.REPORT_OPTIONS.PERIOD: 7 last days" at bounding box center [1023, 47] width 16 height 11
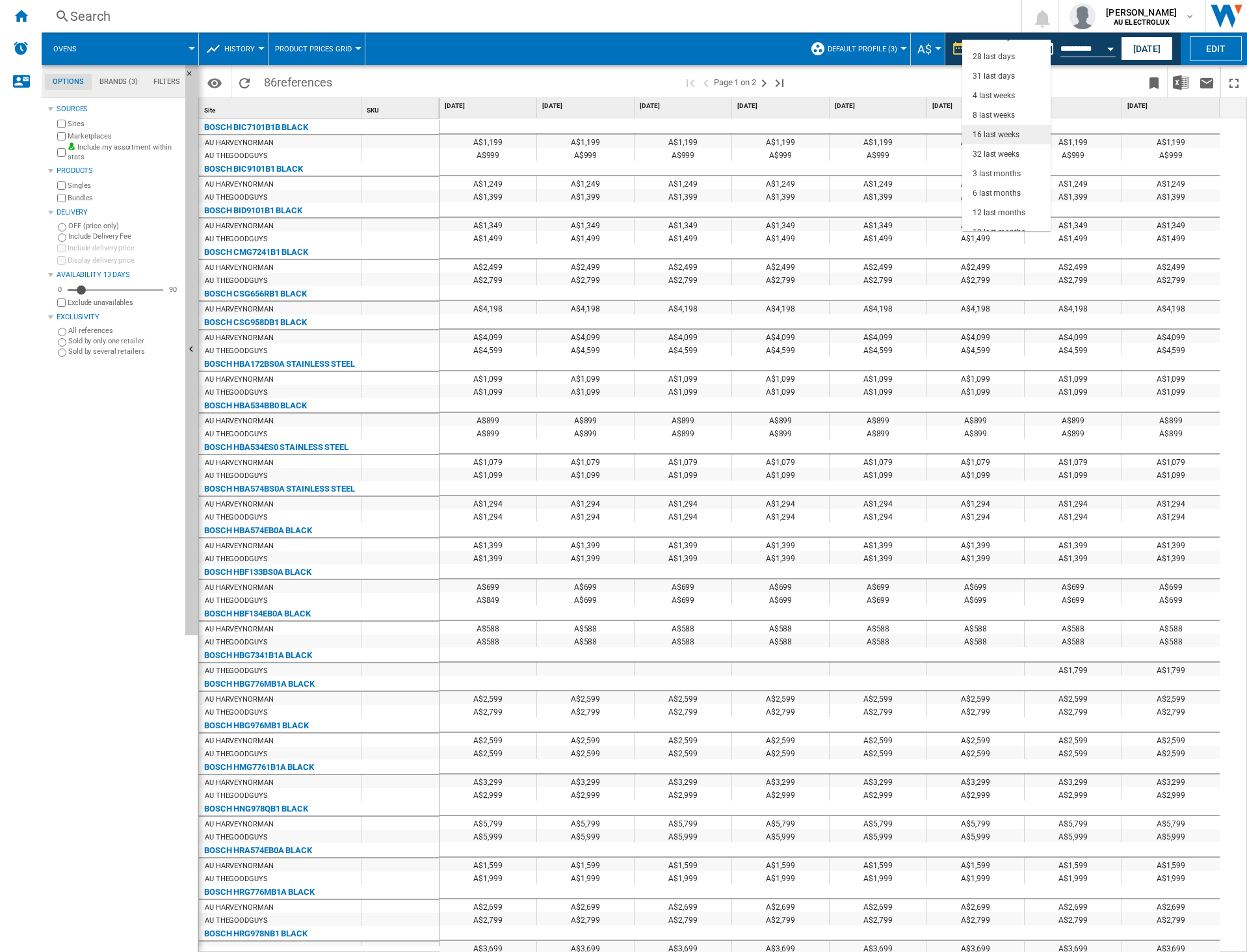
scroll to position [82, 0]
click at [1002, 174] on md-option "6 last months" at bounding box center [1006, 182] width 88 height 19
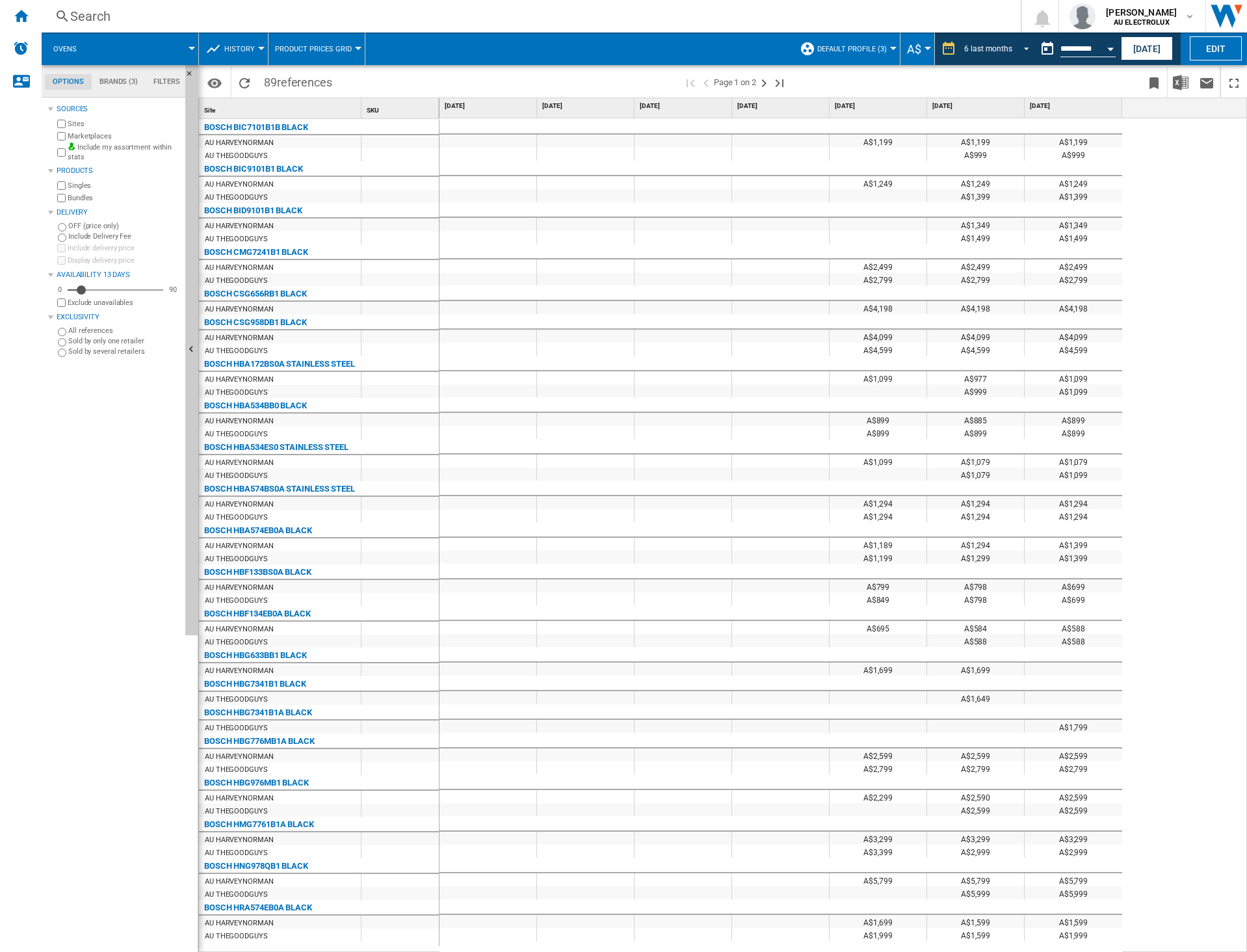
click at [1008, 52] on div "6 last months" at bounding box center [988, 48] width 48 height 9
click at [993, 33] on div "31 last days" at bounding box center [984, 30] width 42 height 11
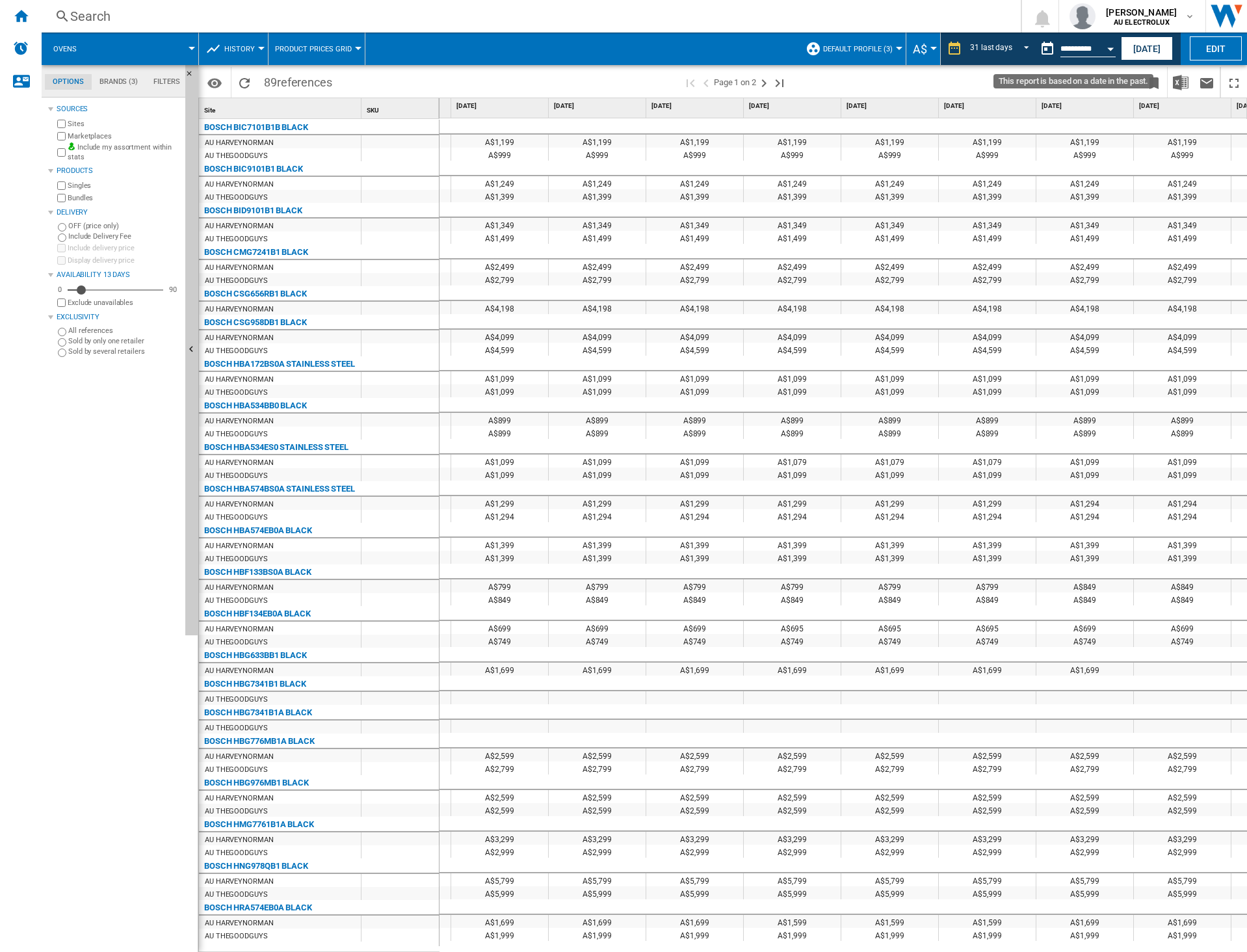
click at [1082, 54] on input "**********" at bounding box center [1088, 50] width 56 height 11
click at [1110, 51] on button "Open calendar" at bounding box center [1110, 47] width 24 height 24
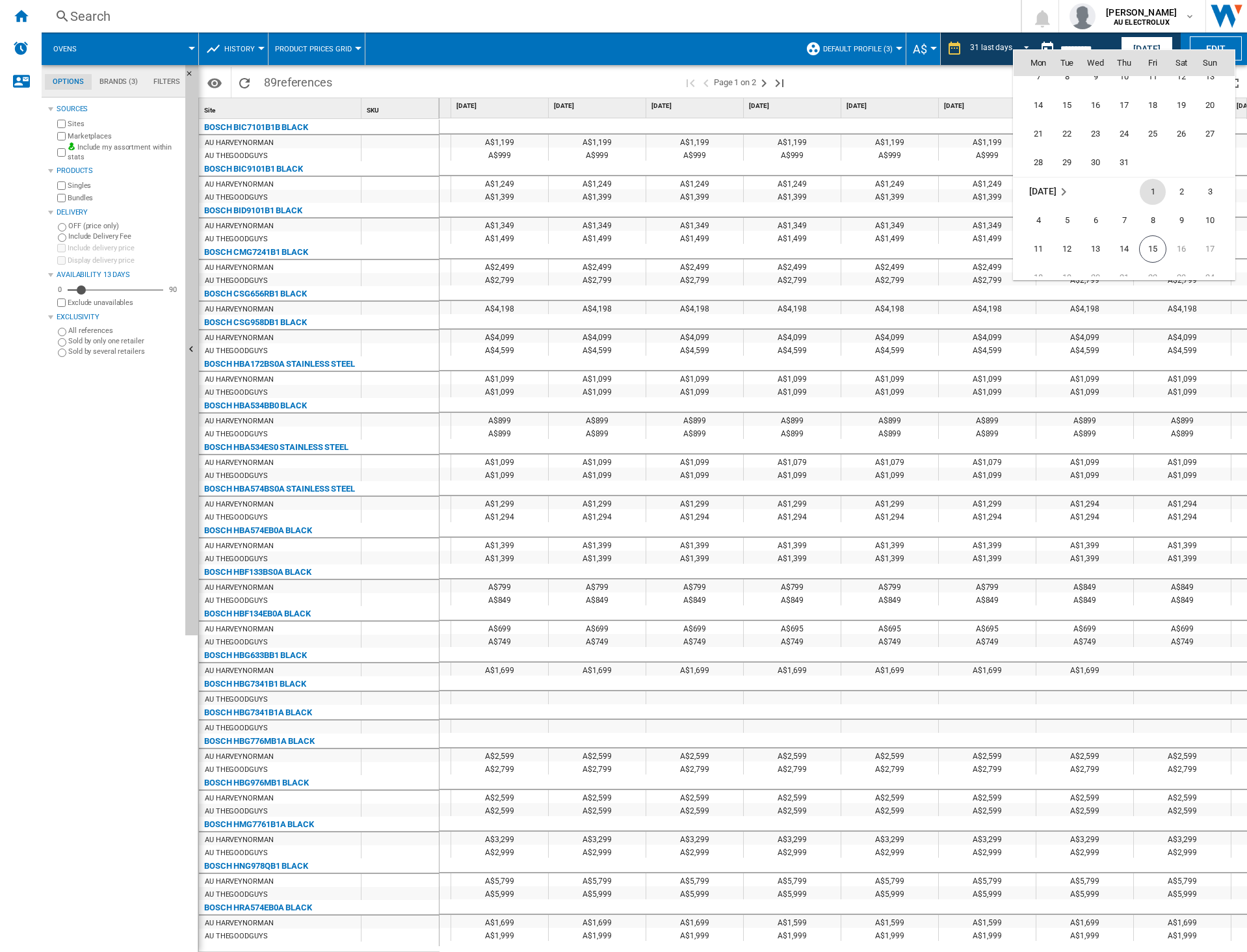
click at [1155, 197] on span "1" at bounding box center [1154, 192] width 26 height 26
type input "**********"
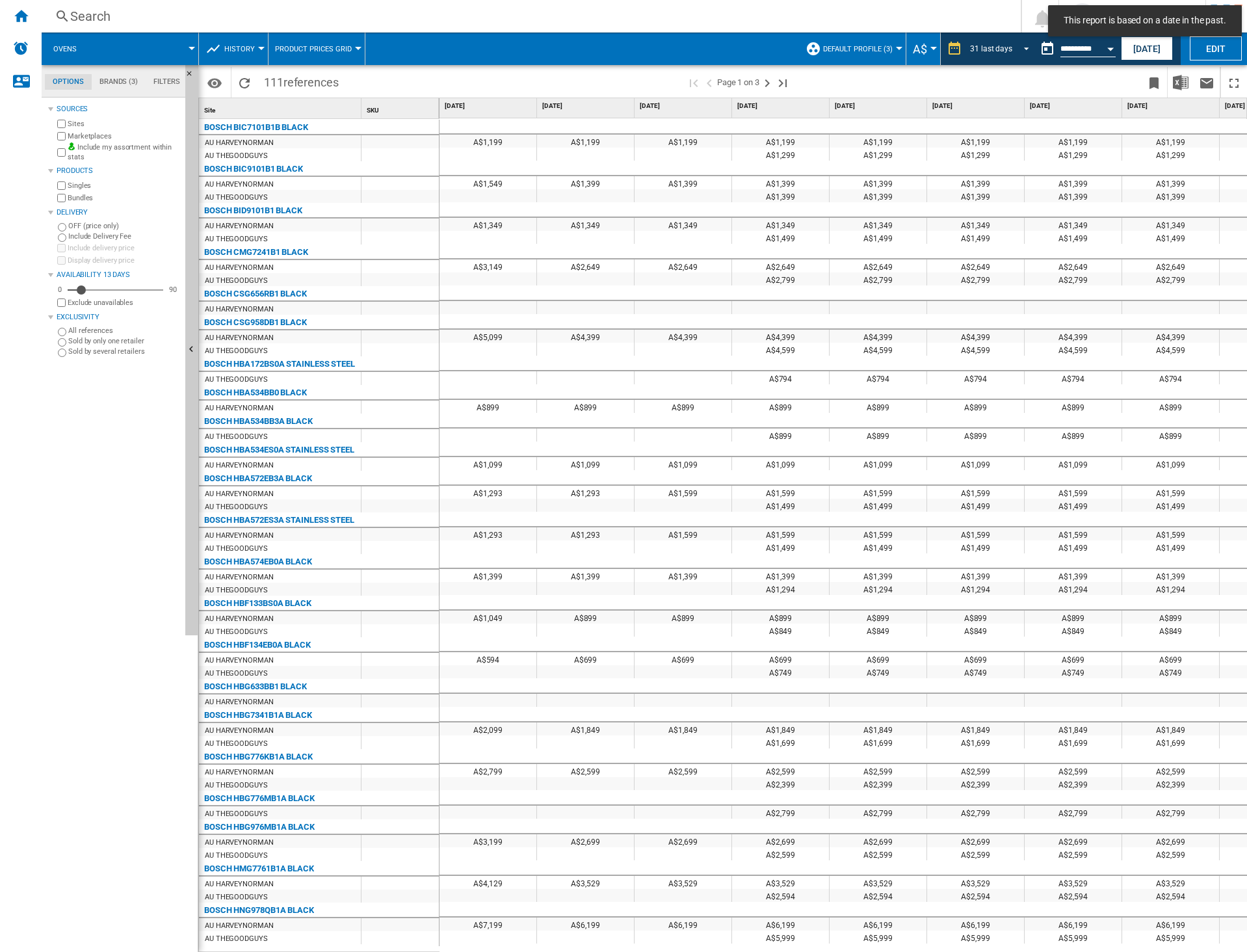
click at [1024, 48] on span "REPORTS.WIZARD.STEPS.REPORT.STEPS.REPORT_OPTIONS.PERIOD: 31 last days" at bounding box center [1023, 47] width 16 height 11
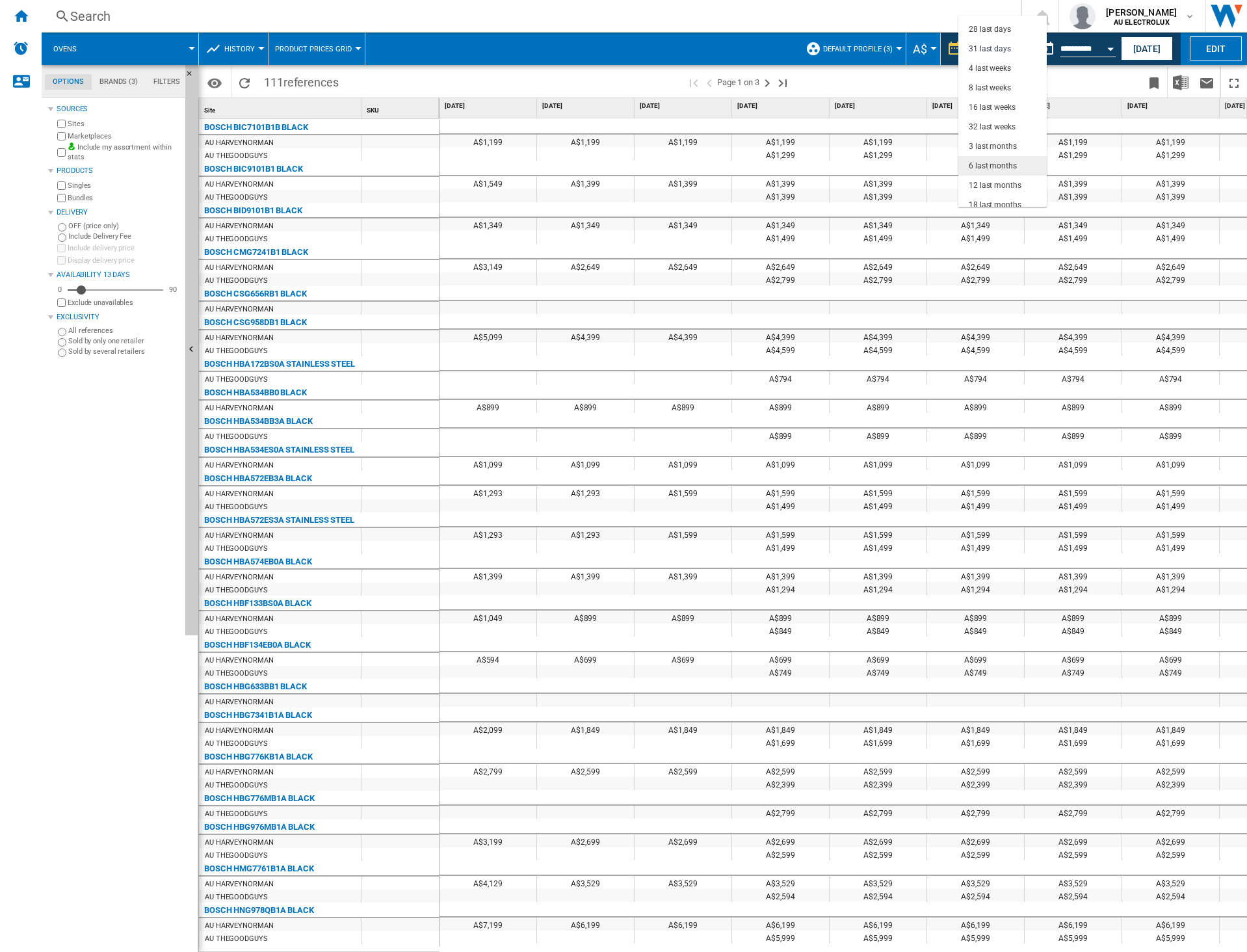
click at [1006, 165] on div "6 last months" at bounding box center [992, 166] width 48 height 11
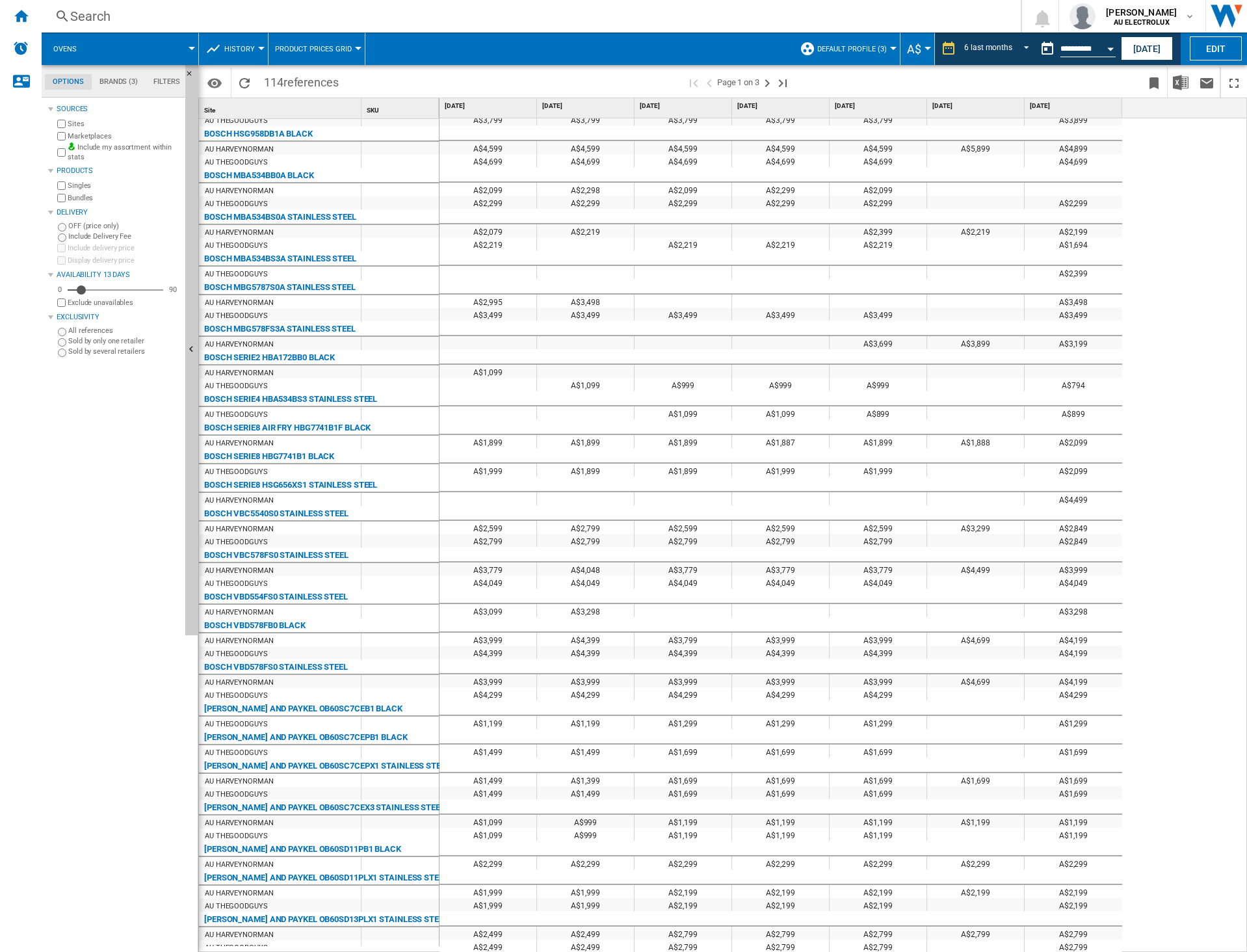
scroll to position [938, 0]
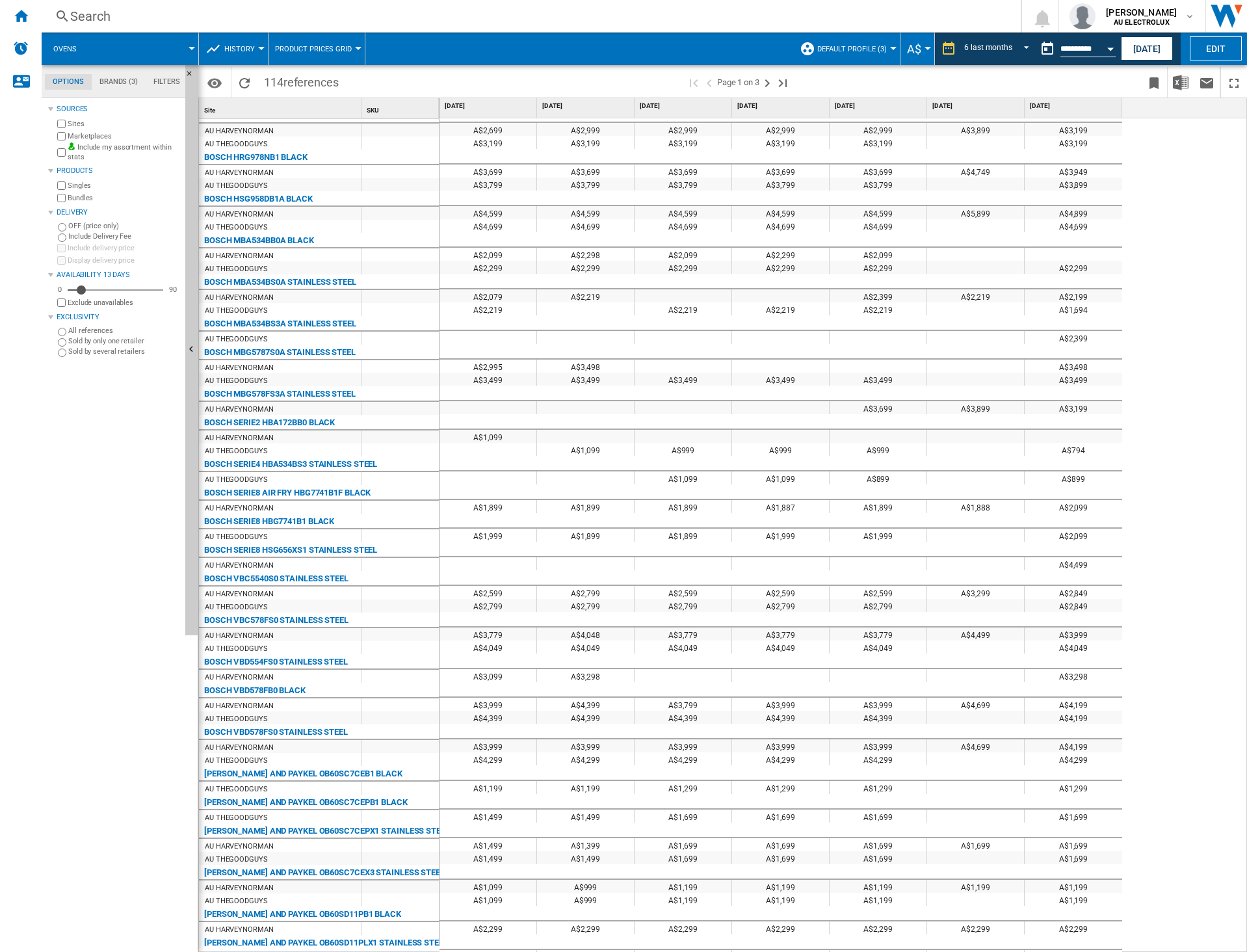
click at [894, 56] on md-menu "Default profile (3) Default profile (3) TOUS (2) Edit "Default profile"... Crea…" at bounding box center [847, 48] width 108 height 33
click at [1016, 48] on span "REPORTS.WIZARD.STEPS.REPORT.STEPS.REPORT_OPTIONS.PERIOD: 6 last months" at bounding box center [1023, 47] width 16 height 11
click at [990, 128] on div "3 last months" at bounding box center [987, 128] width 48 height 11
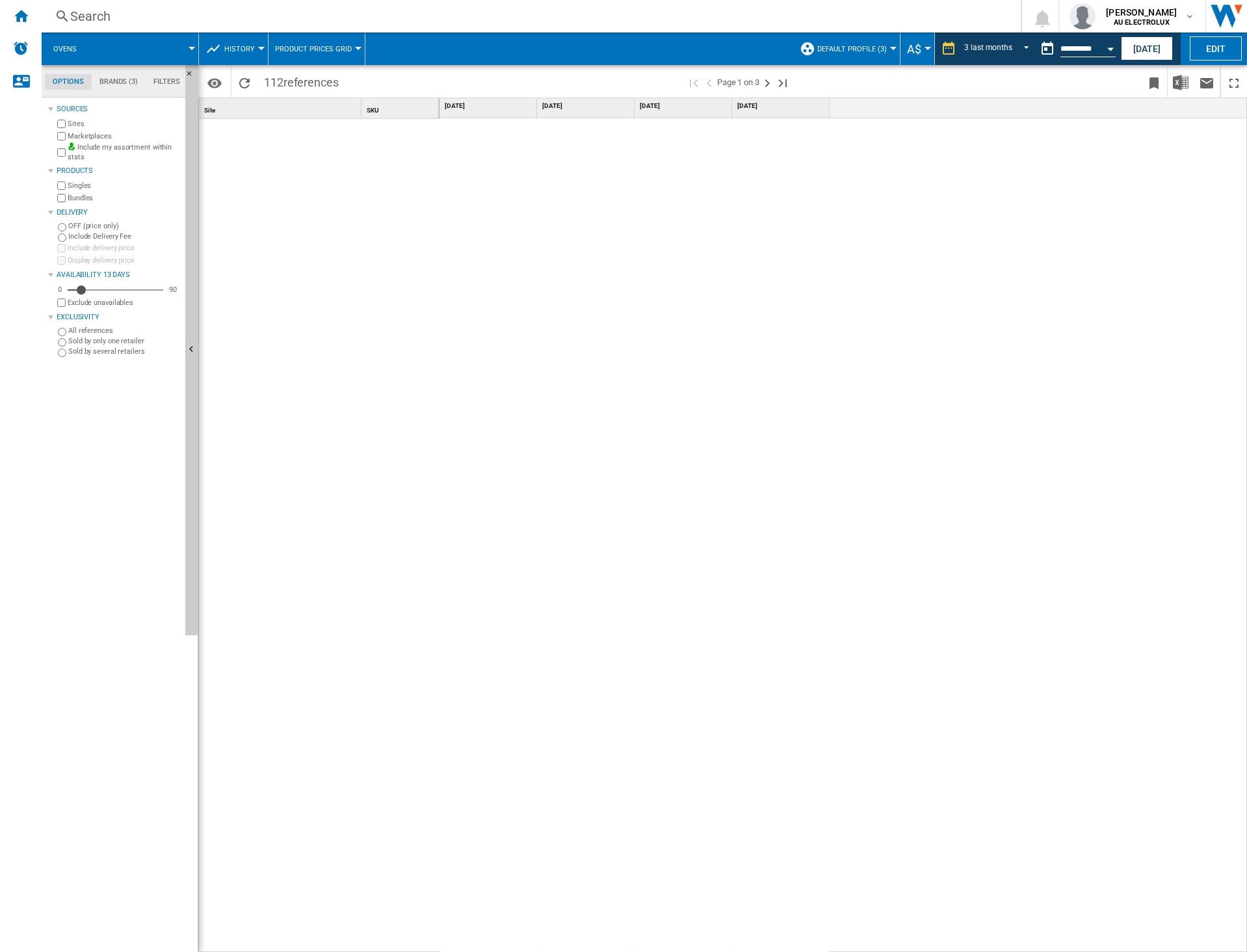
scroll to position [964, 0]
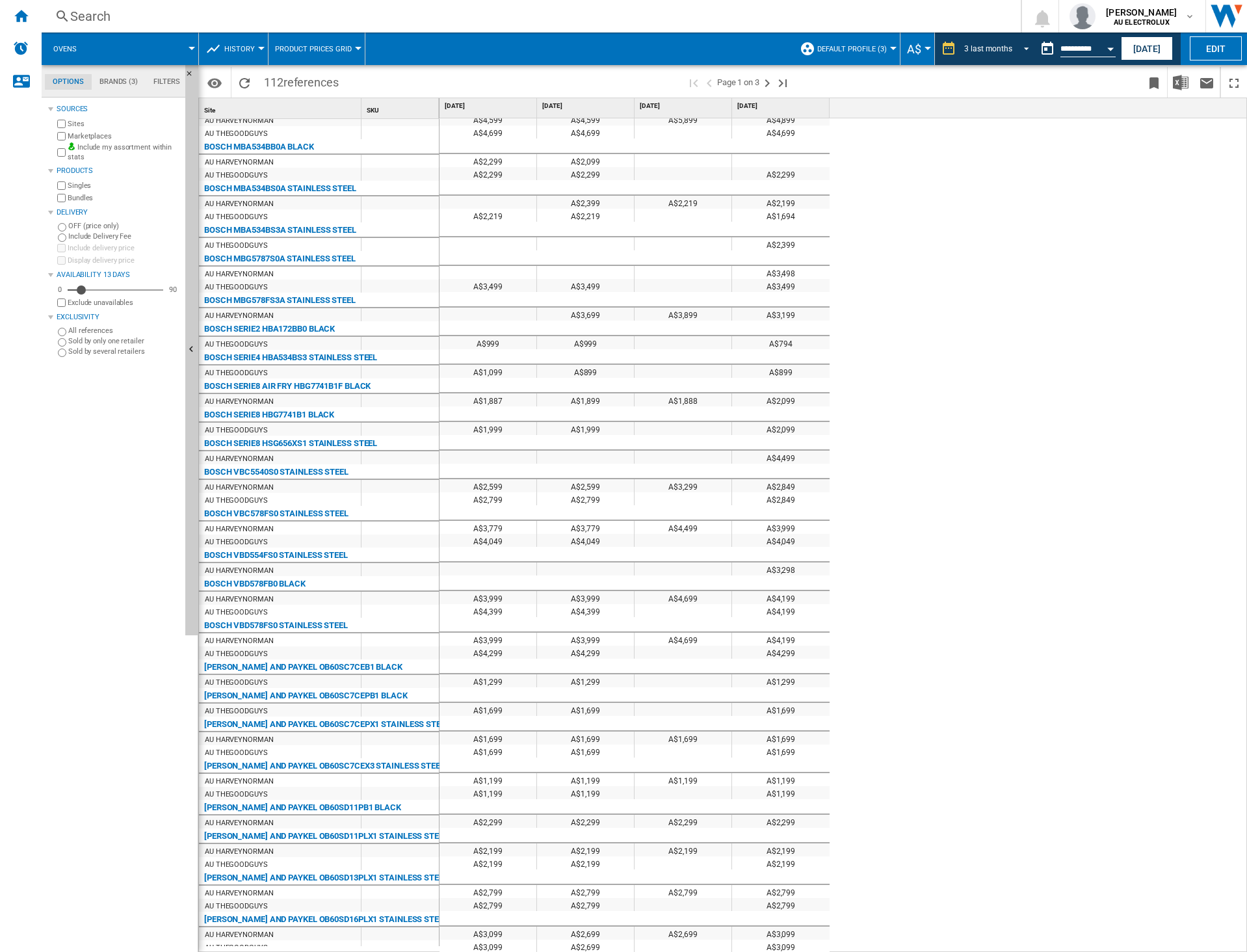
click at [986, 47] on div "3 last months" at bounding box center [988, 48] width 48 height 9
click at [1167, 329] on md-backdrop at bounding box center [623, 476] width 1247 height 952
click at [1019, 56] on md-select-value "3 last months" at bounding box center [998, 48] width 71 height 19
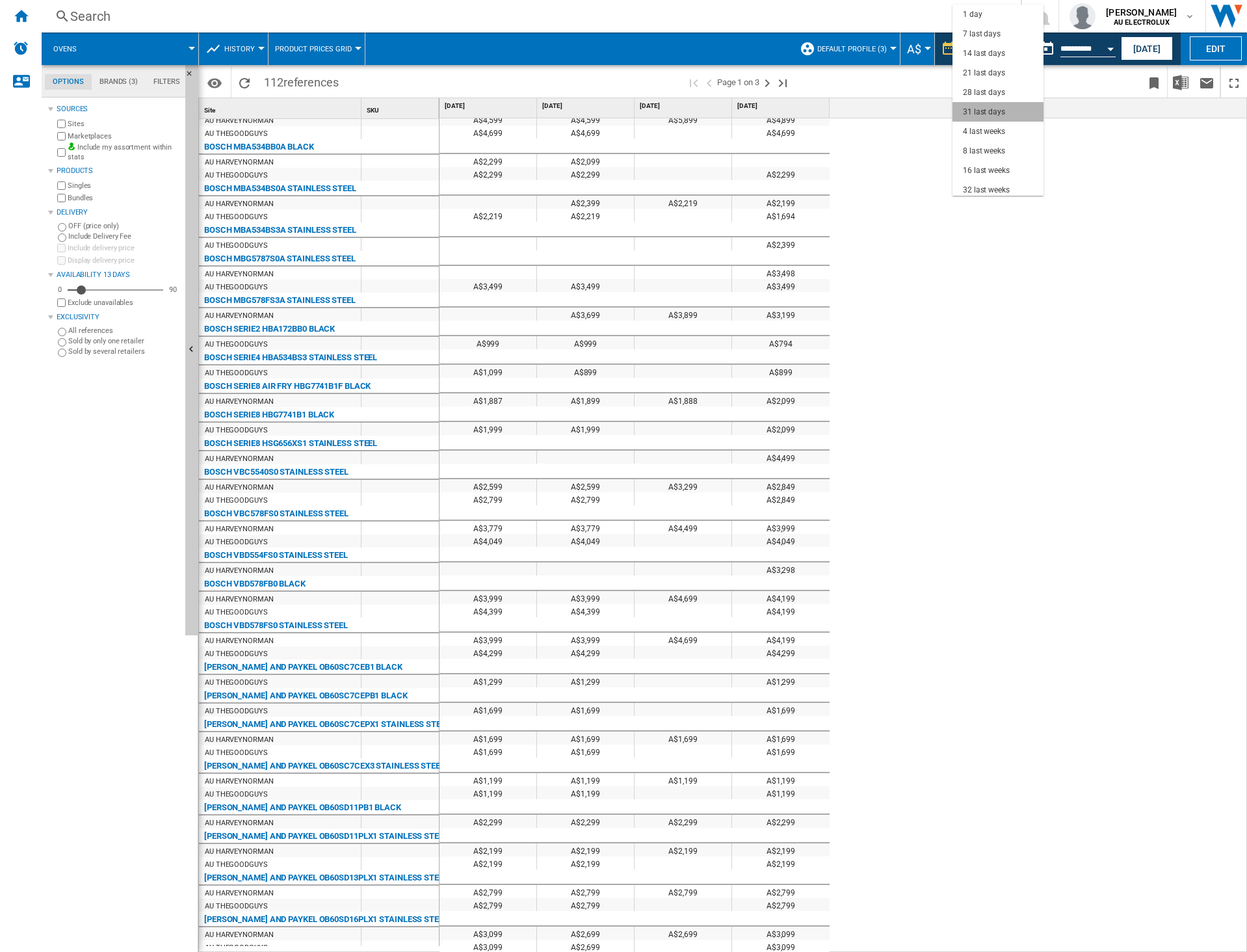
click at [1000, 113] on div "31 last days" at bounding box center [984, 112] width 42 height 11
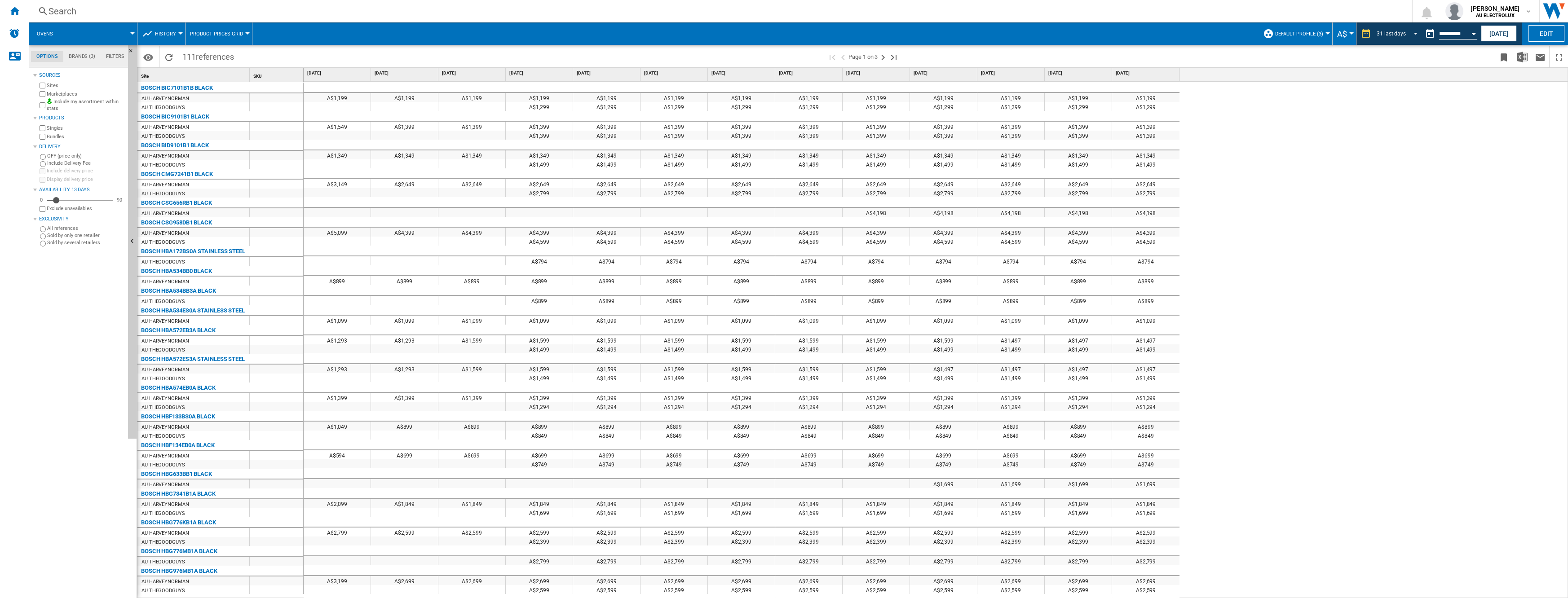
click at [861, 35] on div "31 last days" at bounding box center [1391, 33] width 29 height 6
click at [861, 68] on div "16 last weeks" at bounding box center [1389, 69] width 32 height 8
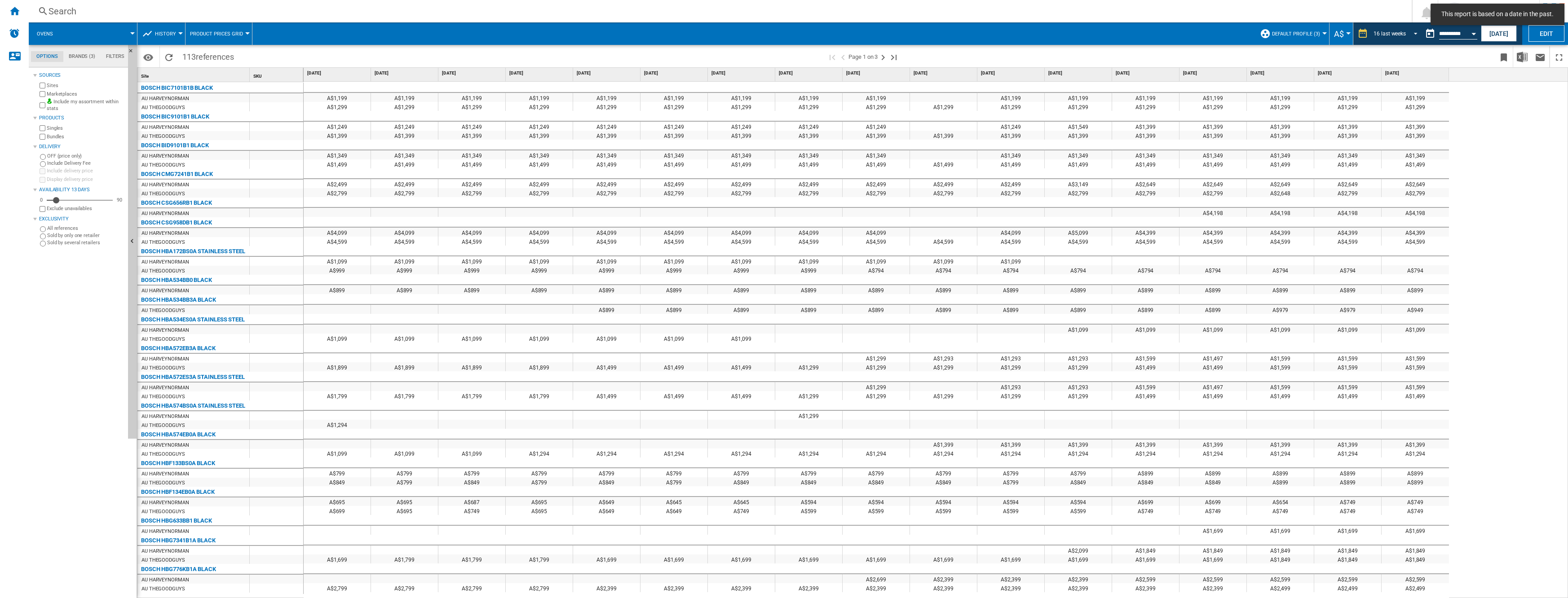
click at [861, 38] on md-select-value "16 last weeks" at bounding box center [1397, 33] width 49 height 13
click at [861, 73] on div "32 last weeks" at bounding box center [1385, 75] width 32 height 8
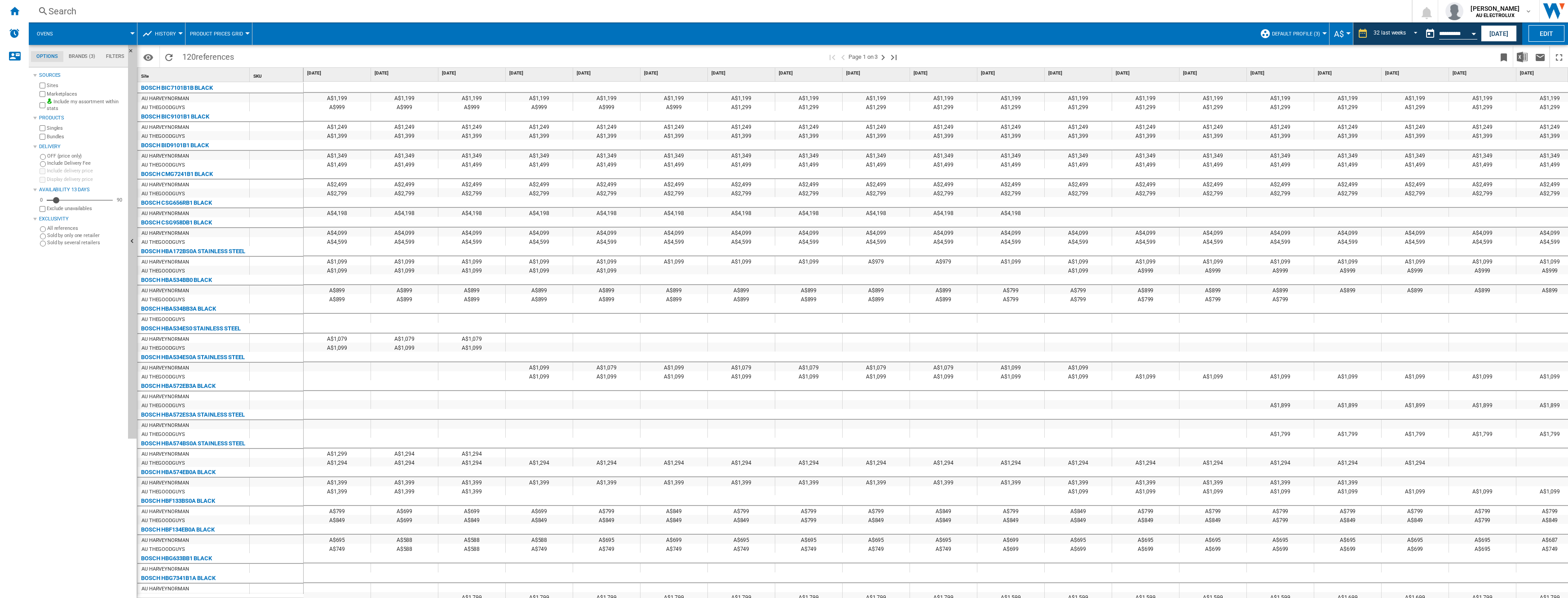
click at [178, 36] on button "History" at bounding box center [168, 33] width 26 height 23
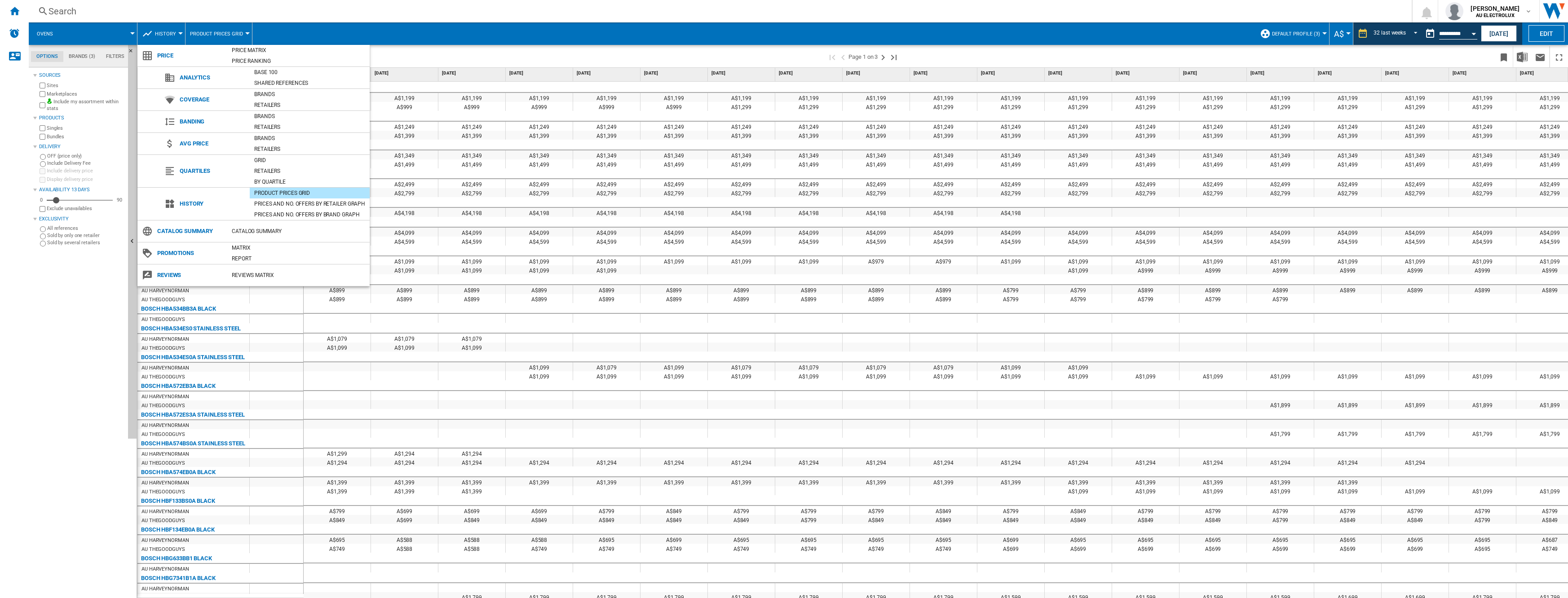
click at [178, 36] on md-backdrop at bounding box center [784, 299] width 1568 height 598
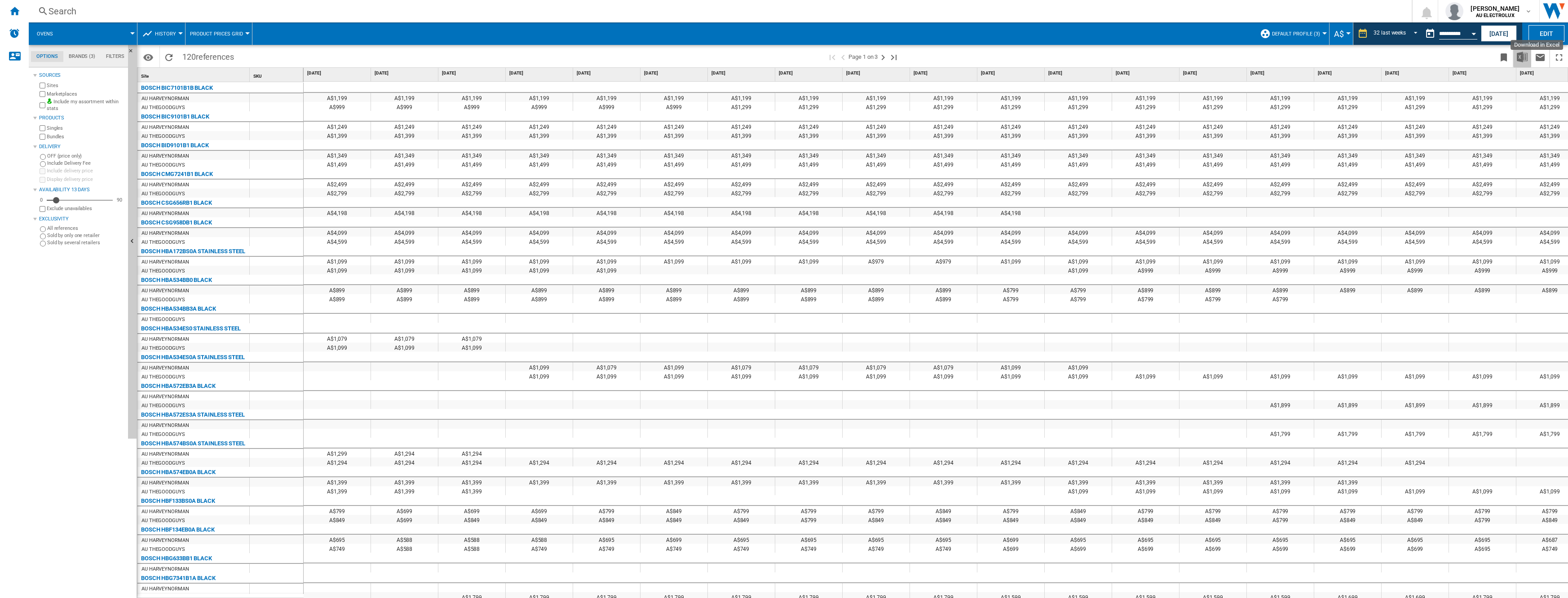
click at [861, 57] on img "Download in Excel" at bounding box center [1522, 57] width 11 height 11
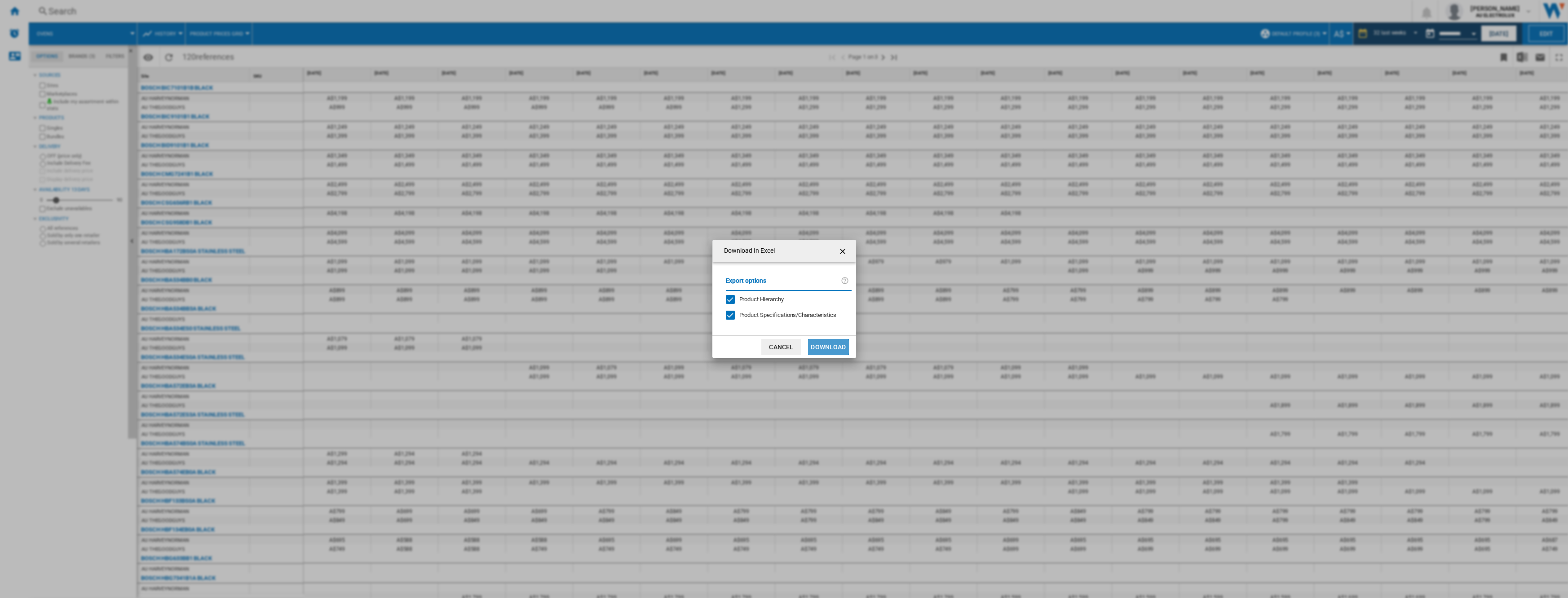
click at [827, 347] on button "Download" at bounding box center [828, 347] width 40 height 16
